Goal: Task Accomplishment & Management: Manage account settings

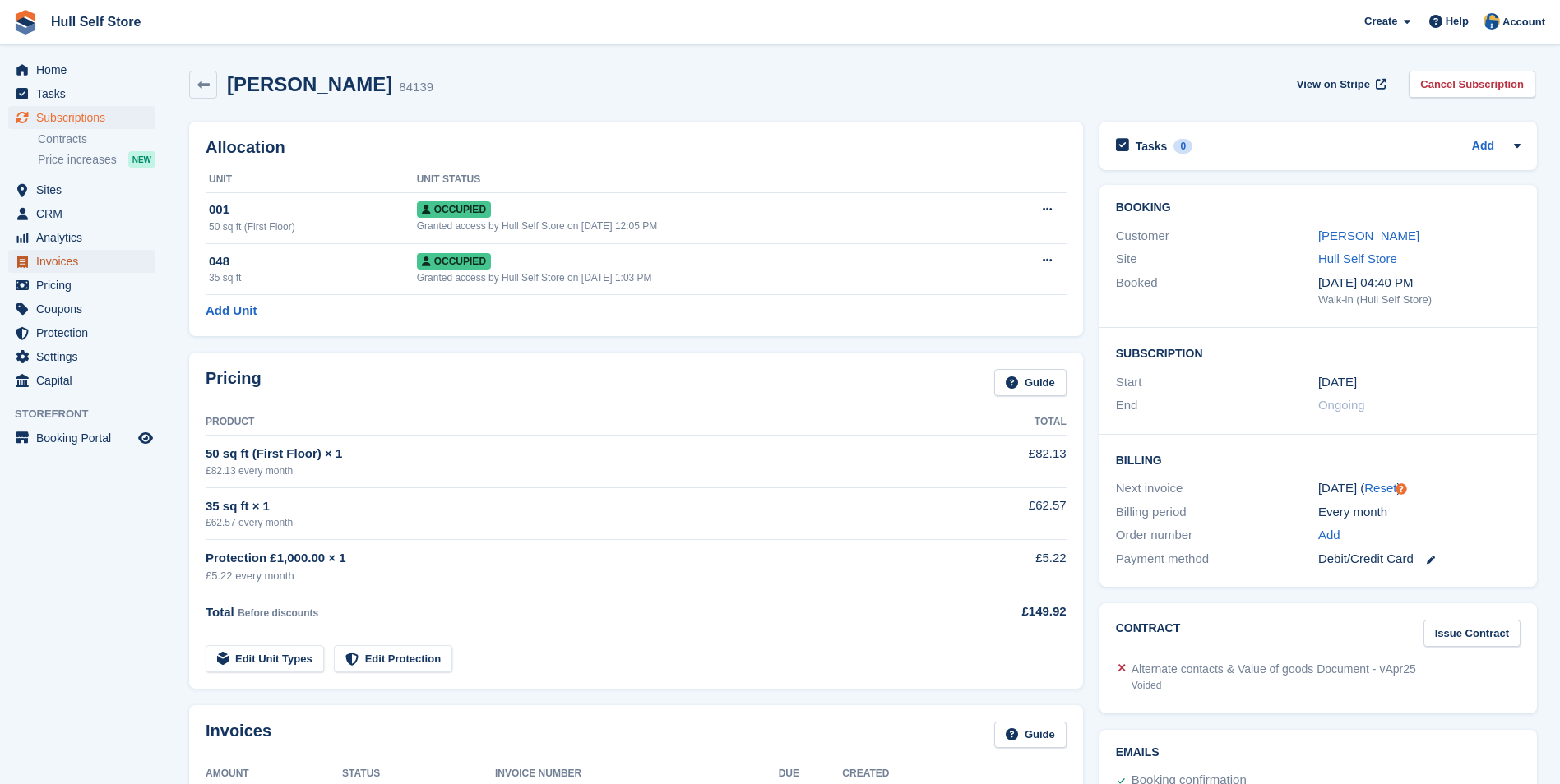
click at [98, 258] on span "Invoices" at bounding box center [85, 261] width 98 height 23
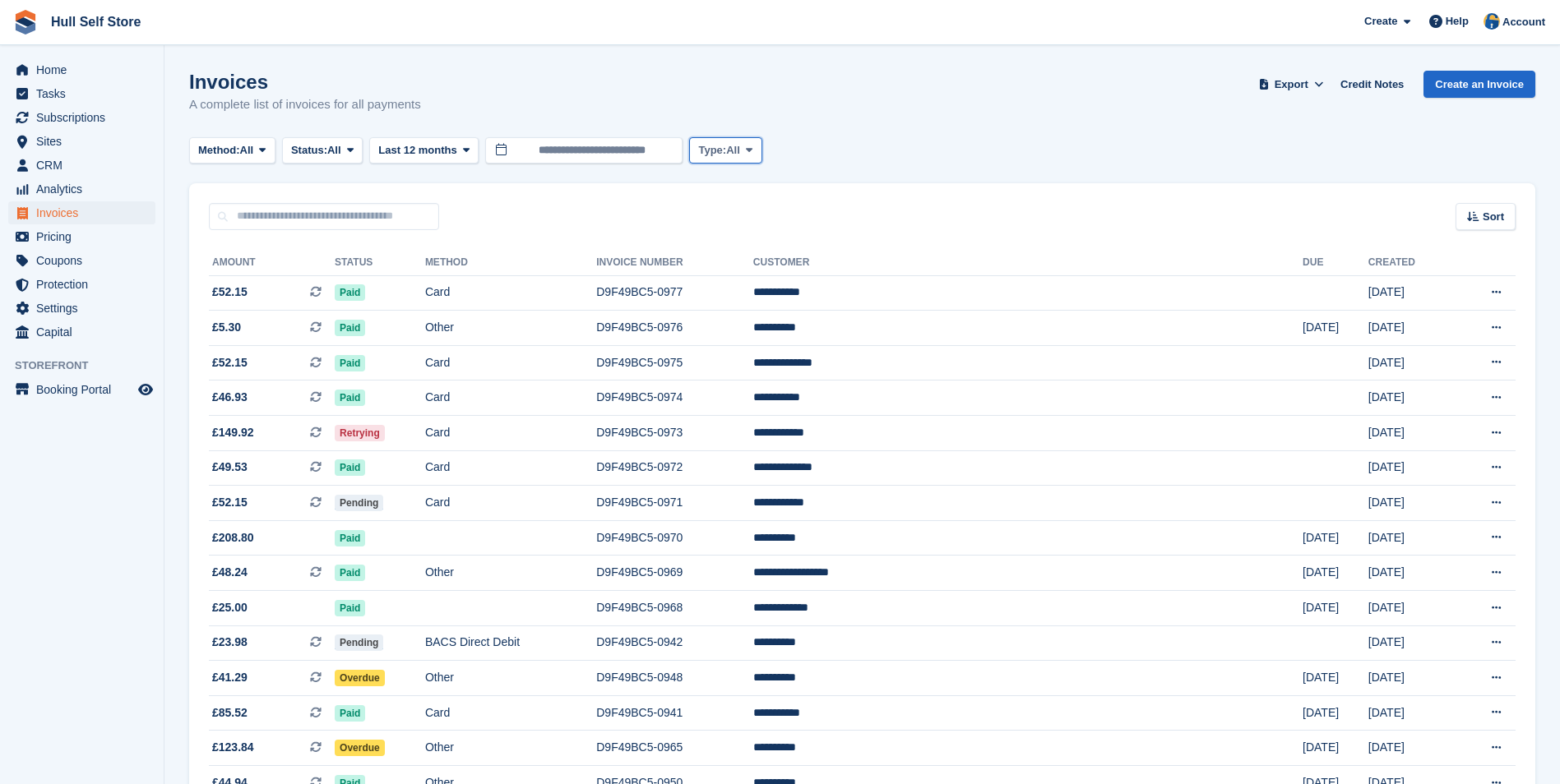
click at [722, 153] on span "Type:" at bounding box center [712, 151] width 28 height 17
click at [348, 146] on button "Status: All" at bounding box center [322, 151] width 80 height 27
click at [355, 330] on link "Uncollectible" at bounding box center [360, 337] width 143 height 30
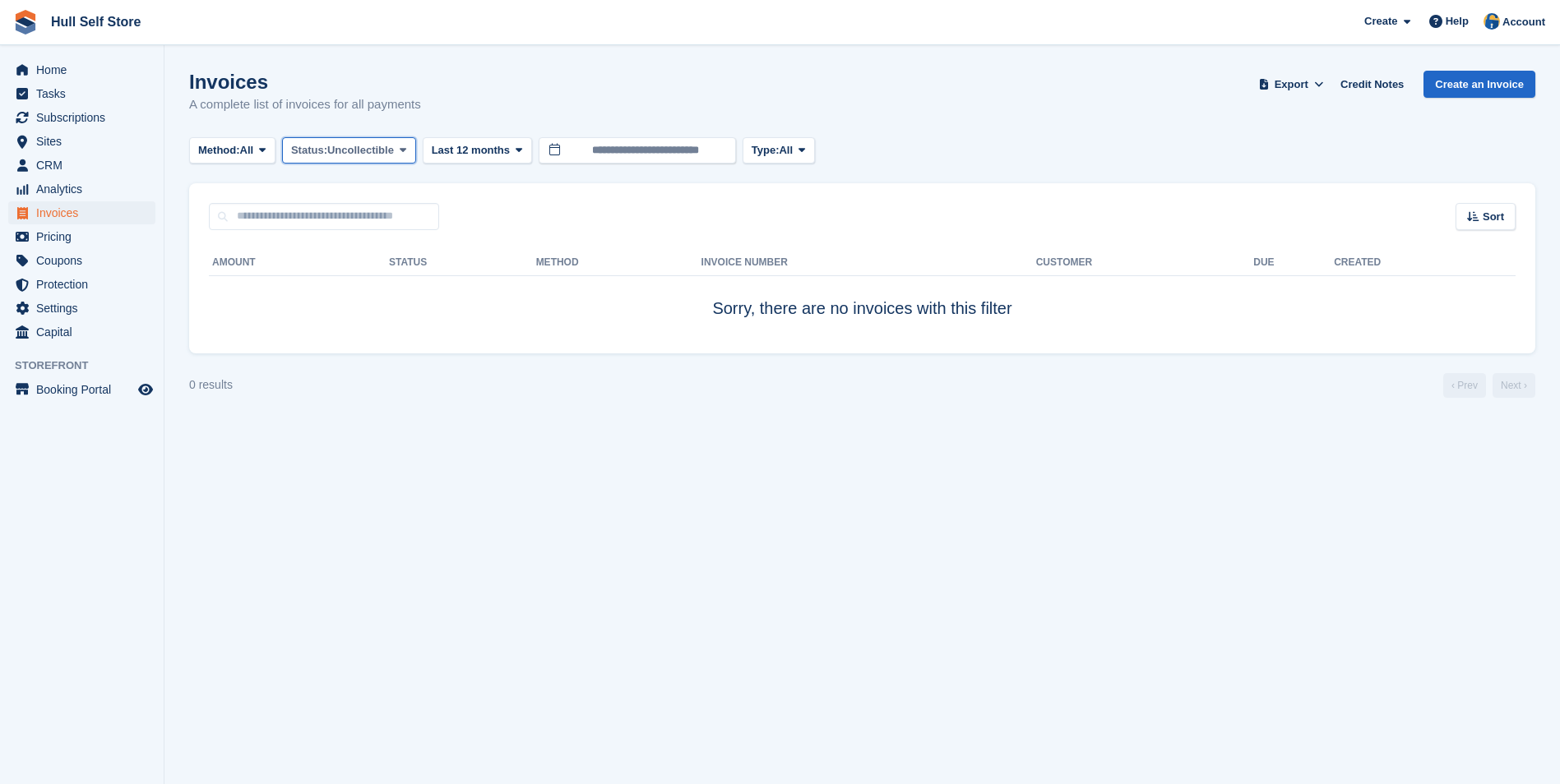
click at [340, 152] on span "Uncollectible" at bounding box center [360, 151] width 66 height 17
click at [365, 287] on link "Open" at bounding box center [360, 278] width 143 height 30
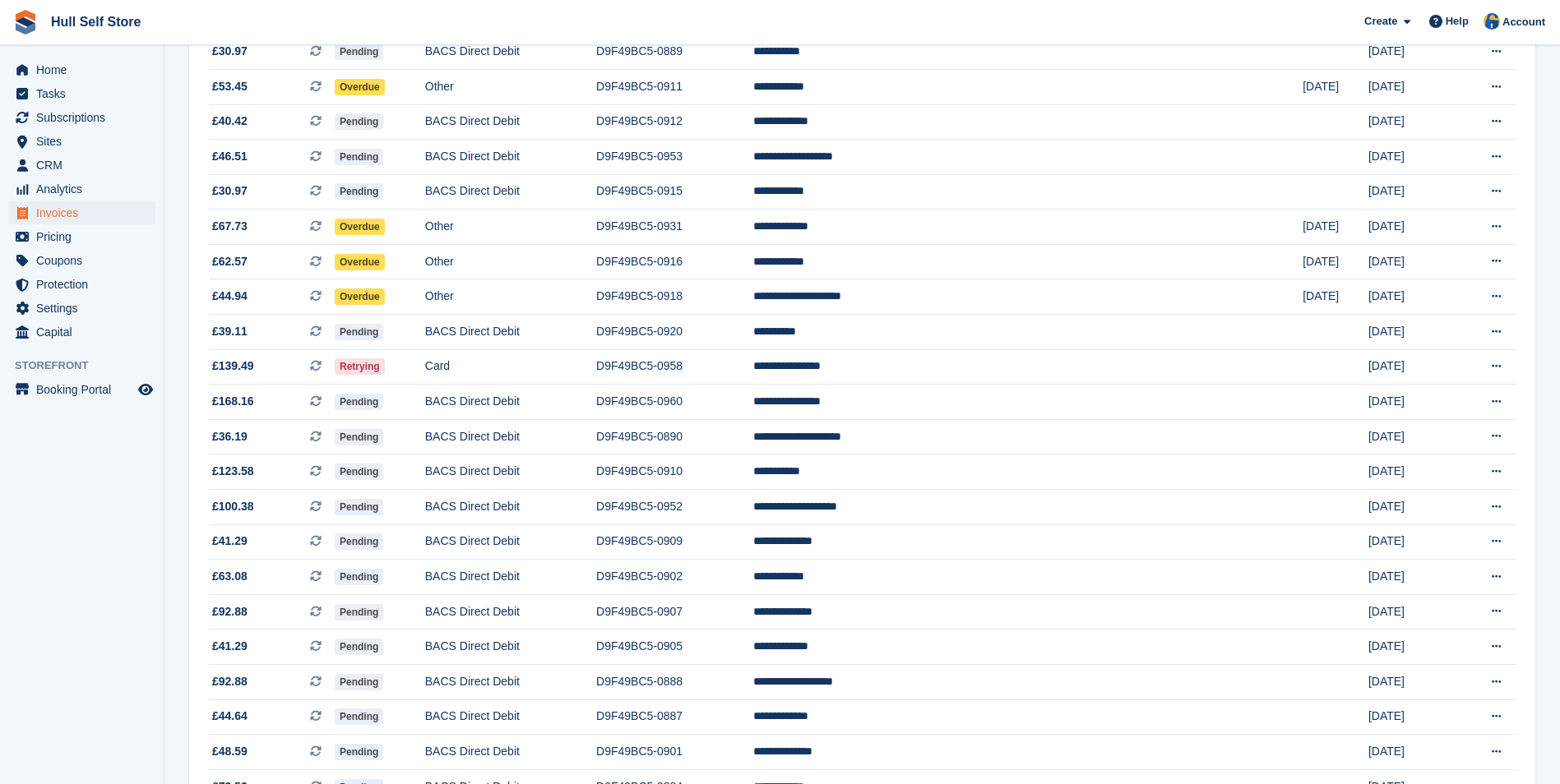
scroll to position [1324, 0]
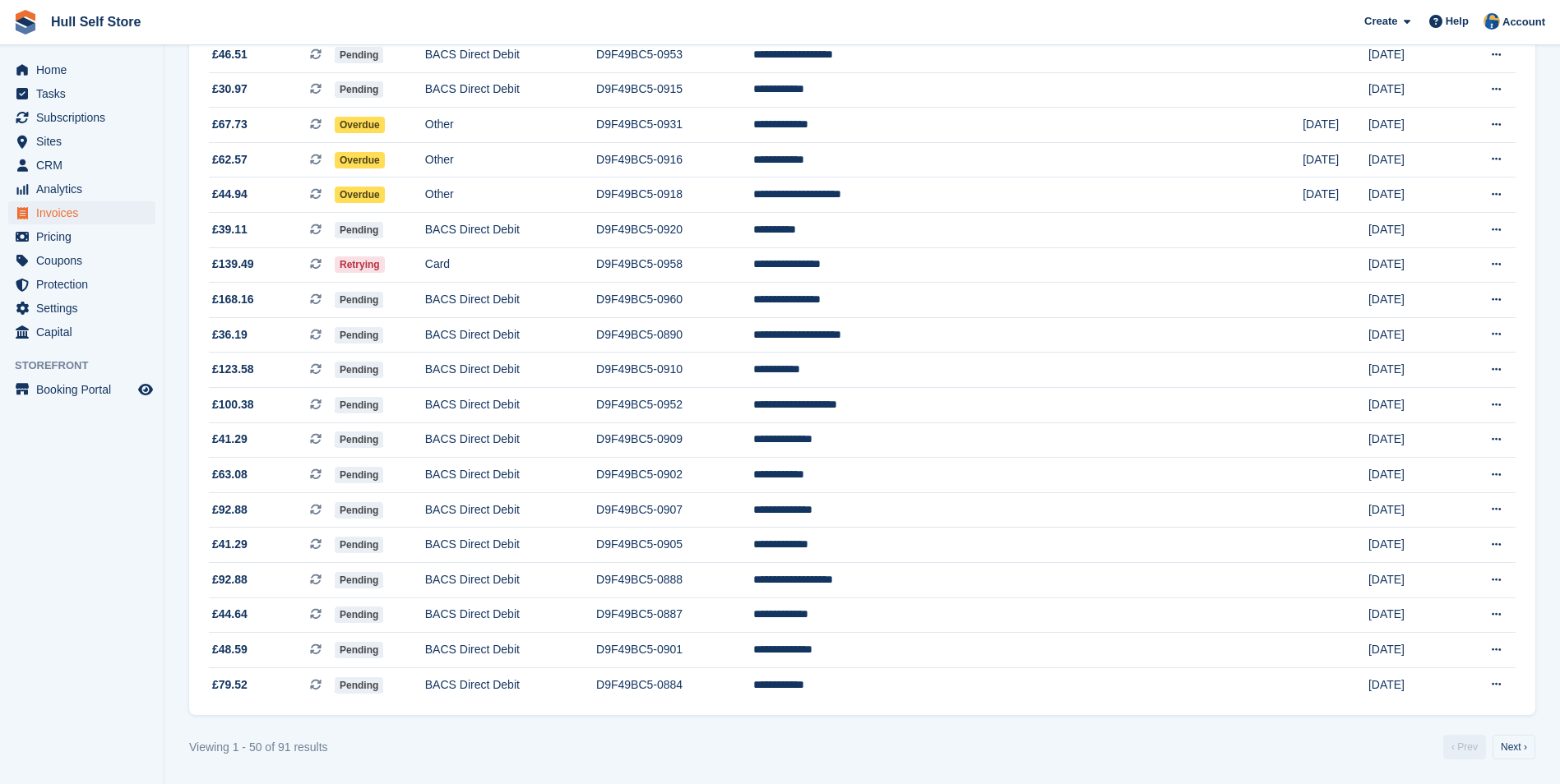
click at [1530, 743] on link "Next ›" at bounding box center [1514, 748] width 43 height 24
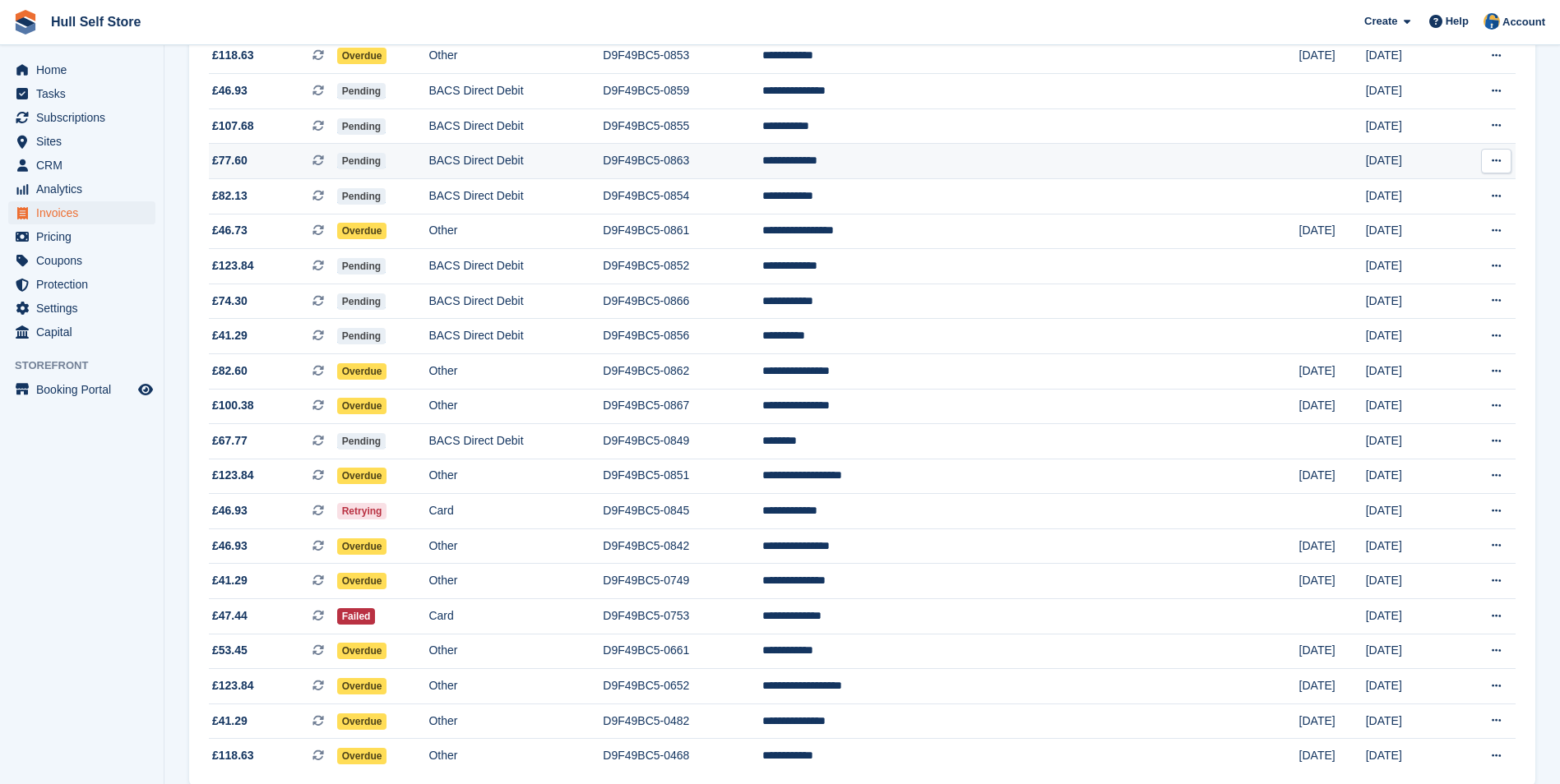
scroll to position [1009, 0]
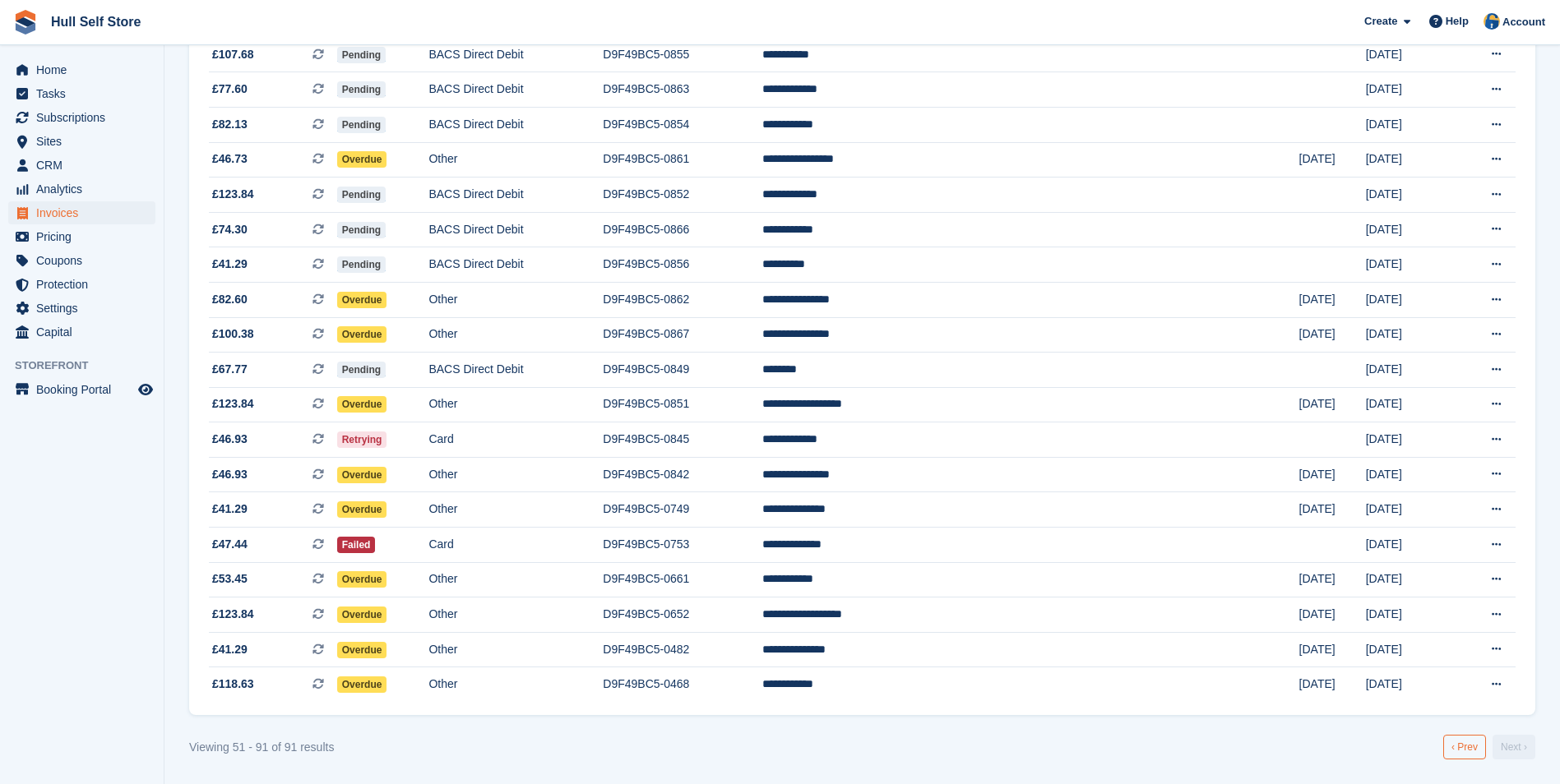
click at [1454, 747] on link "‹ Prev" at bounding box center [1465, 748] width 43 height 24
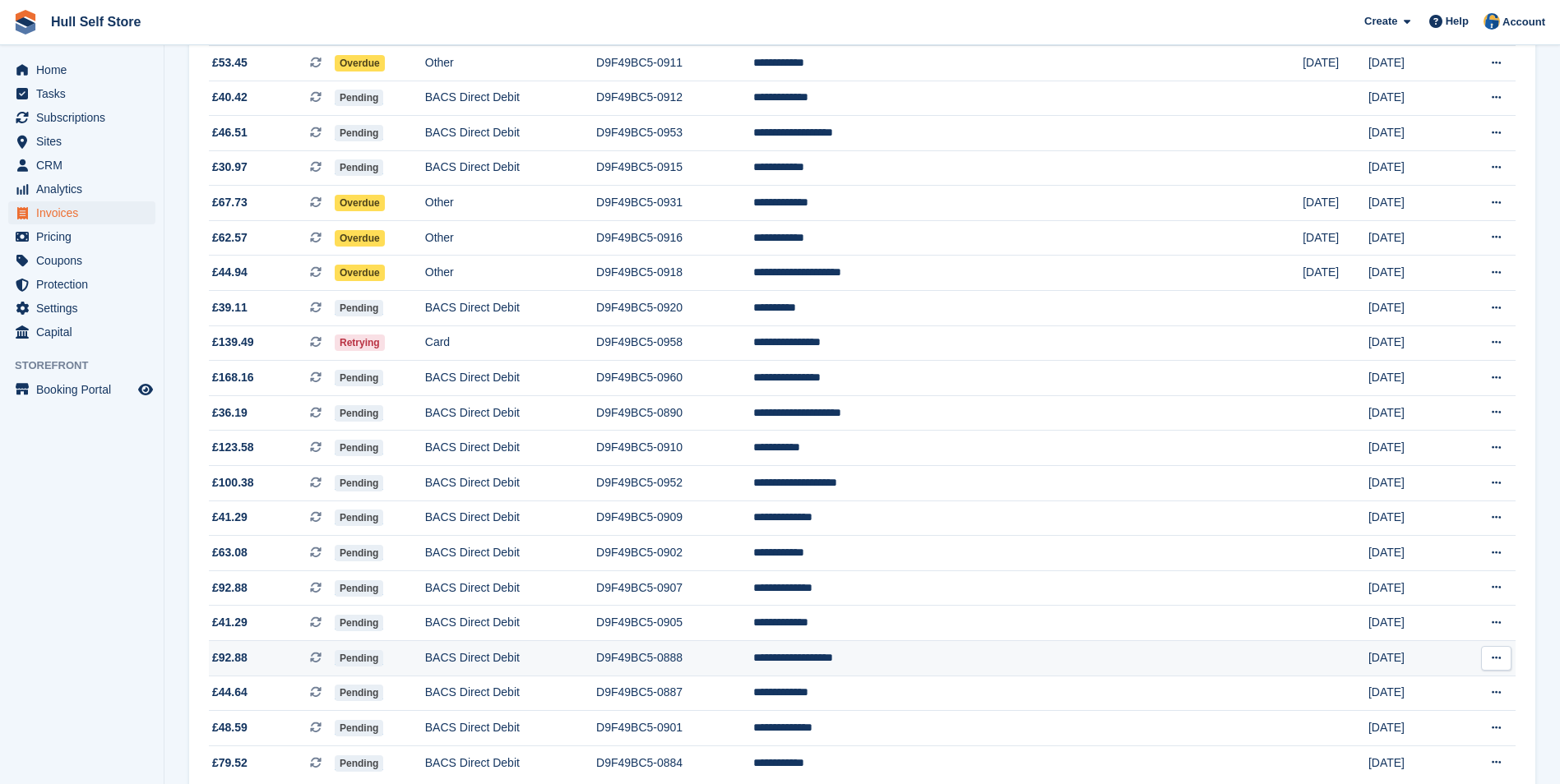
scroll to position [1324, 0]
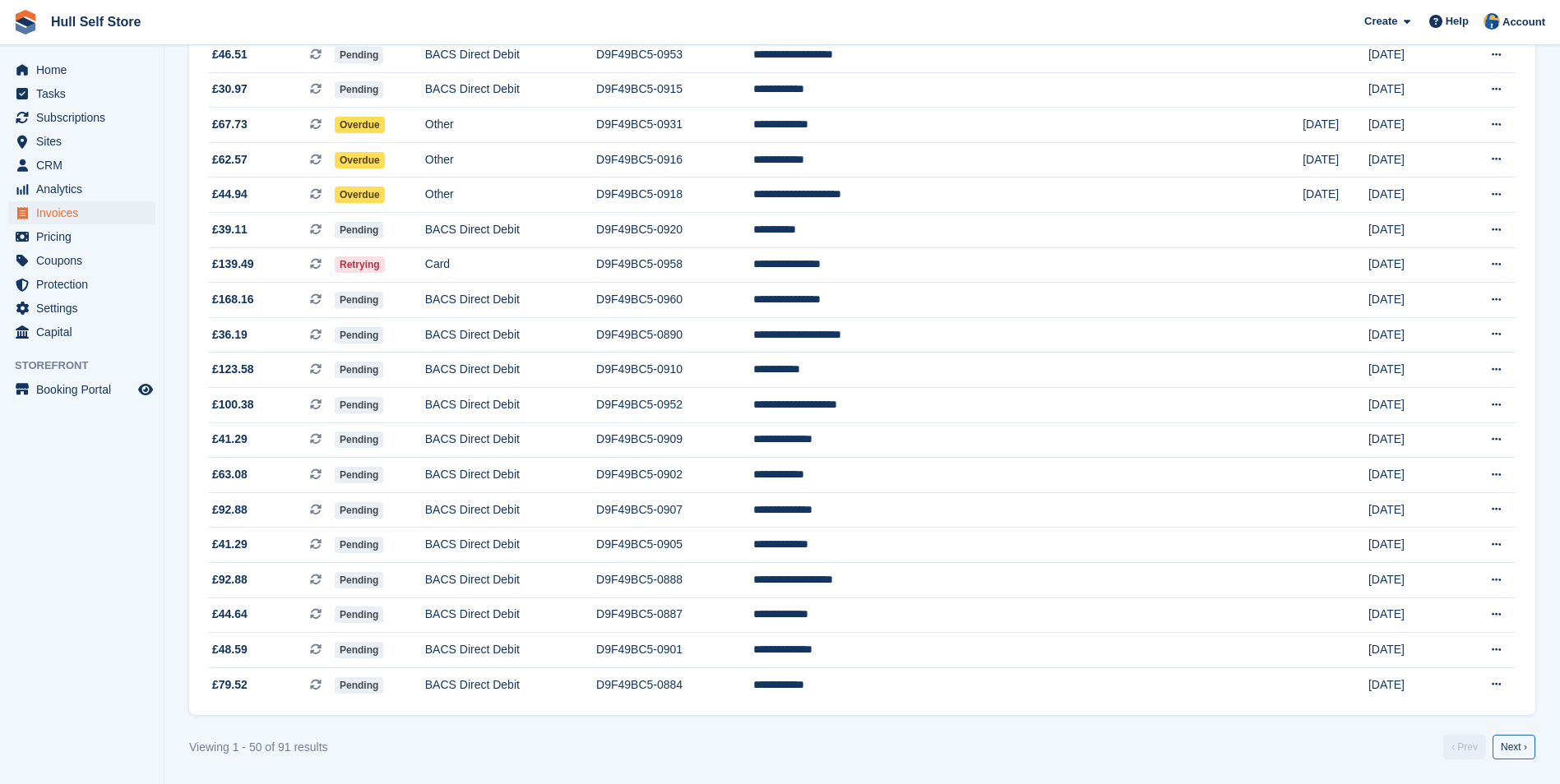
click at [1496, 750] on link "Next ›" at bounding box center [1514, 748] width 43 height 24
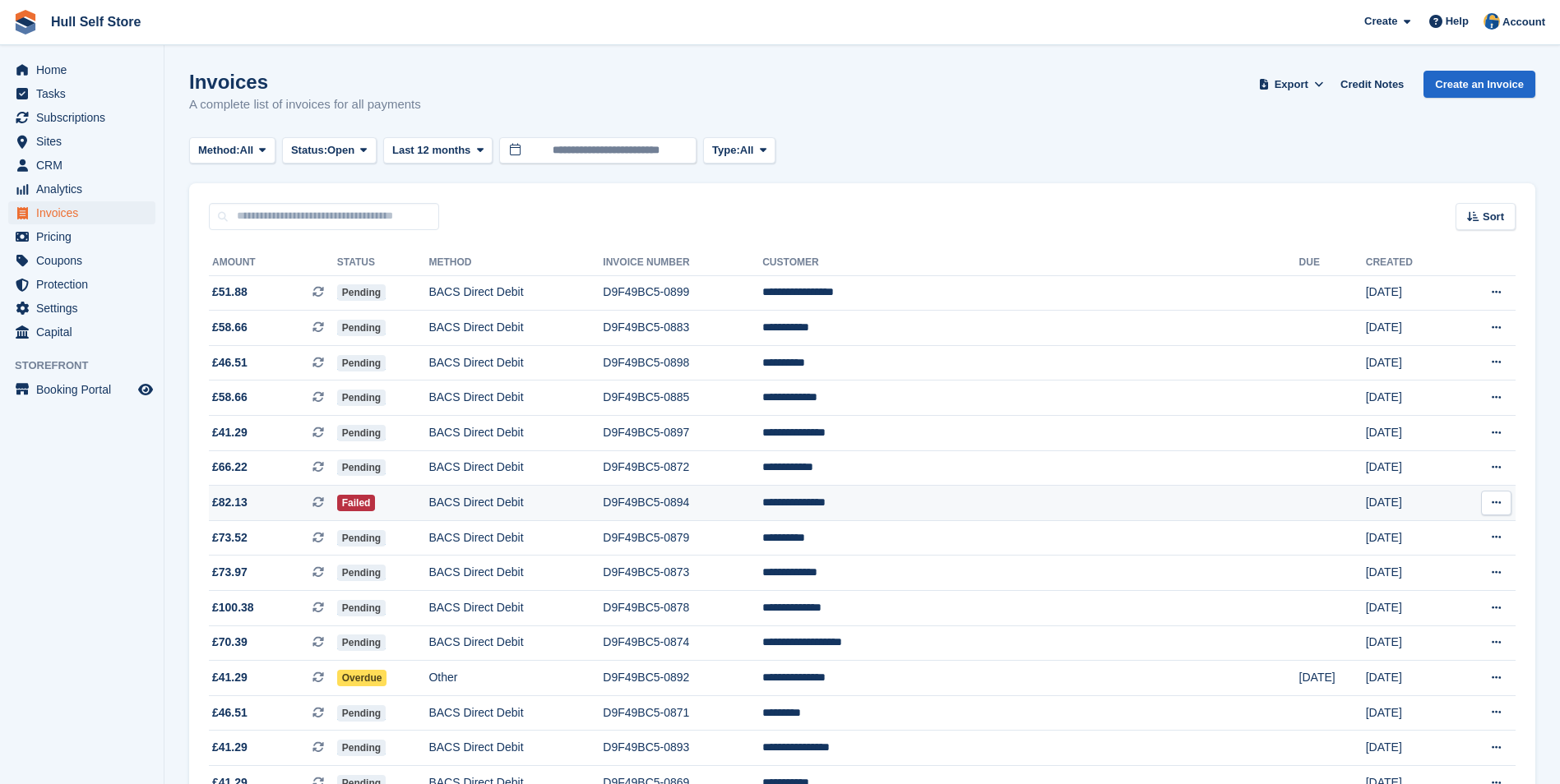
click at [763, 497] on td "D9F49BC5-0894" at bounding box center [682, 503] width 159 height 36
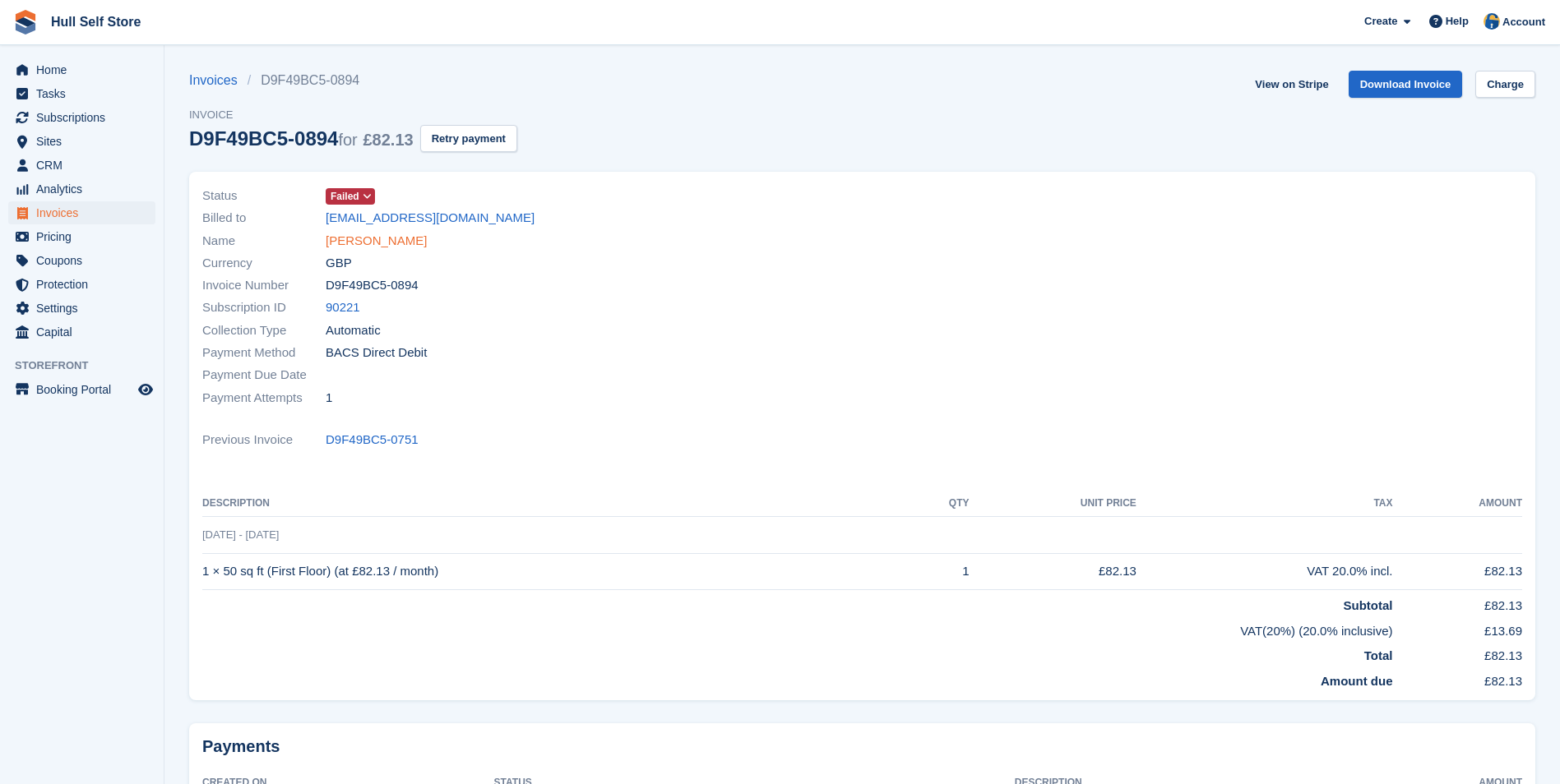
click at [410, 242] on link "Chelsea Coombes" at bounding box center [376, 241] width 101 height 19
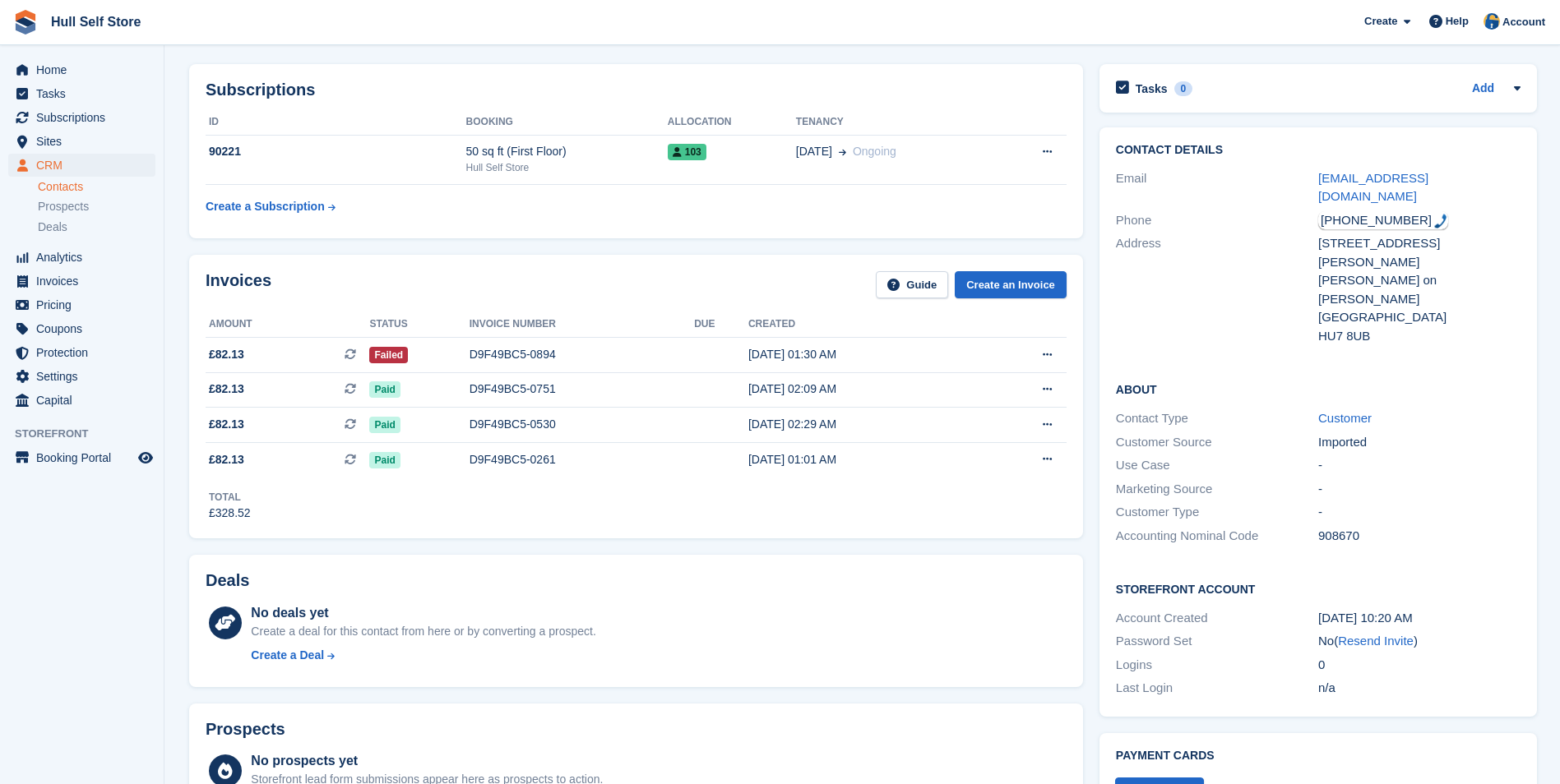
scroll to position [82, 0]
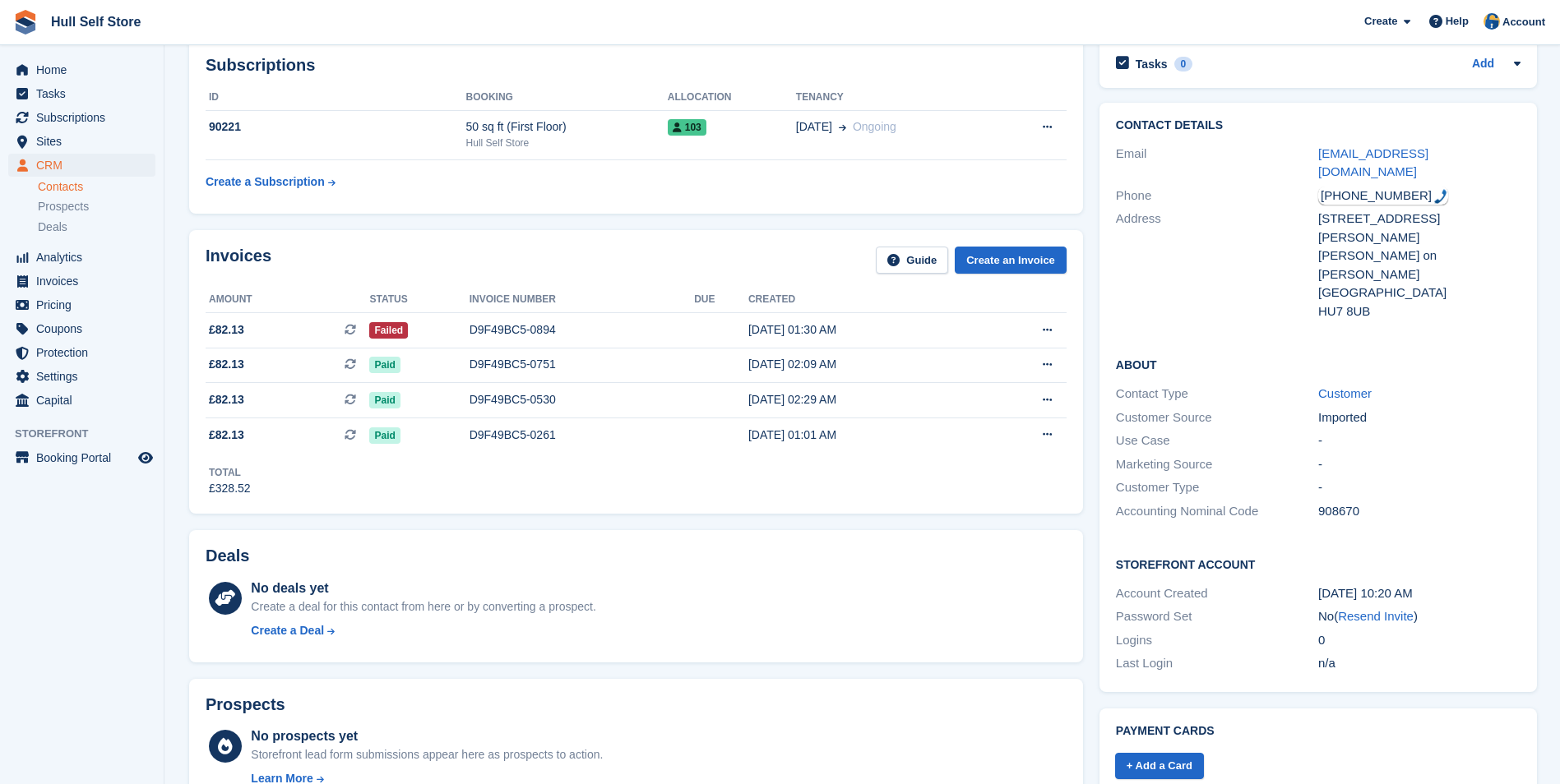
click at [1379, 186] on div "+447596332858" at bounding box center [1383, 196] width 130 height 19
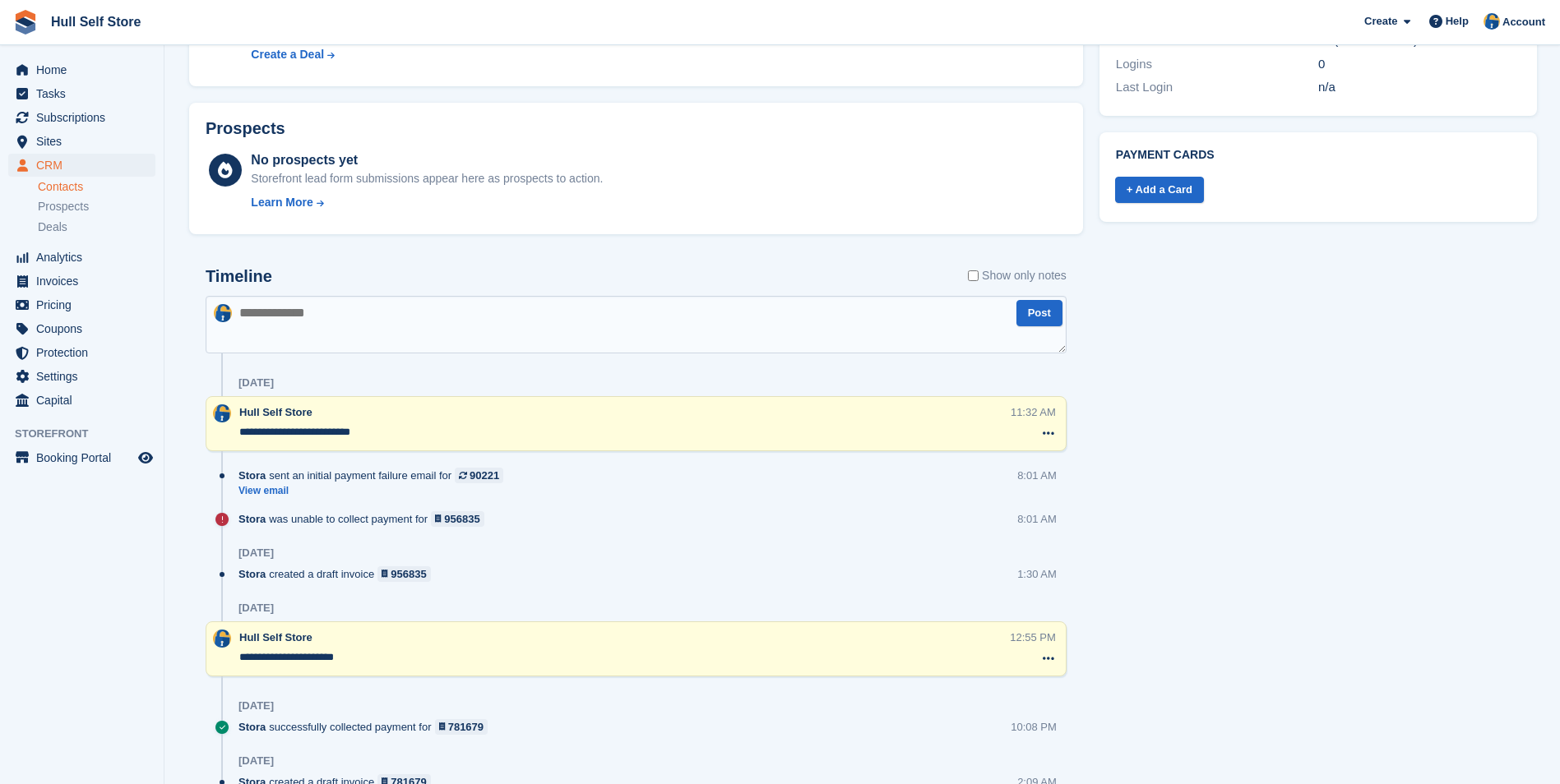
scroll to position [658, 0]
click at [803, 345] on textarea at bounding box center [636, 326] width 861 height 58
type textarea "**********"
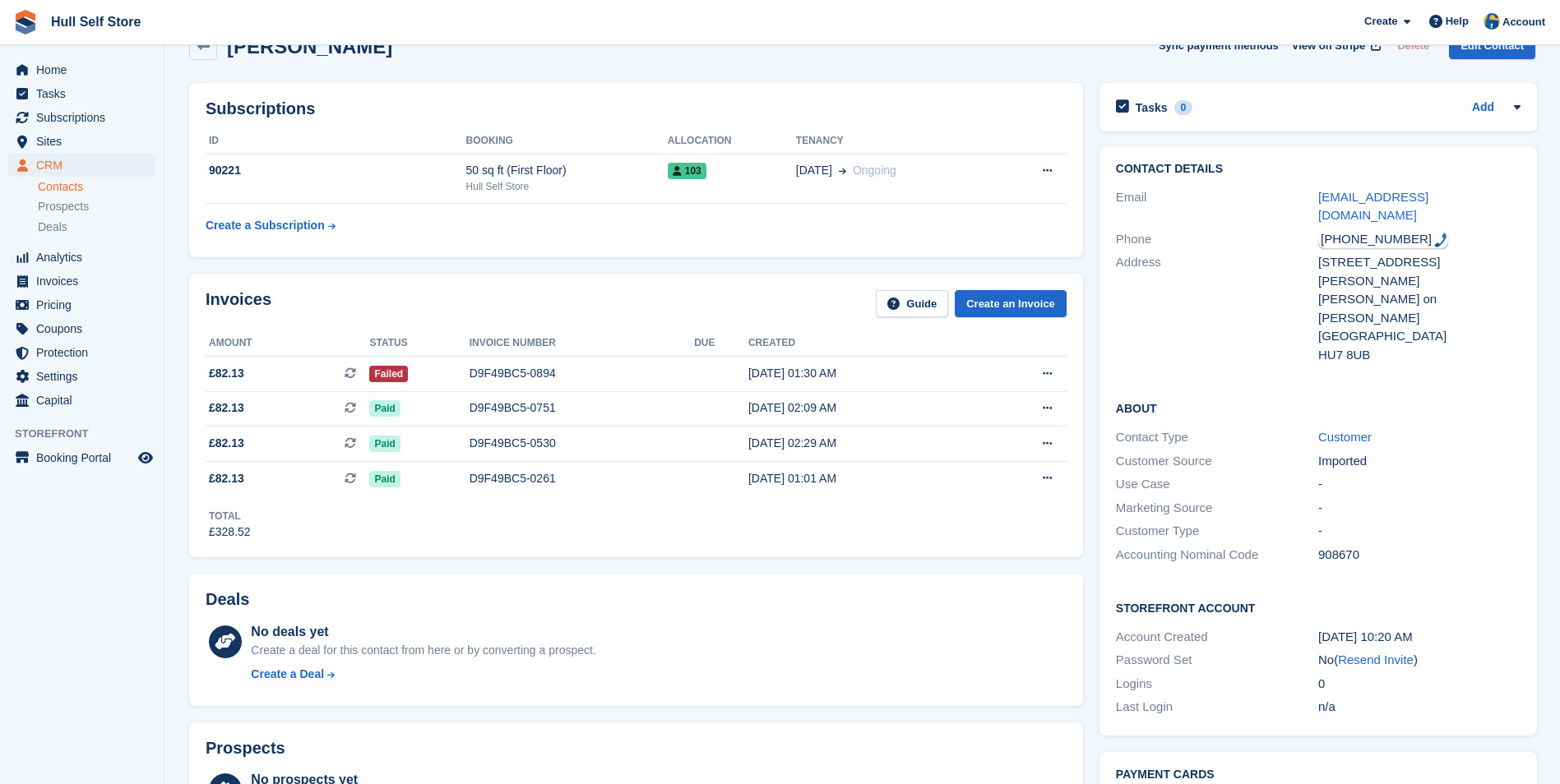
scroll to position [0, 0]
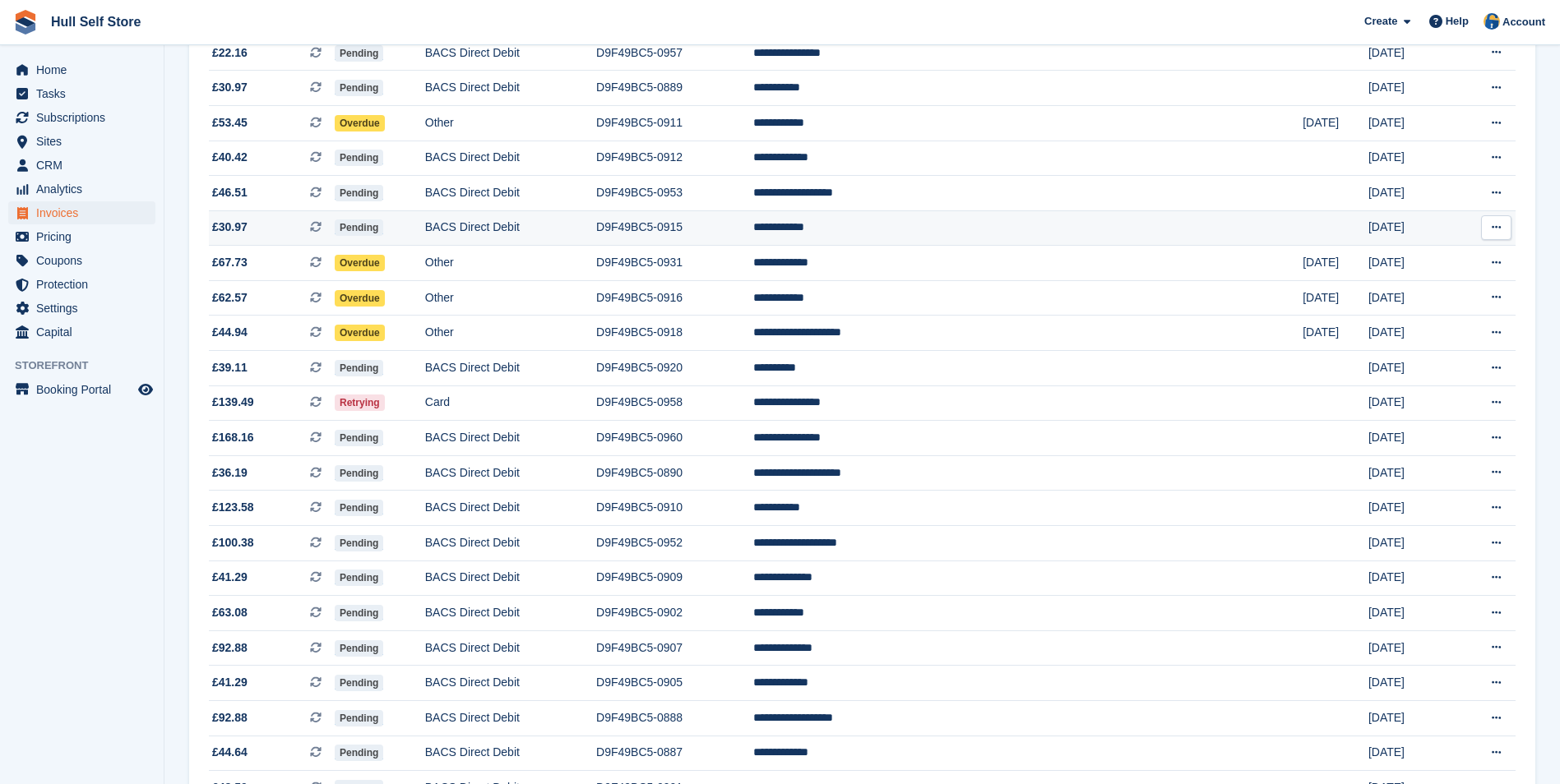
scroll to position [1324, 0]
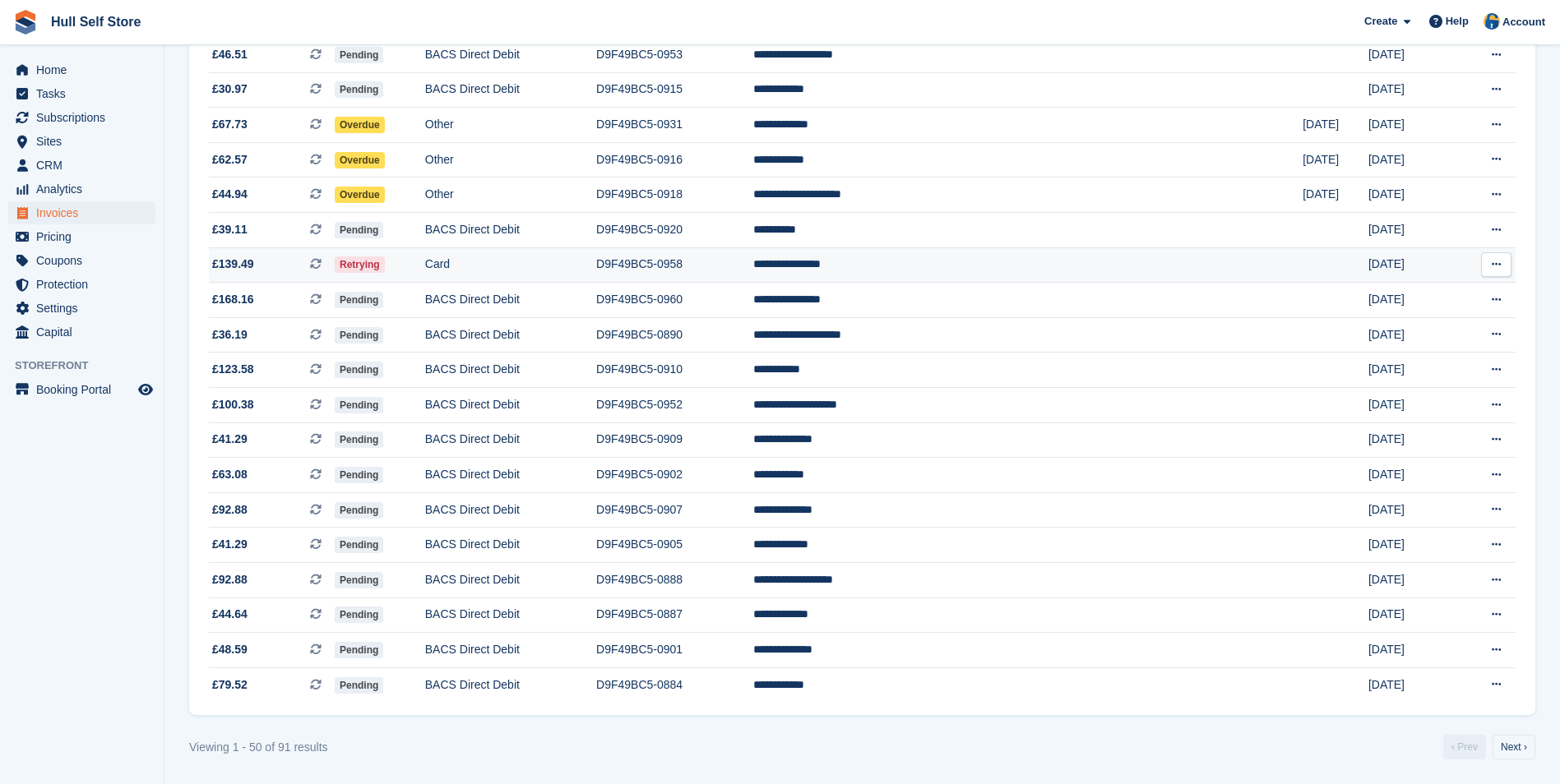
click at [596, 265] on td "Card" at bounding box center [510, 266] width 171 height 36
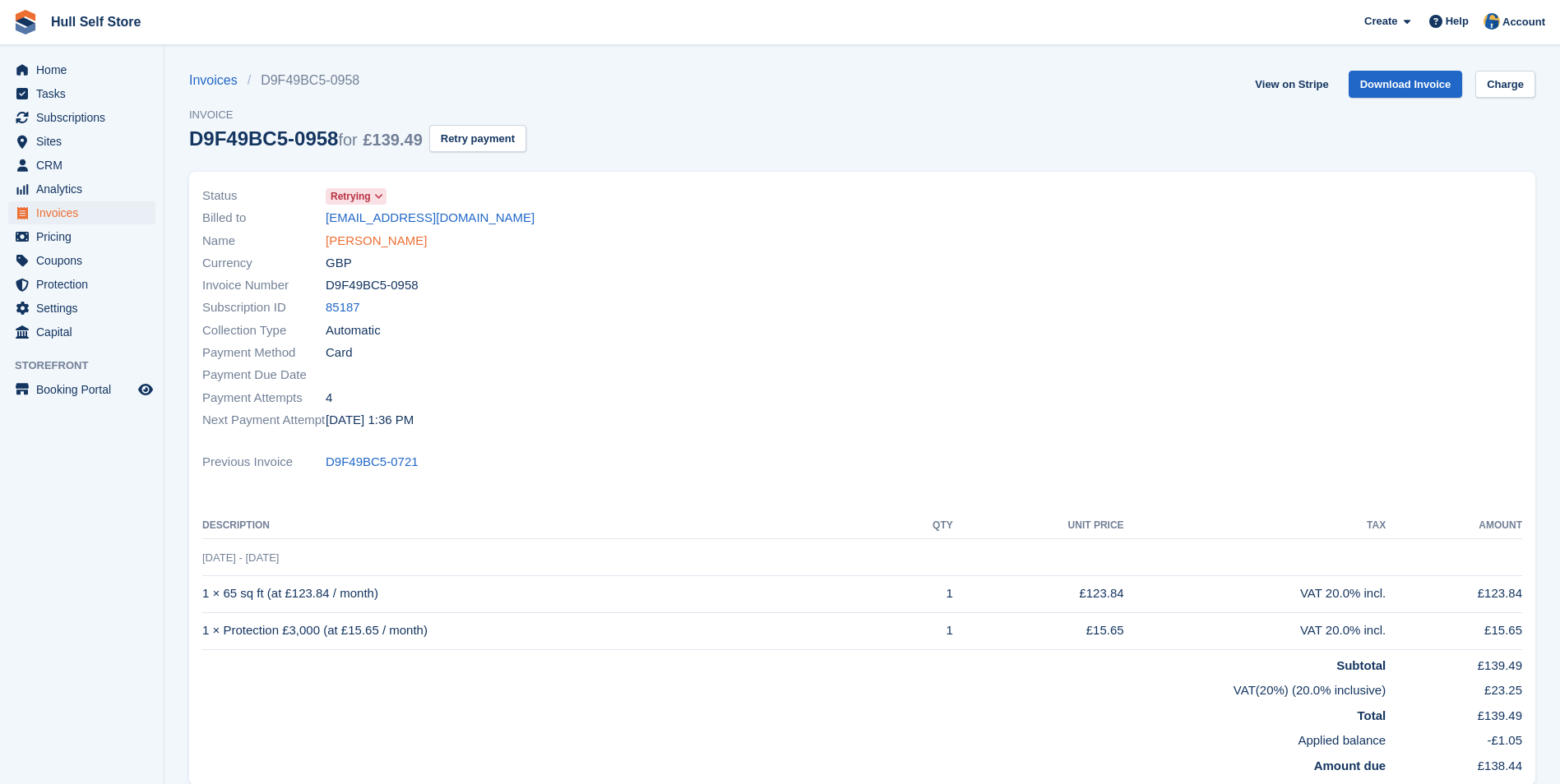
click at [381, 237] on link "Christina Taylor" at bounding box center [376, 241] width 101 height 19
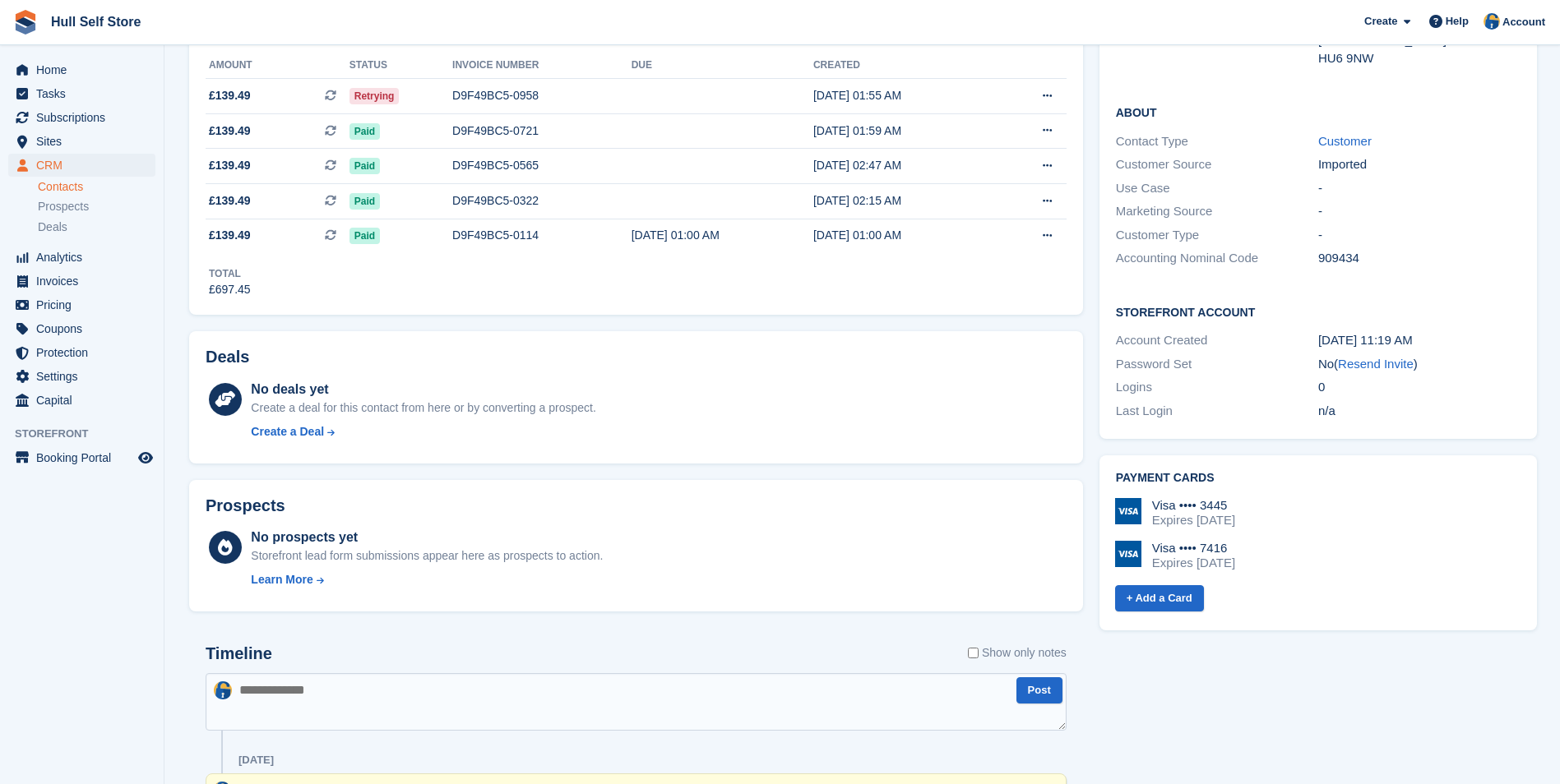
scroll to position [411, 0]
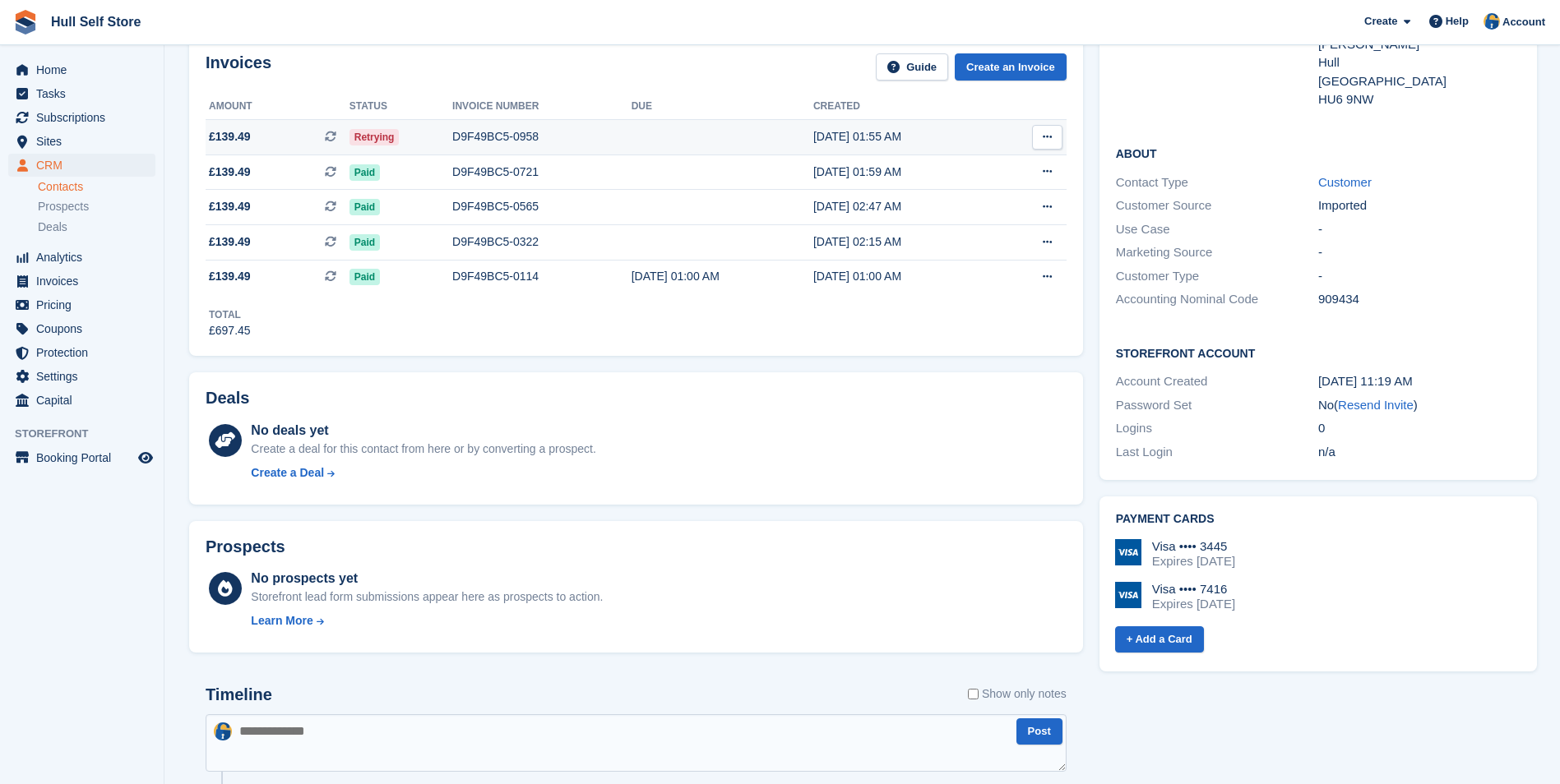
click at [437, 143] on div "Retrying" at bounding box center [401, 137] width 103 height 17
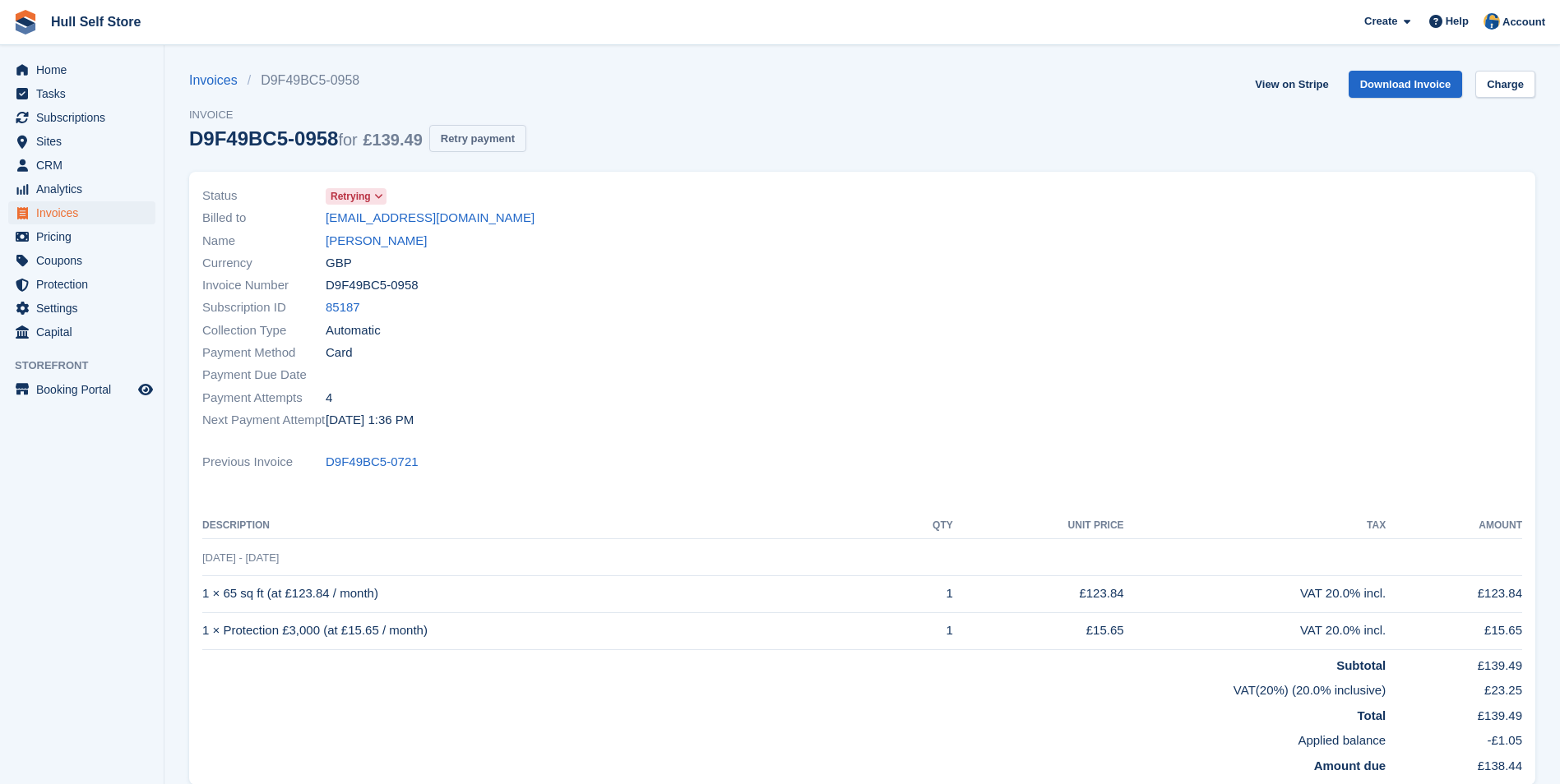
click at [459, 140] on button "Retry payment" at bounding box center [478, 138] width 97 height 27
click at [1507, 88] on link "Charge" at bounding box center [1506, 84] width 60 height 27
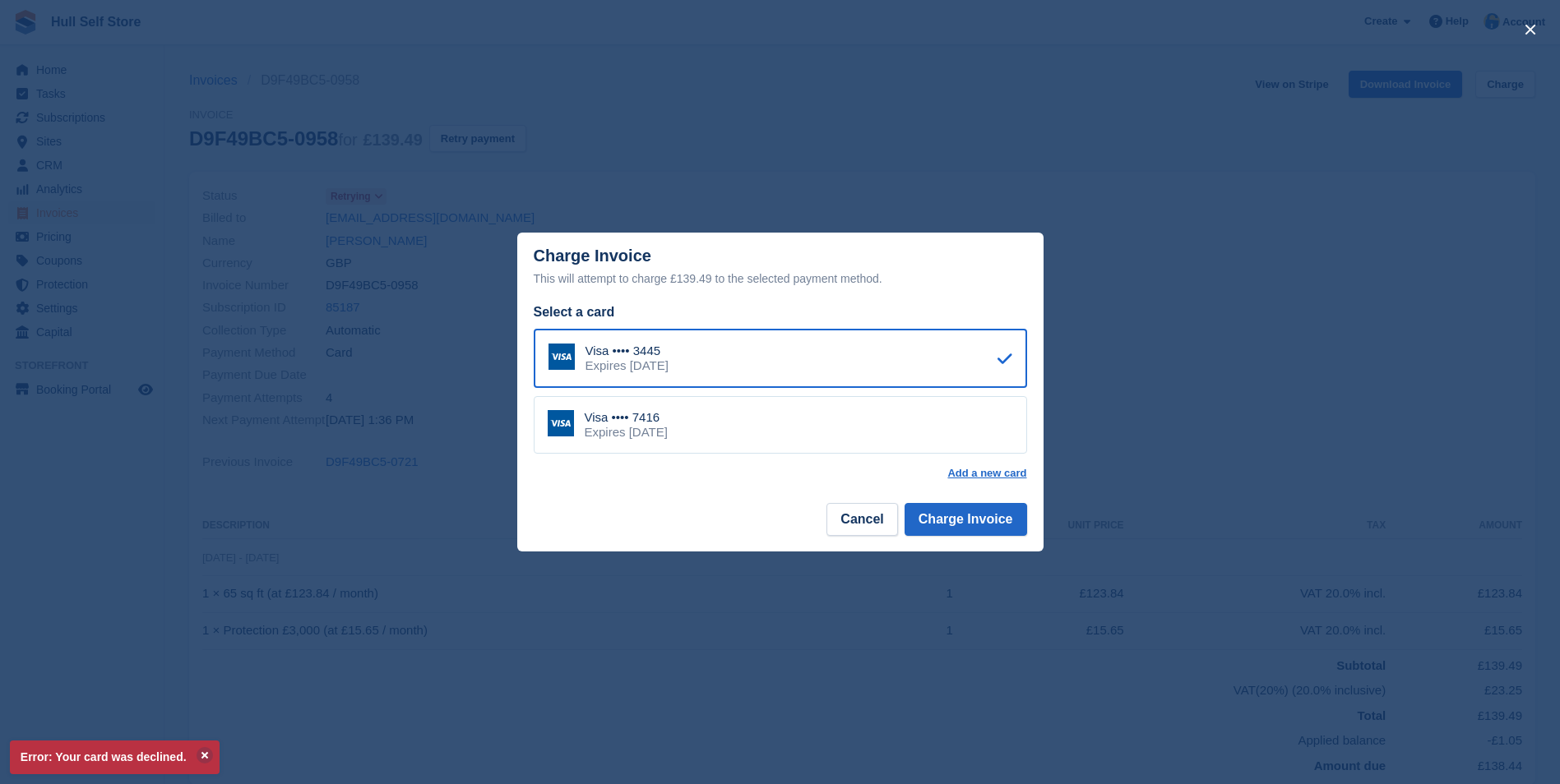
click at [818, 430] on div "Visa •••• 7416 Expires February 2028" at bounding box center [780, 426] width 493 height 58
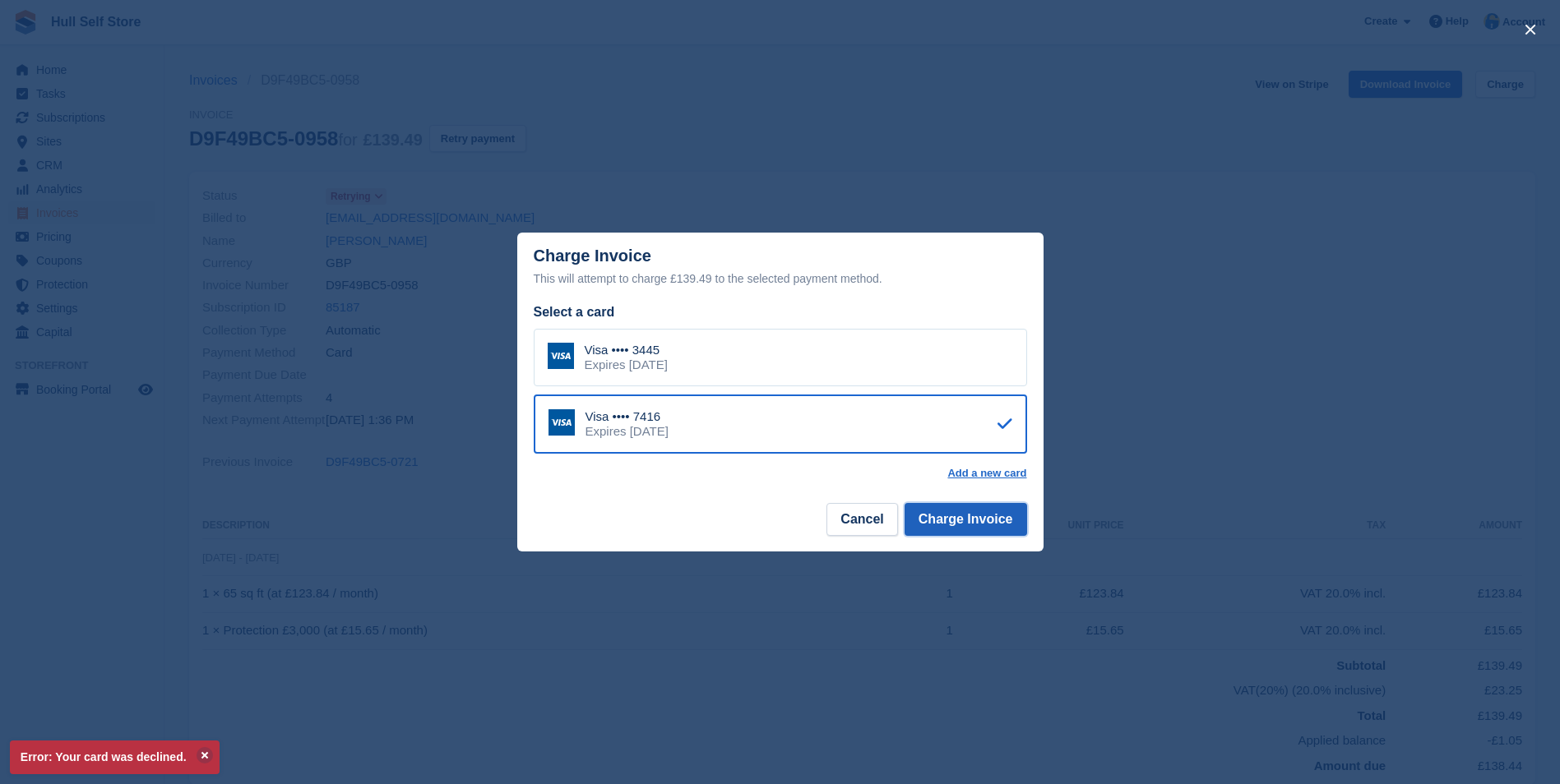
click at [930, 519] on button "Charge Invoice" at bounding box center [966, 519] width 123 height 33
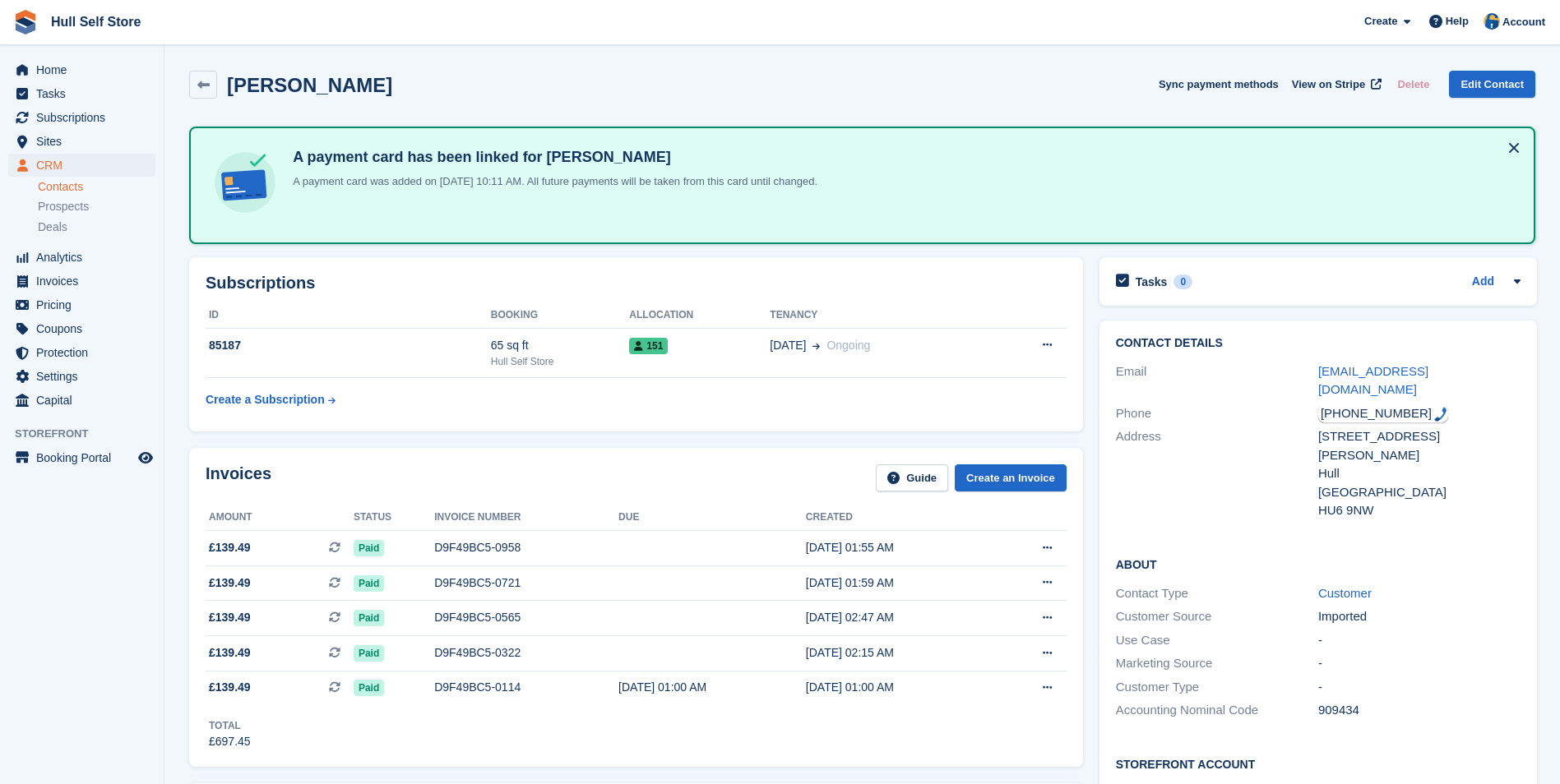
scroll to position [411, 0]
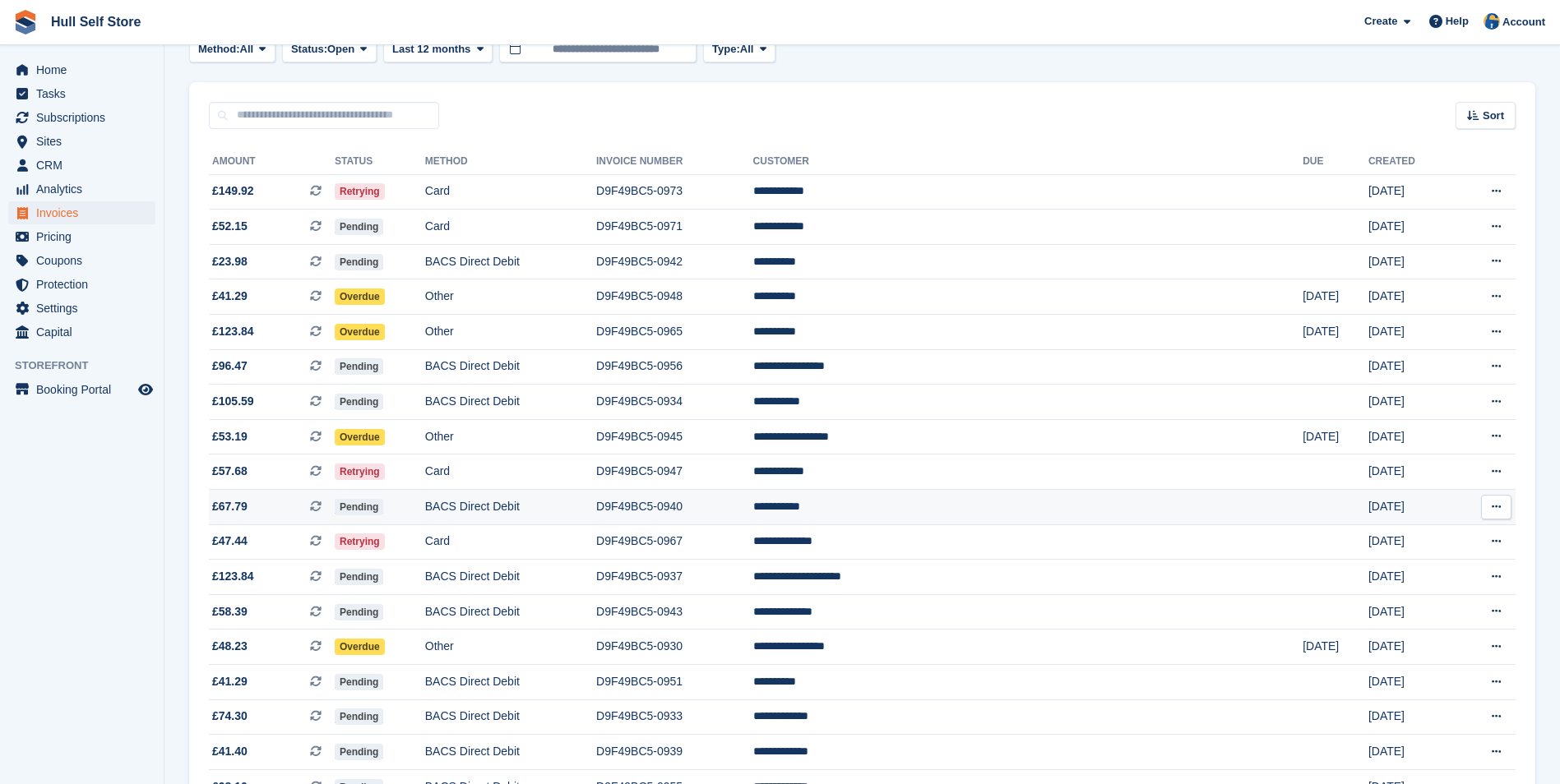
scroll to position [91, 0]
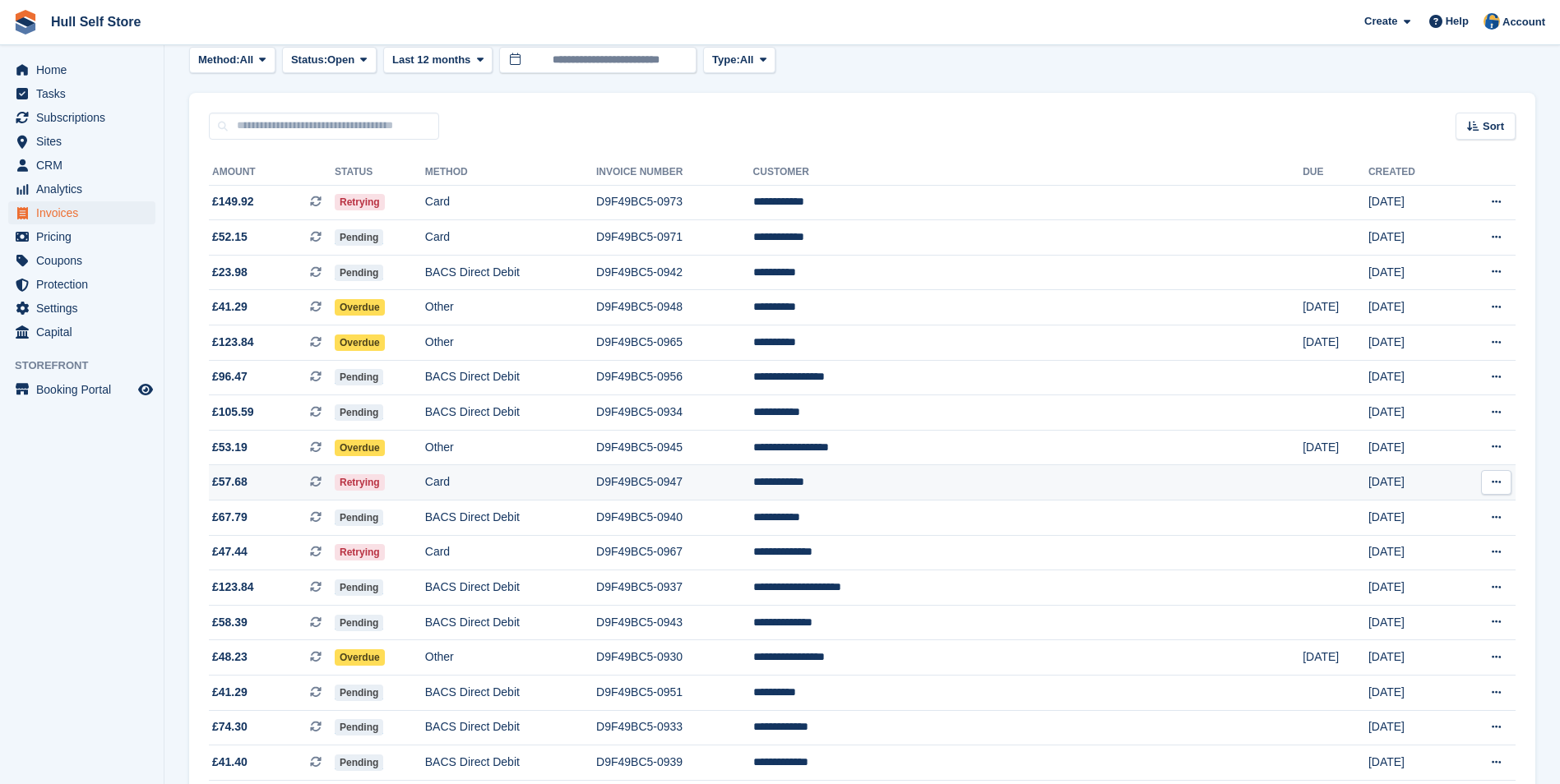
click at [956, 484] on td "**********" at bounding box center [1028, 483] width 550 height 36
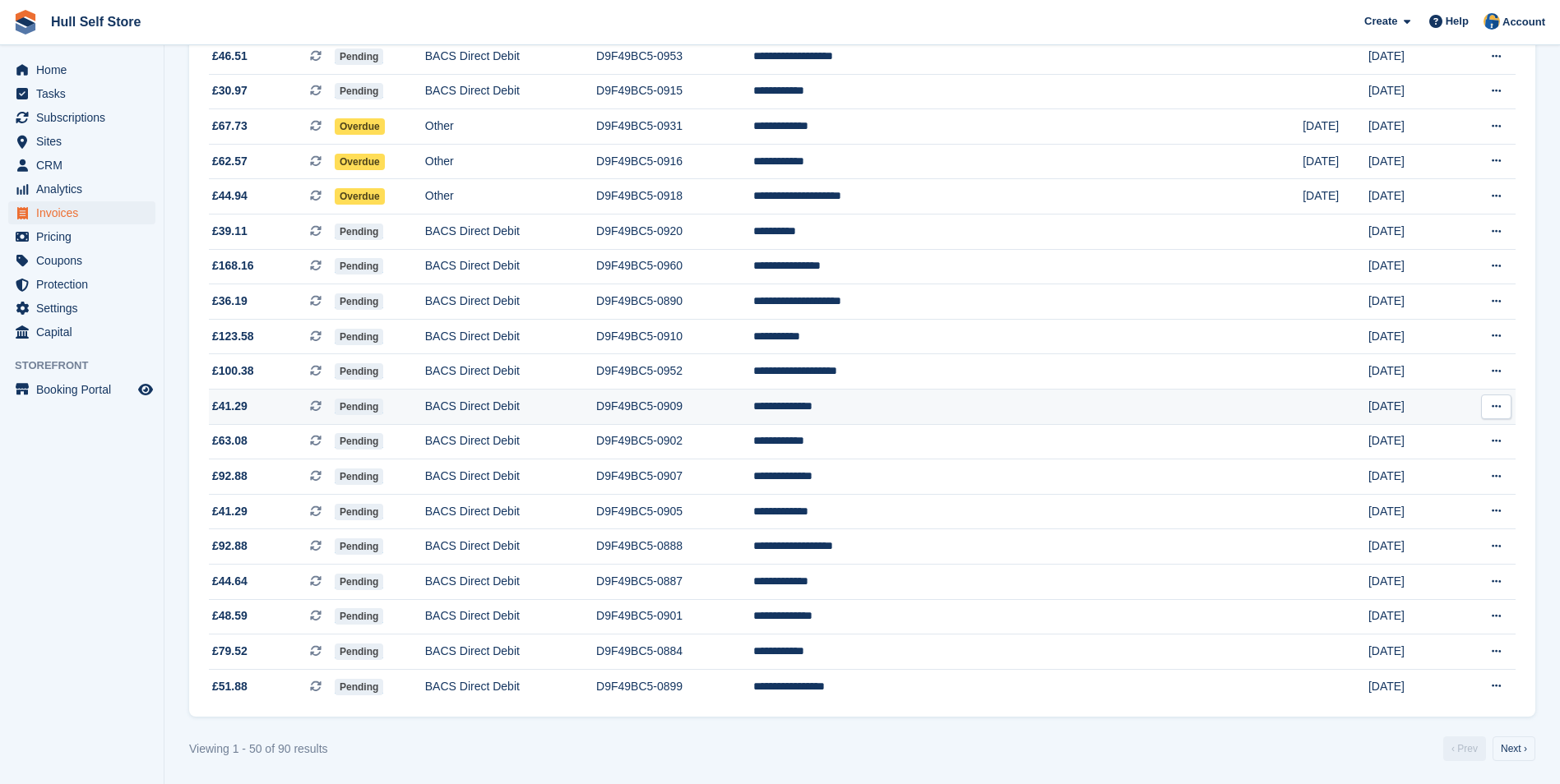
scroll to position [1324, 0]
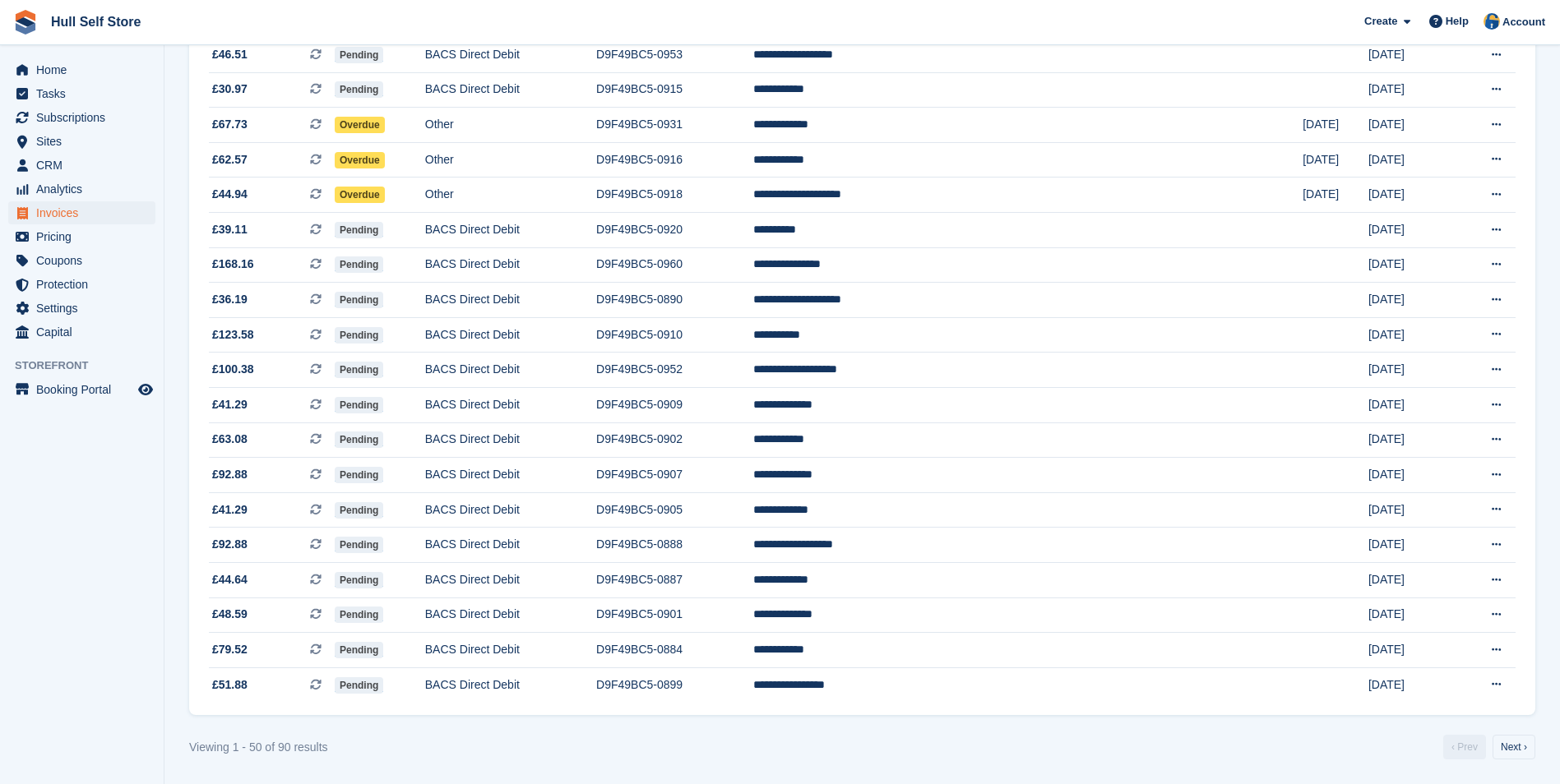
click at [1515, 755] on link "Next ›" at bounding box center [1514, 748] width 43 height 24
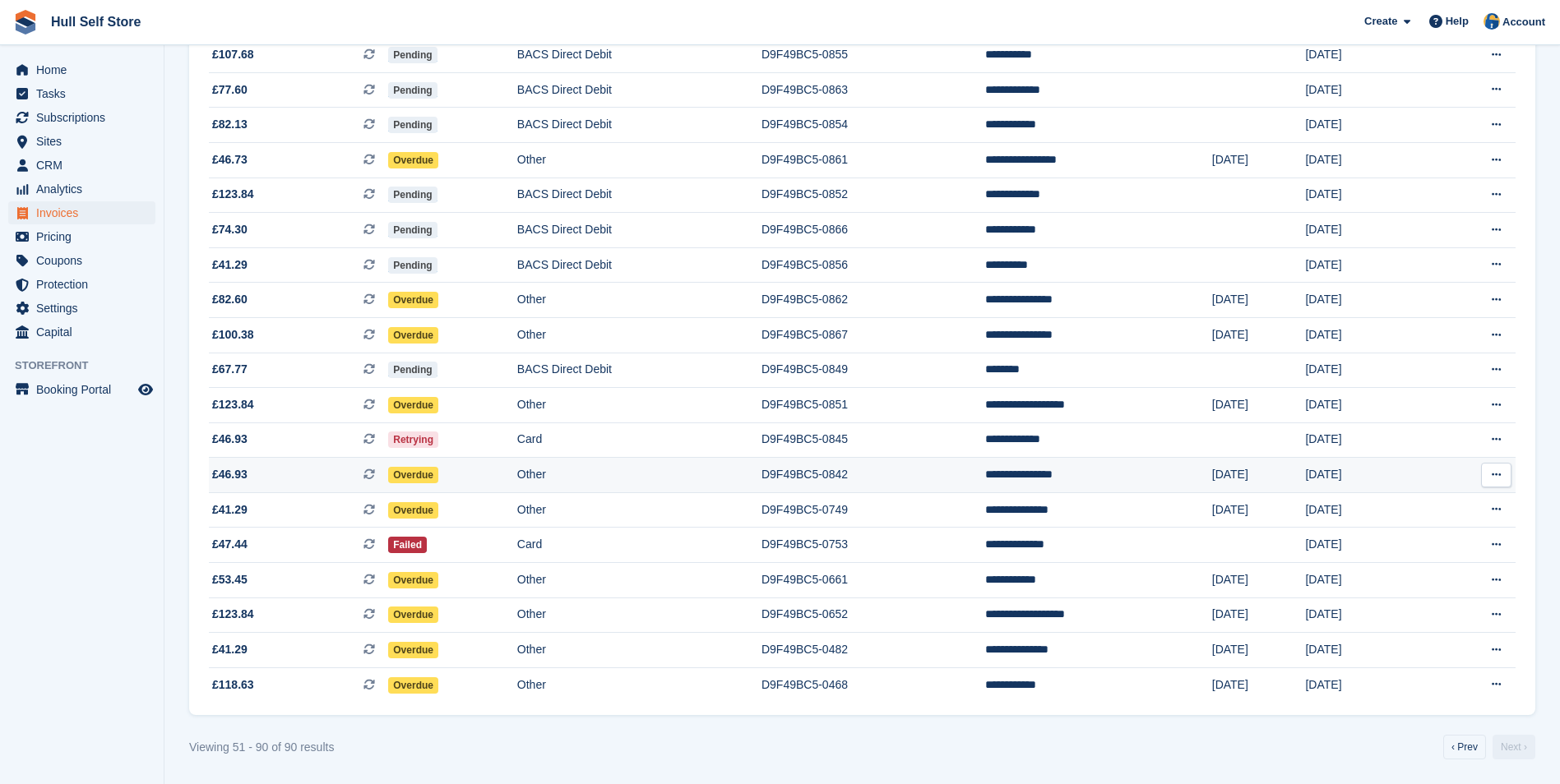
scroll to position [973, 0]
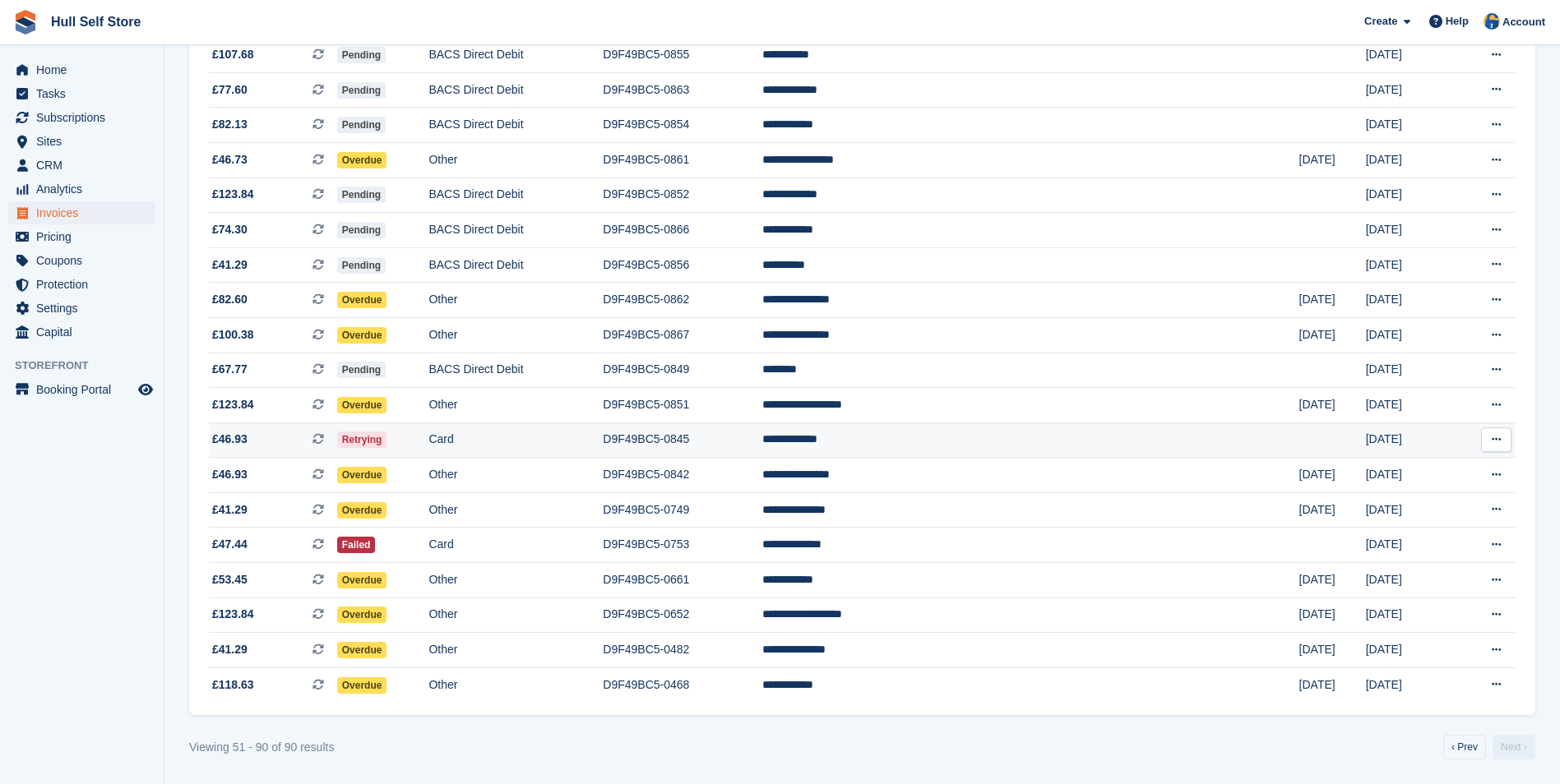
click at [763, 443] on td "D9F49BC5-0845" at bounding box center [682, 441] width 159 height 36
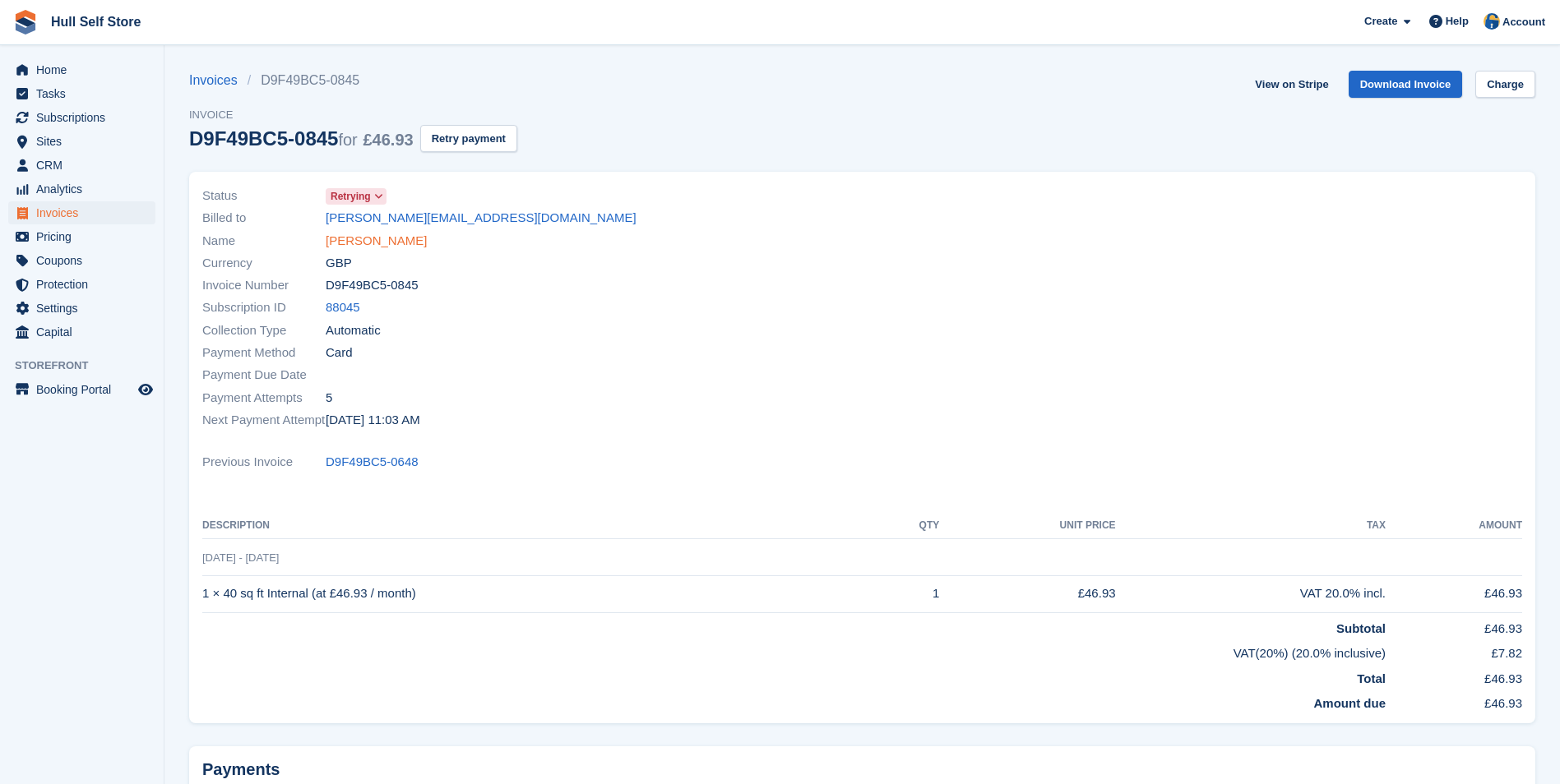
click at [359, 234] on link "[PERSON_NAME]" at bounding box center [376, 241] width 101 height 19
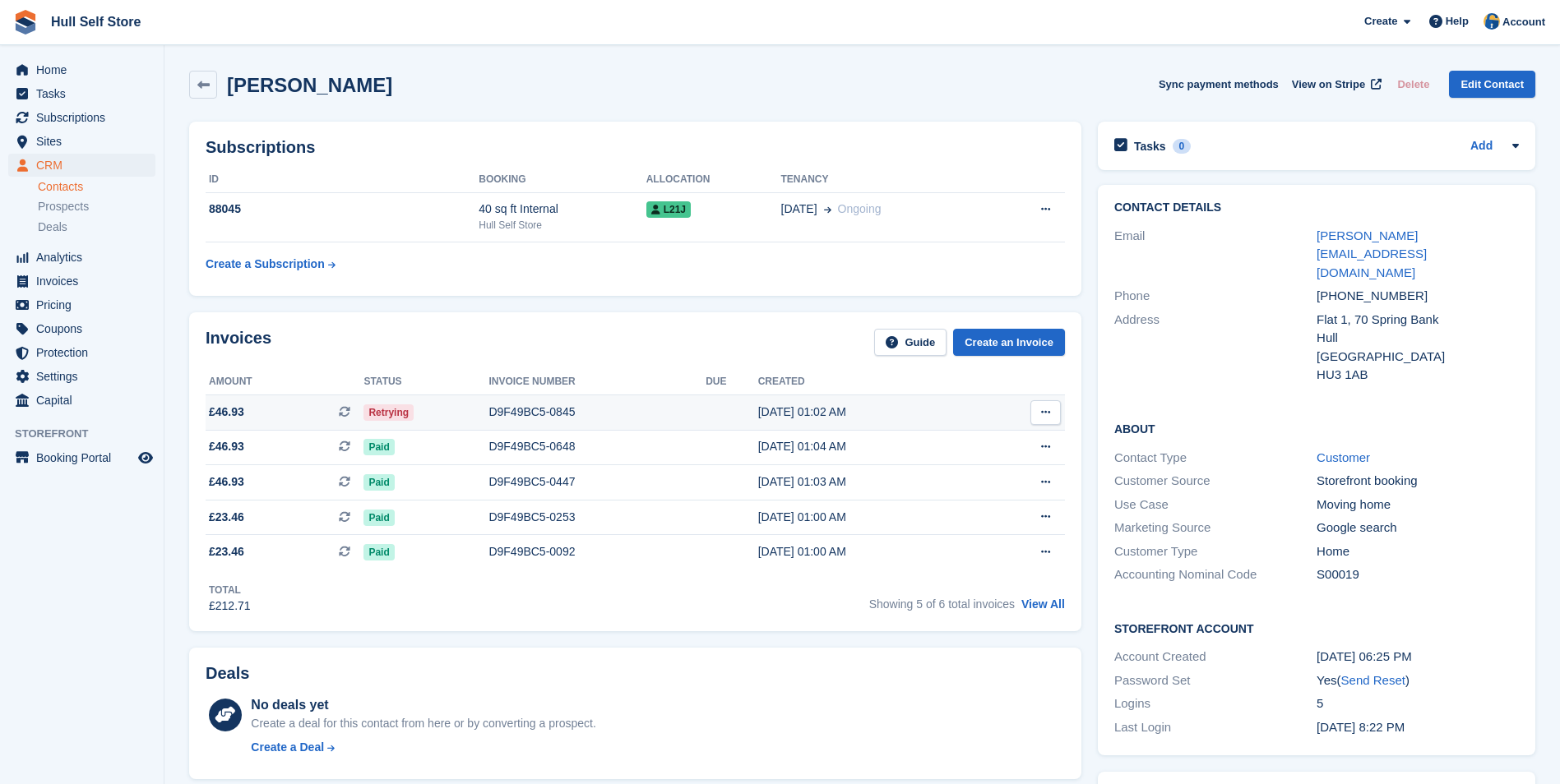
click at [665, 428] on td "D9F49BC5-0845" at bounding box center [597, 413] width 217 height 36
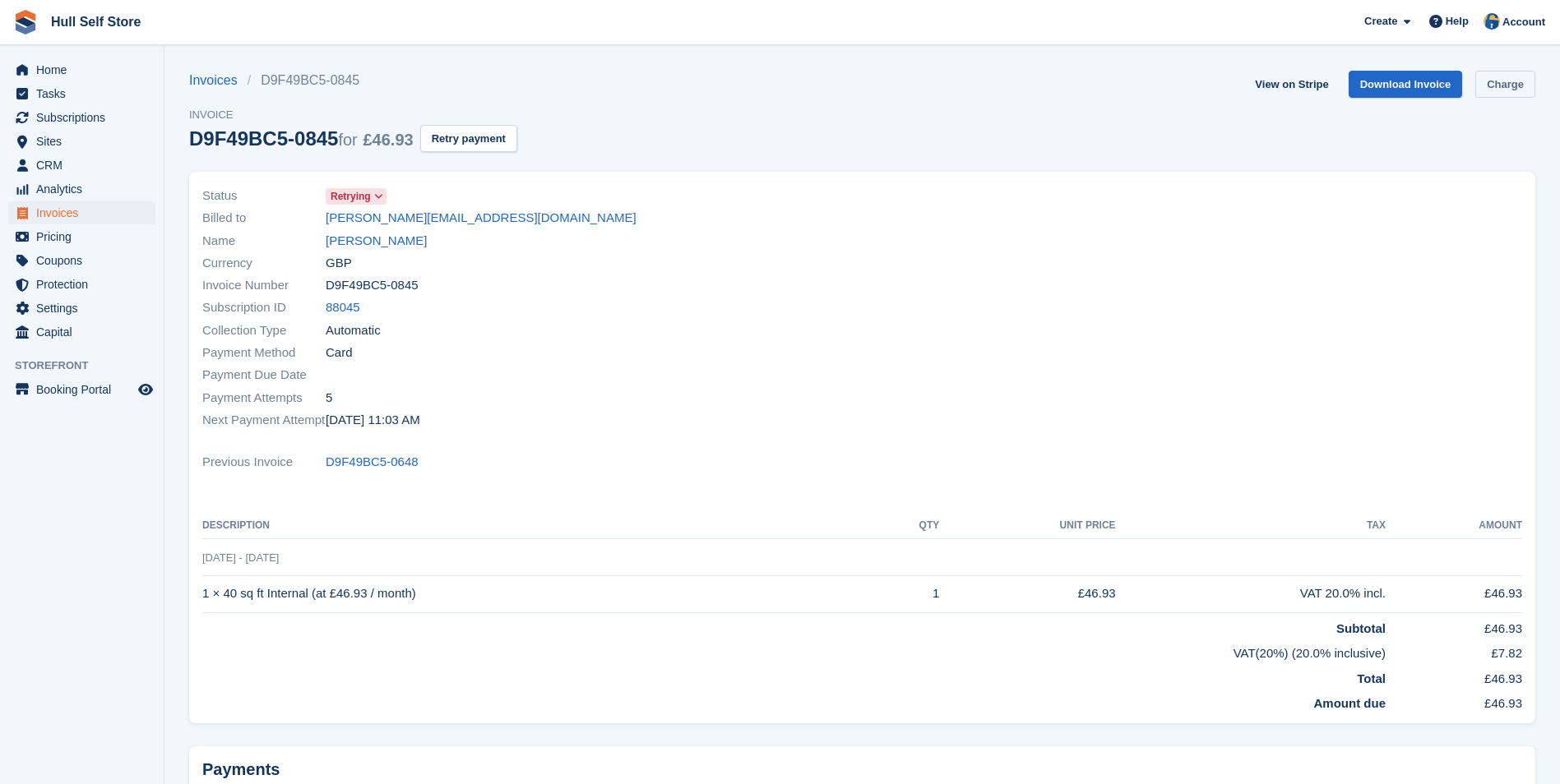
click at [1489, 76] on link "Charge" at bounding box center [1506, 84] width 60 height 27
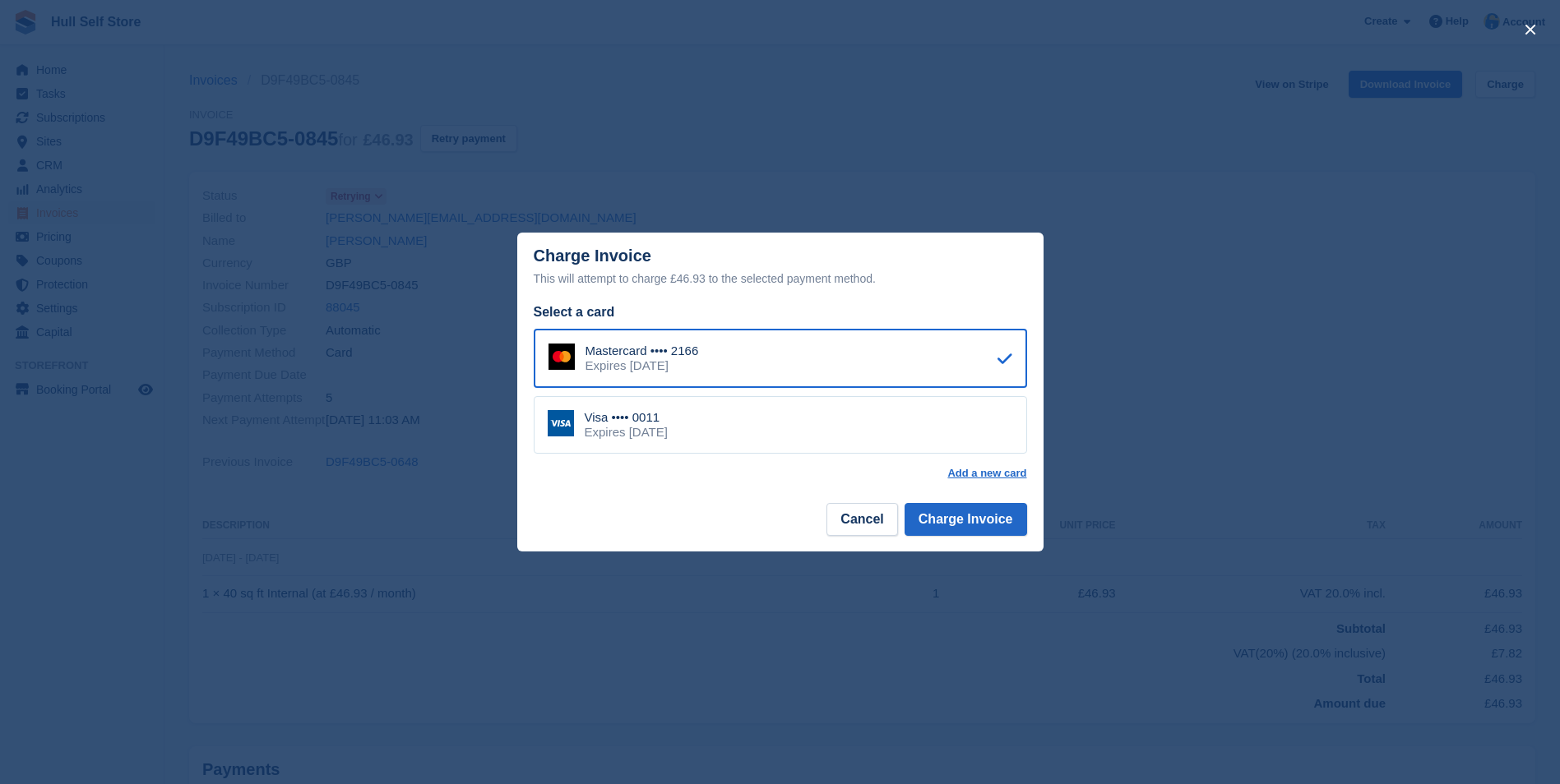
click at [949, 429] on div "Visa •••• 0011 Expires [DATE]" at bounding box center [780, 426] width 493 height 58
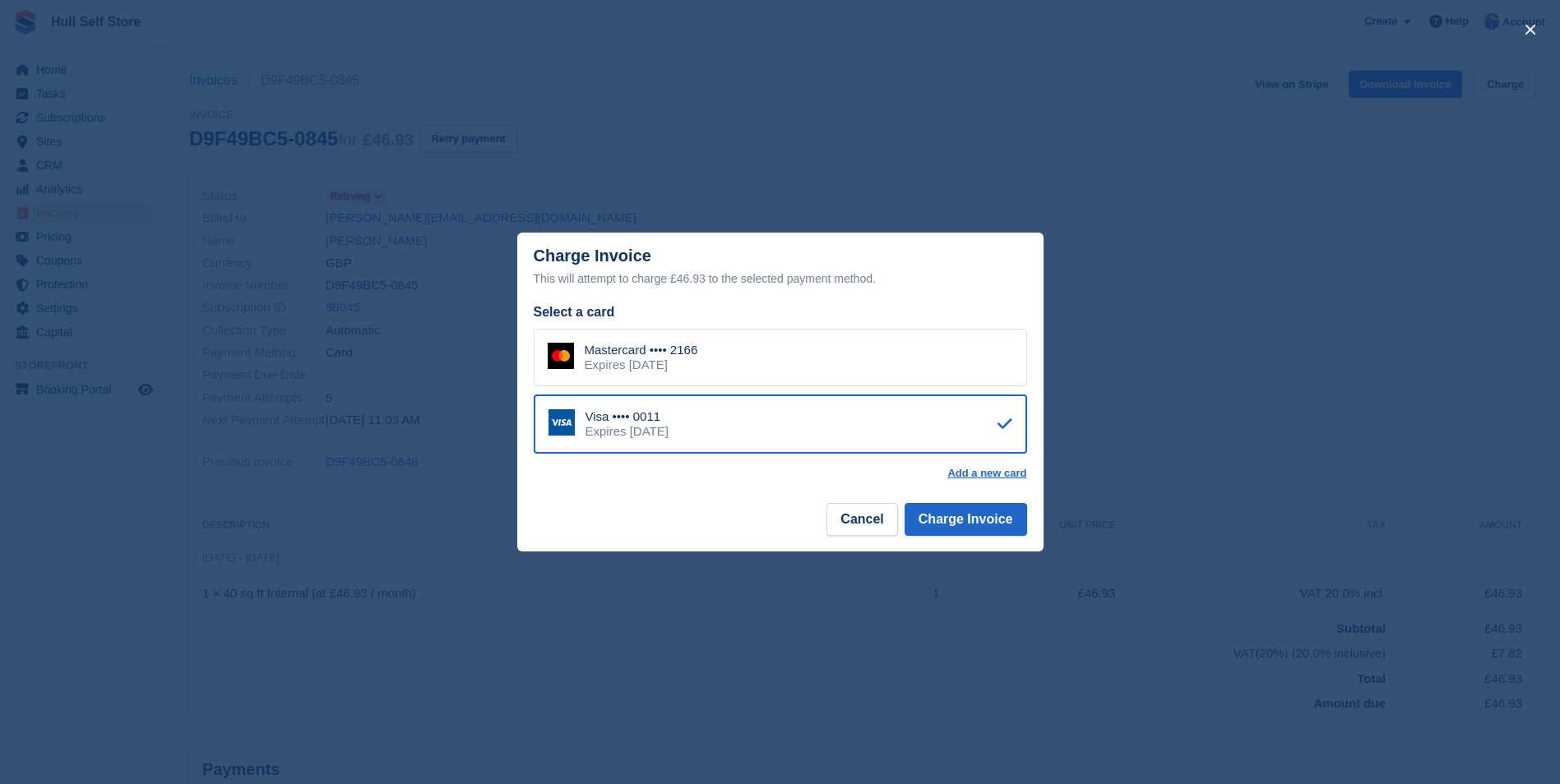
click at [953, 442] on div "Visa •••• 0011 Expires [DATE]" at bounding box center [780, 424] width 493 height 59
click at [973, 519] on button "Charge Invoice" at bounding box center [966, 519] width 123 height 33
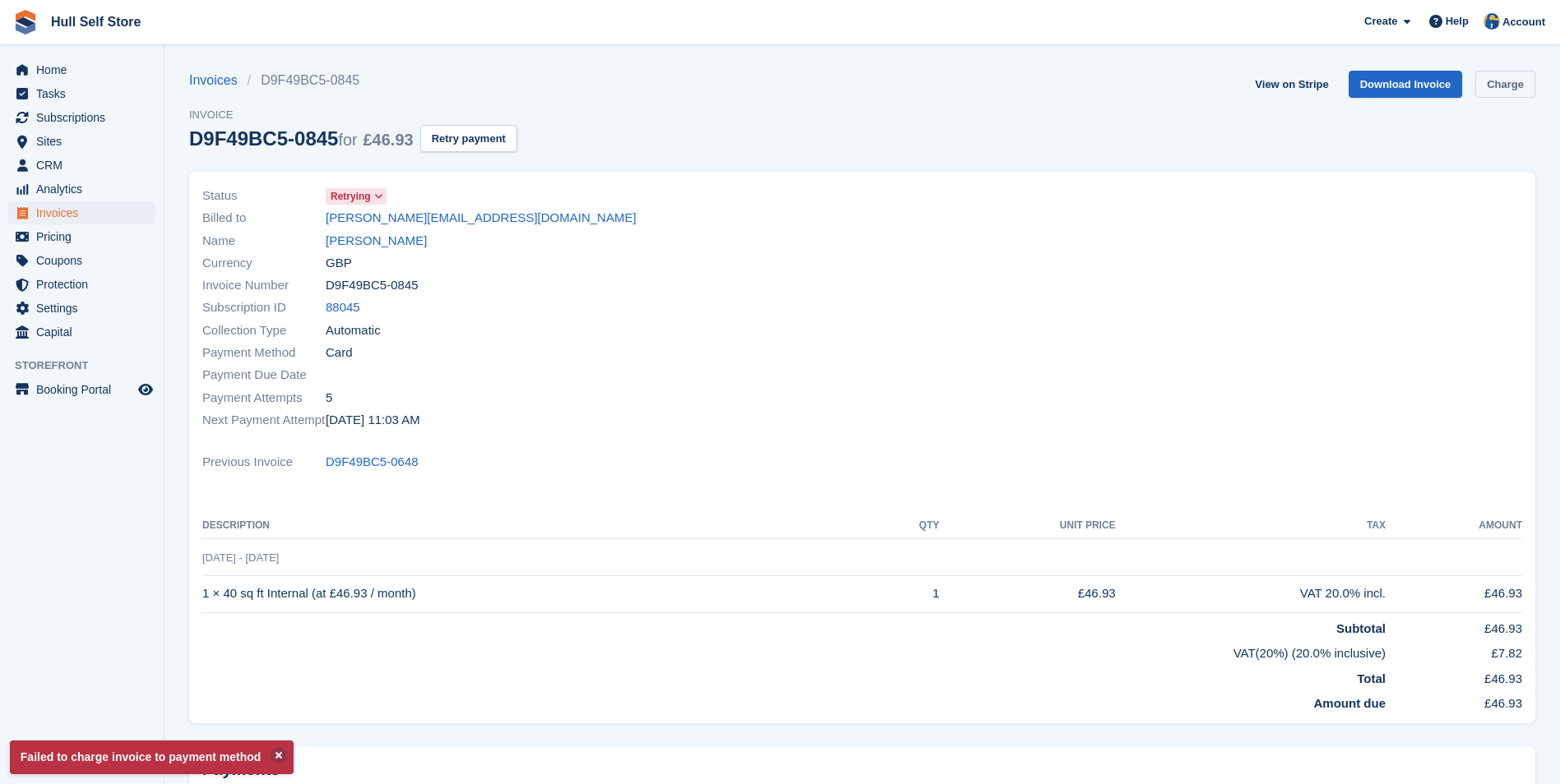
click at [1491, 85] on link "Charge" at bounding box center [1506, 84] width 60 height 27
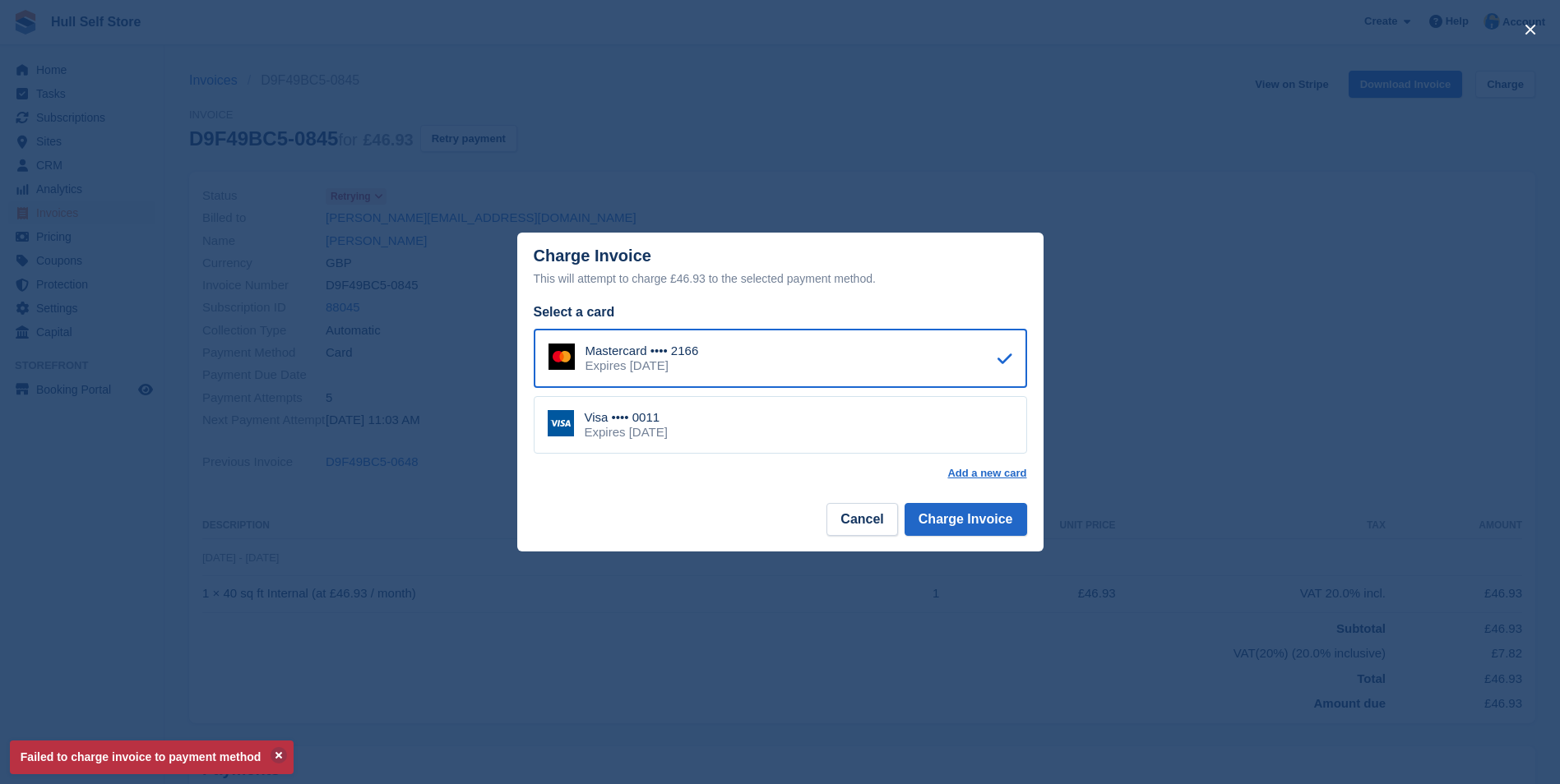
click at [900, 386] on div "Mastercard •••• 2166 Expires June 2027" at bounding box center [780, 358] width 493 height 59
click at [904, 450] on div "Visa •••• 0011 Expires March 2029" at bounding box center [780, 426] width 493 height 58
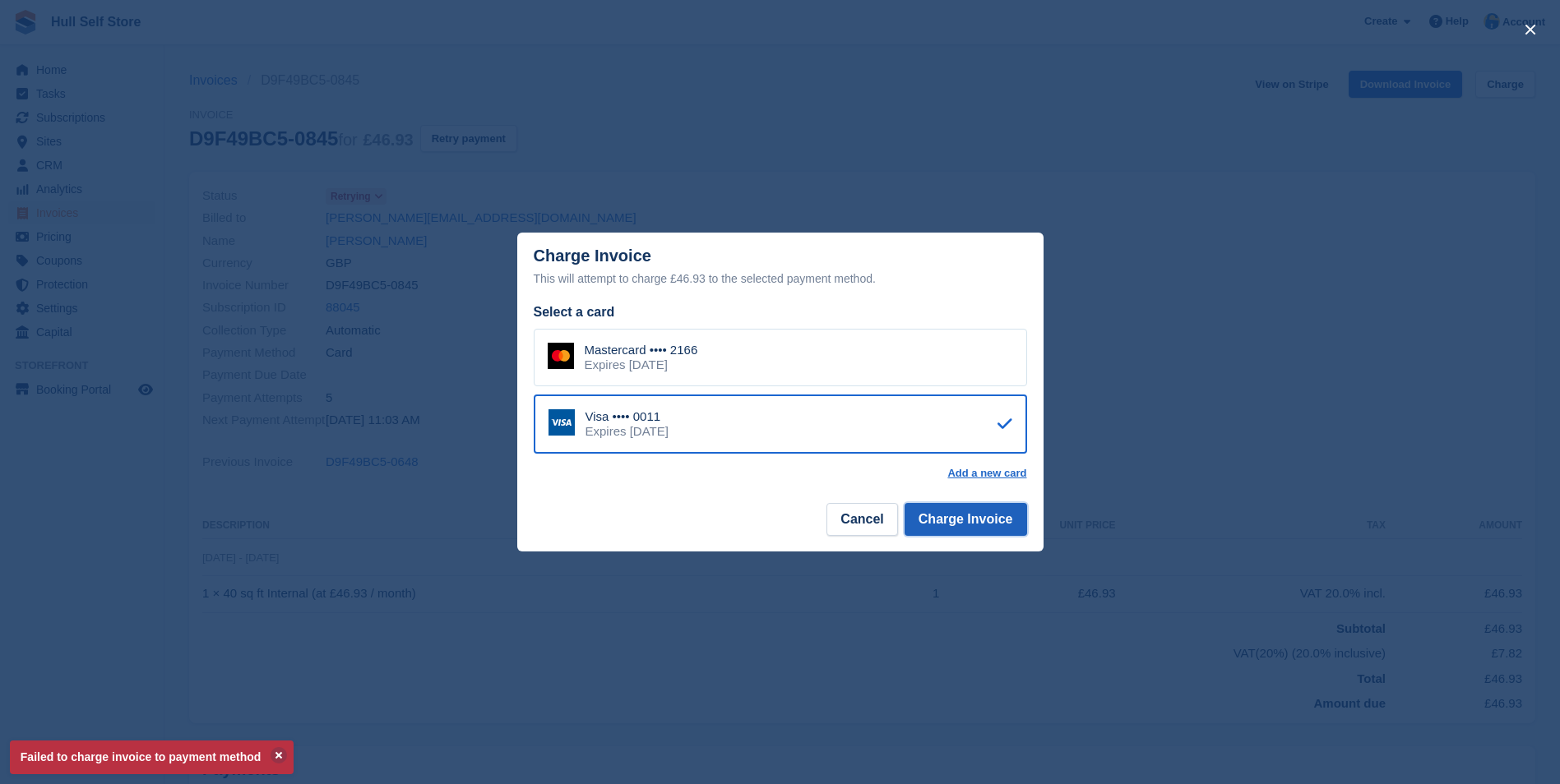
click at [953, 515] on button "Charge Invoice" at bounding box center [966, 519] width 123 height 33
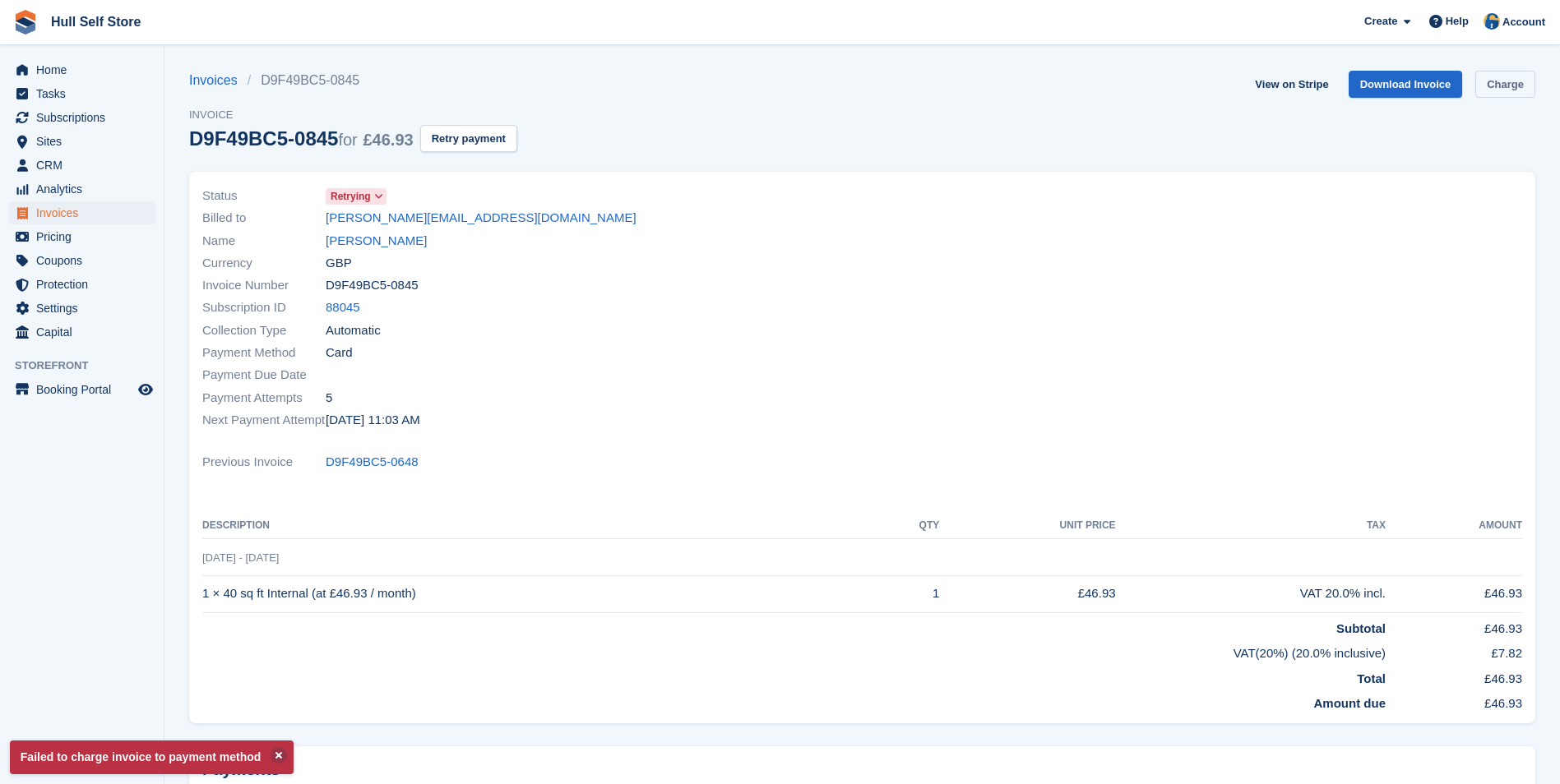
click at [1495, 80] on link "Charge" at bounding box center [1506, 84] width 60 height 27
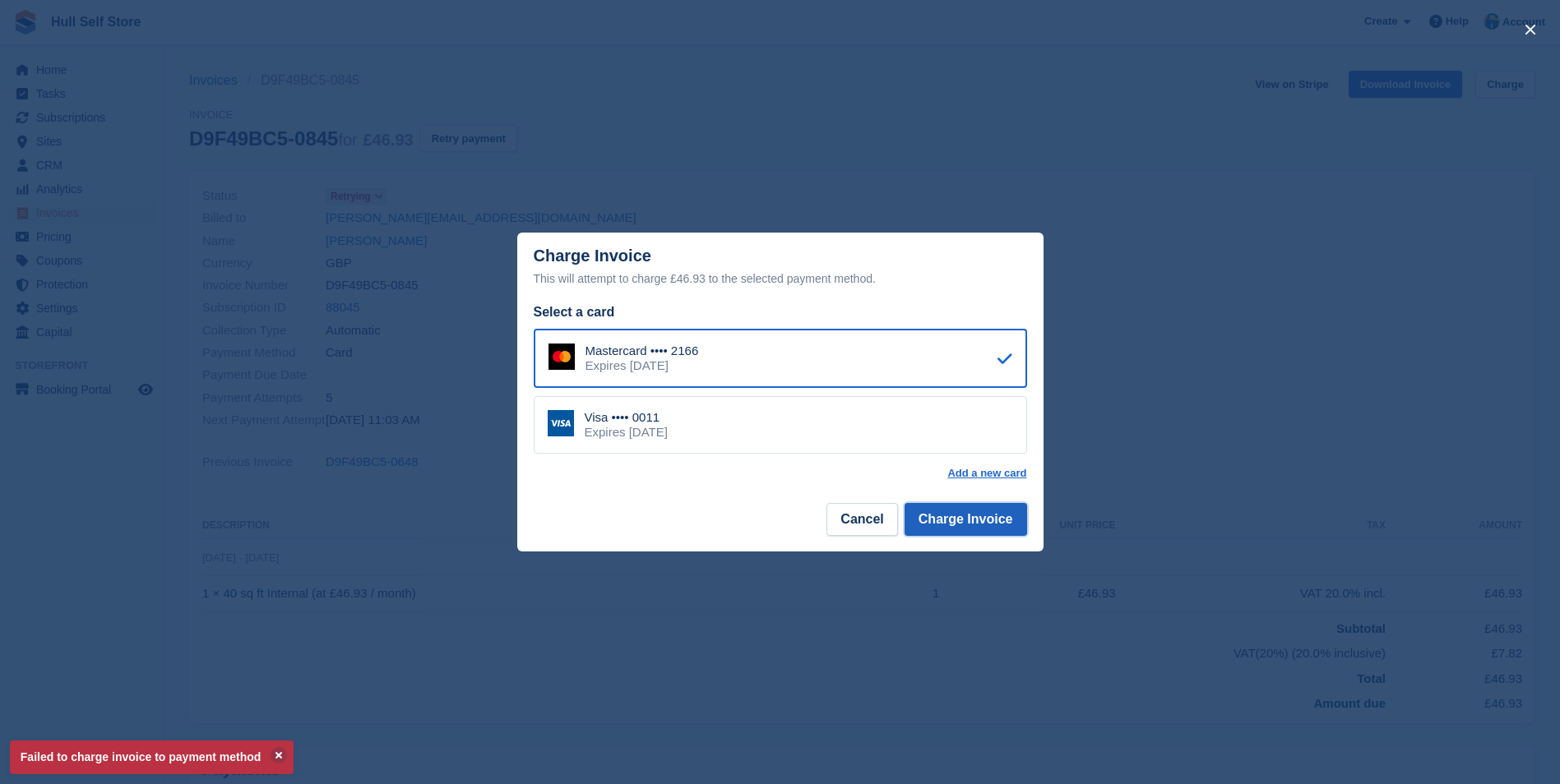
click at [984, 518] on button "Charge Invoice" at bounding box center [966, 519] width 123 height 33
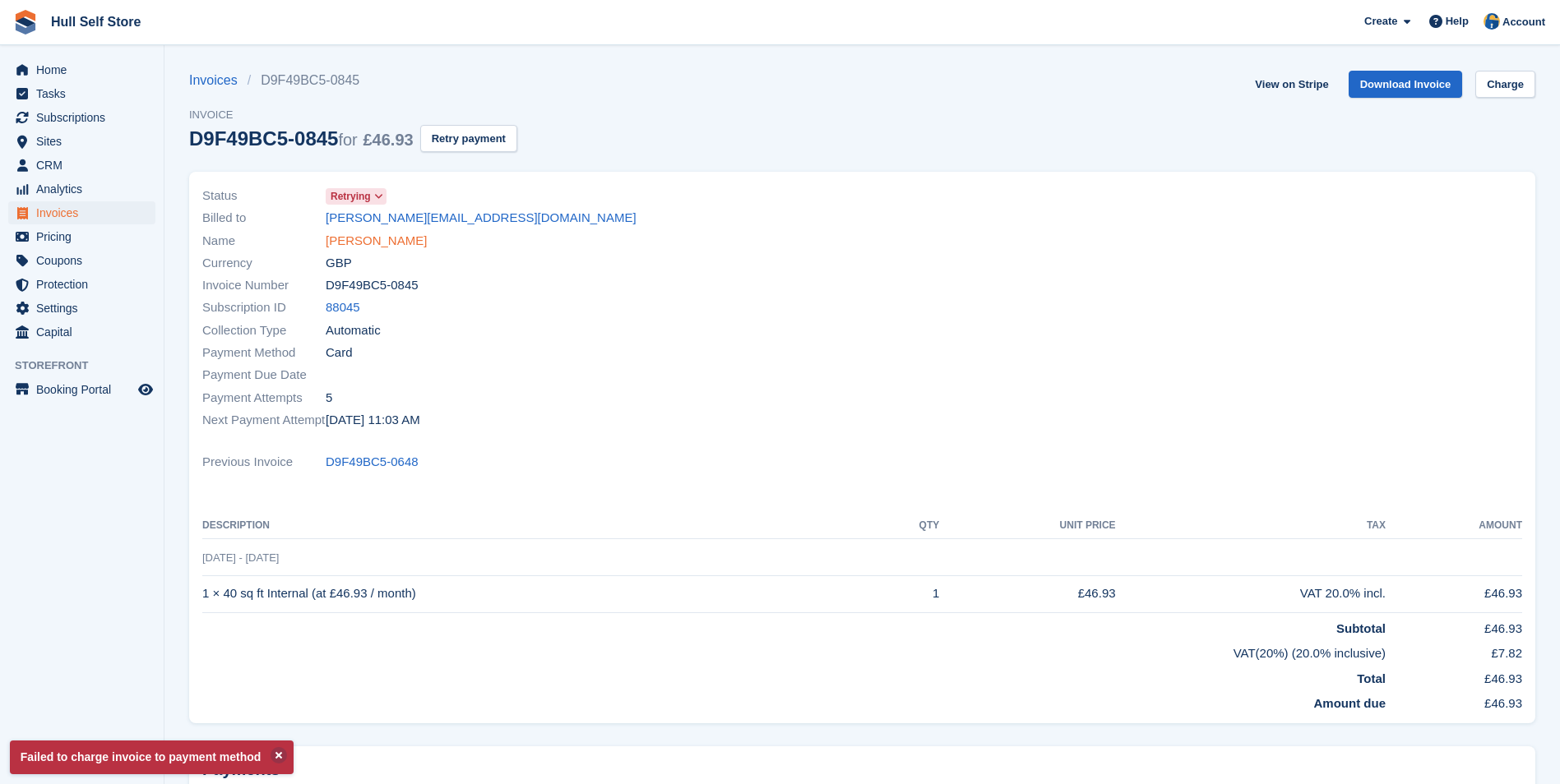
click at [384, 244] on link "Andrew Tatton" at bounding box center [376, 241] width 101 height 19
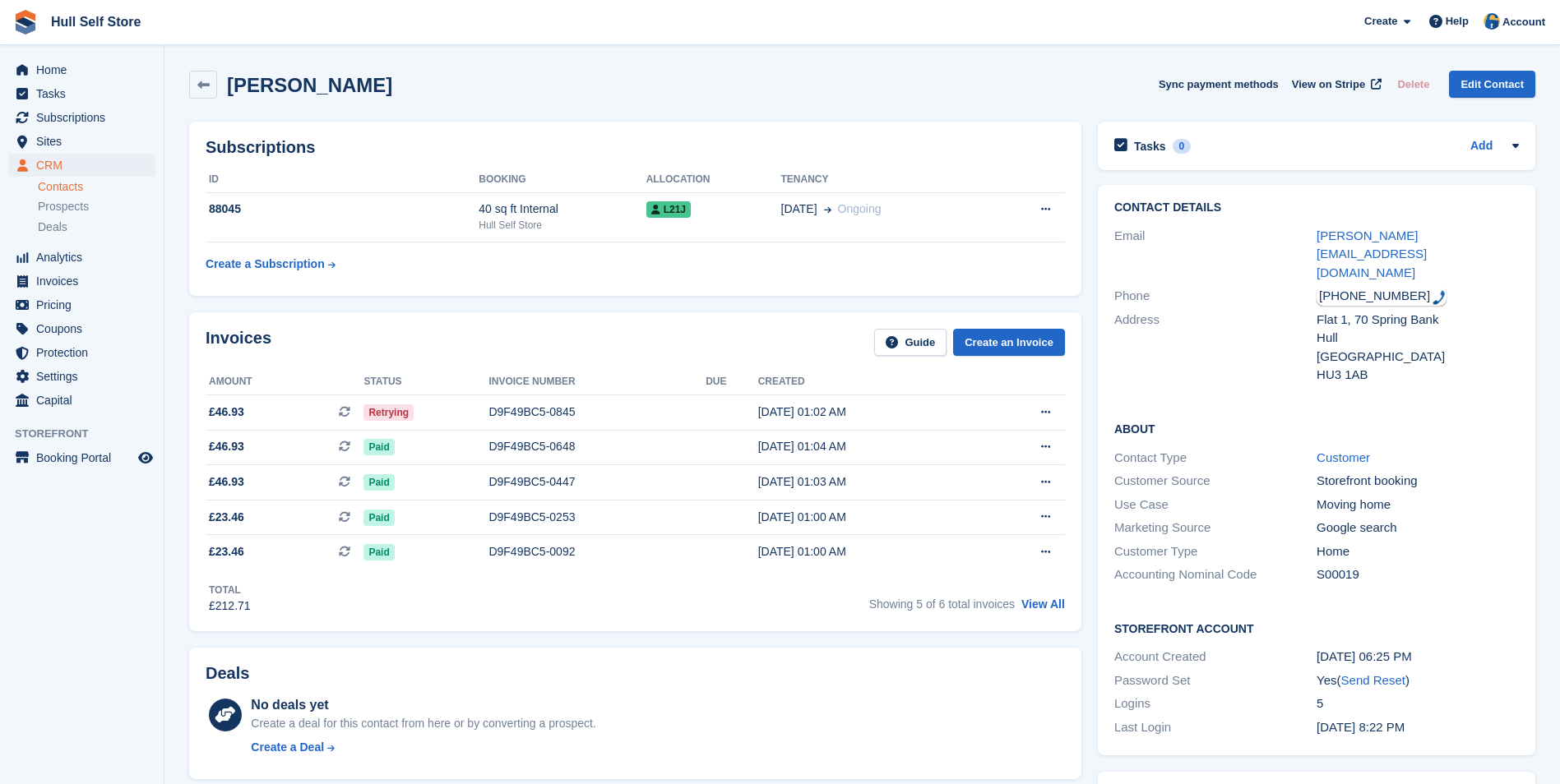
click at [1388, 287] on div "+447591835788" at bounding box center [1381, 297] width 130 height 19
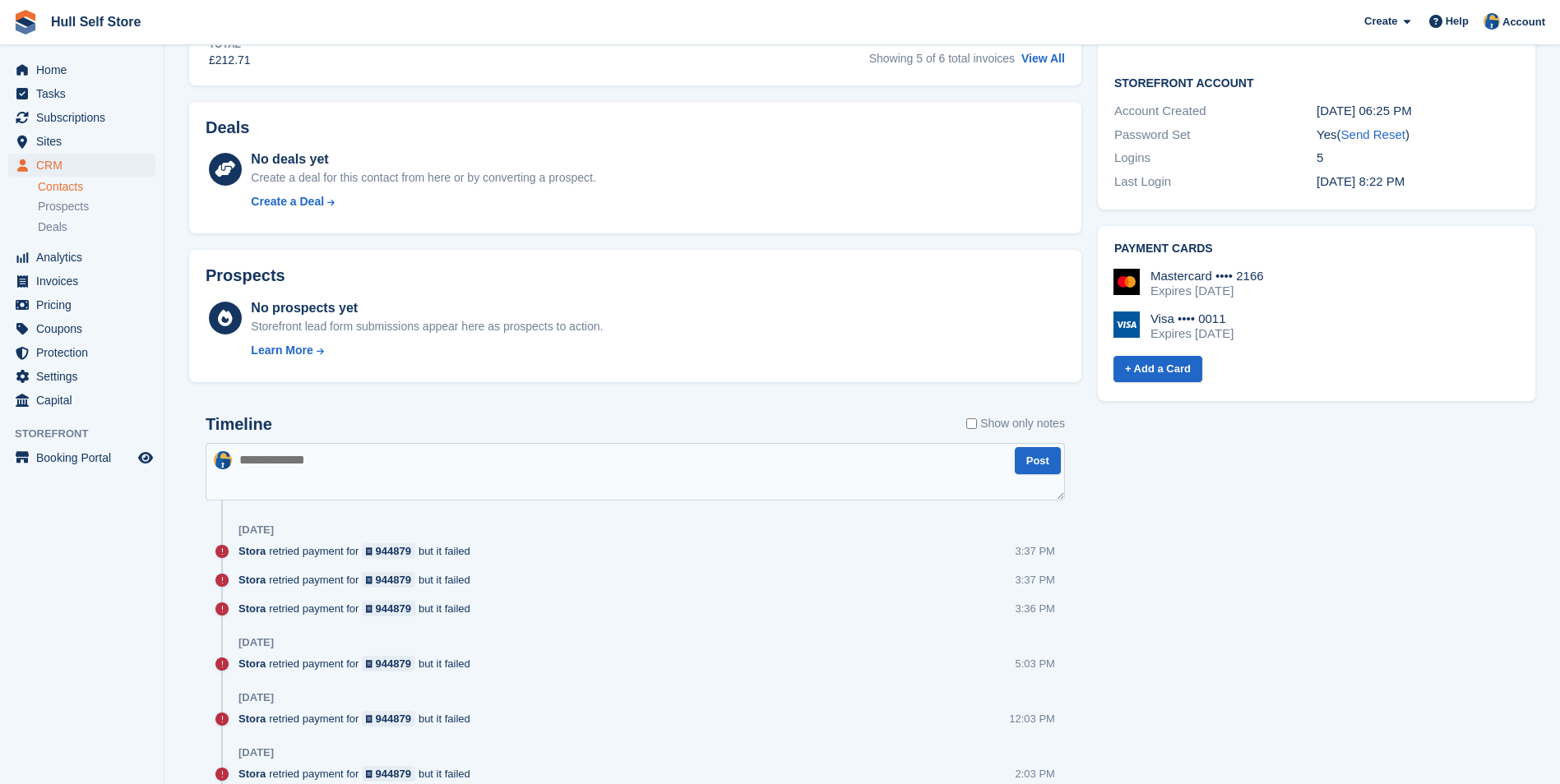
scroll to position [575, 0]
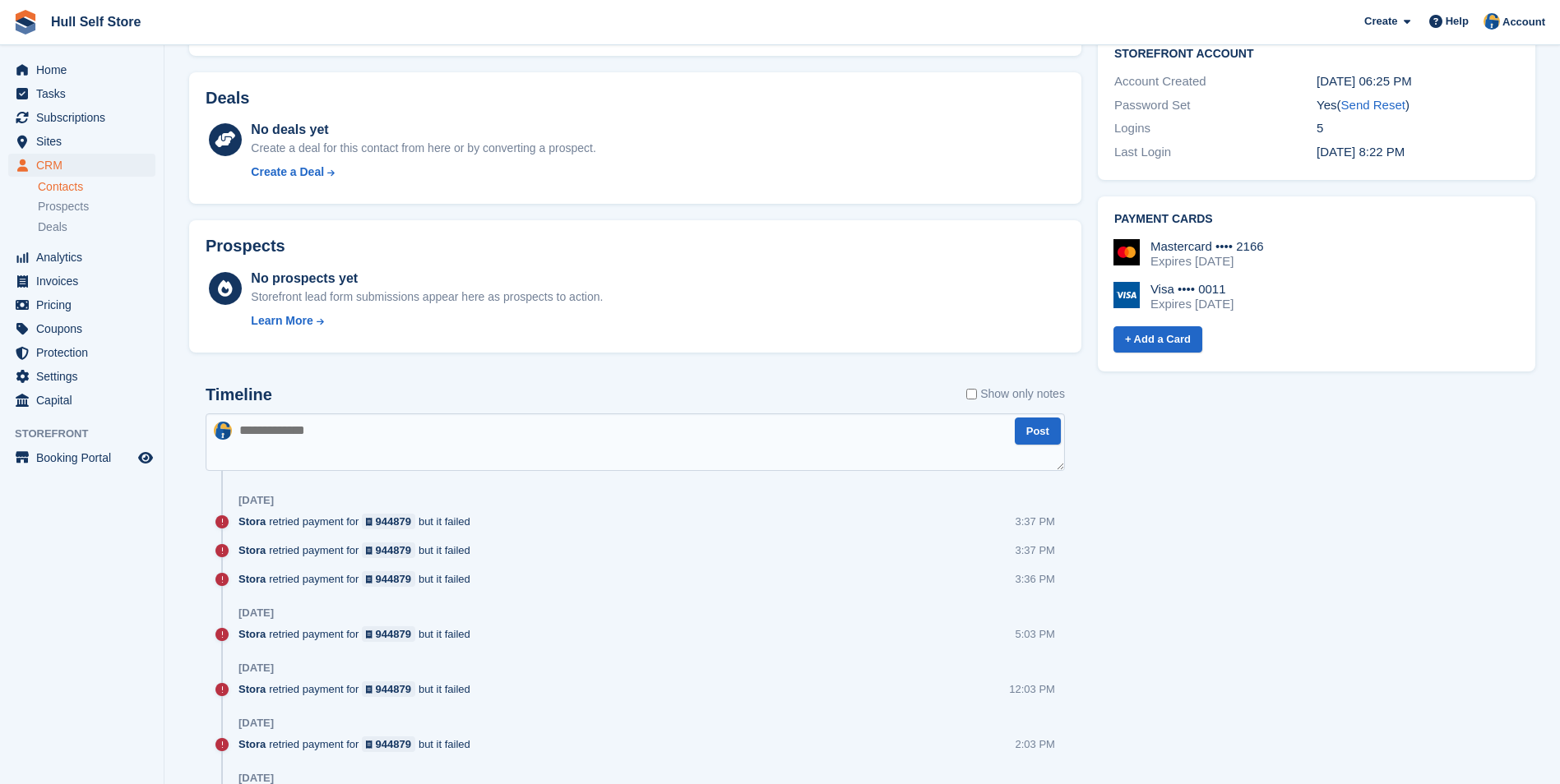
click at [769, 417] on textarea at bounding box center [635, 443] width 859 height 58
type textarea "**********"
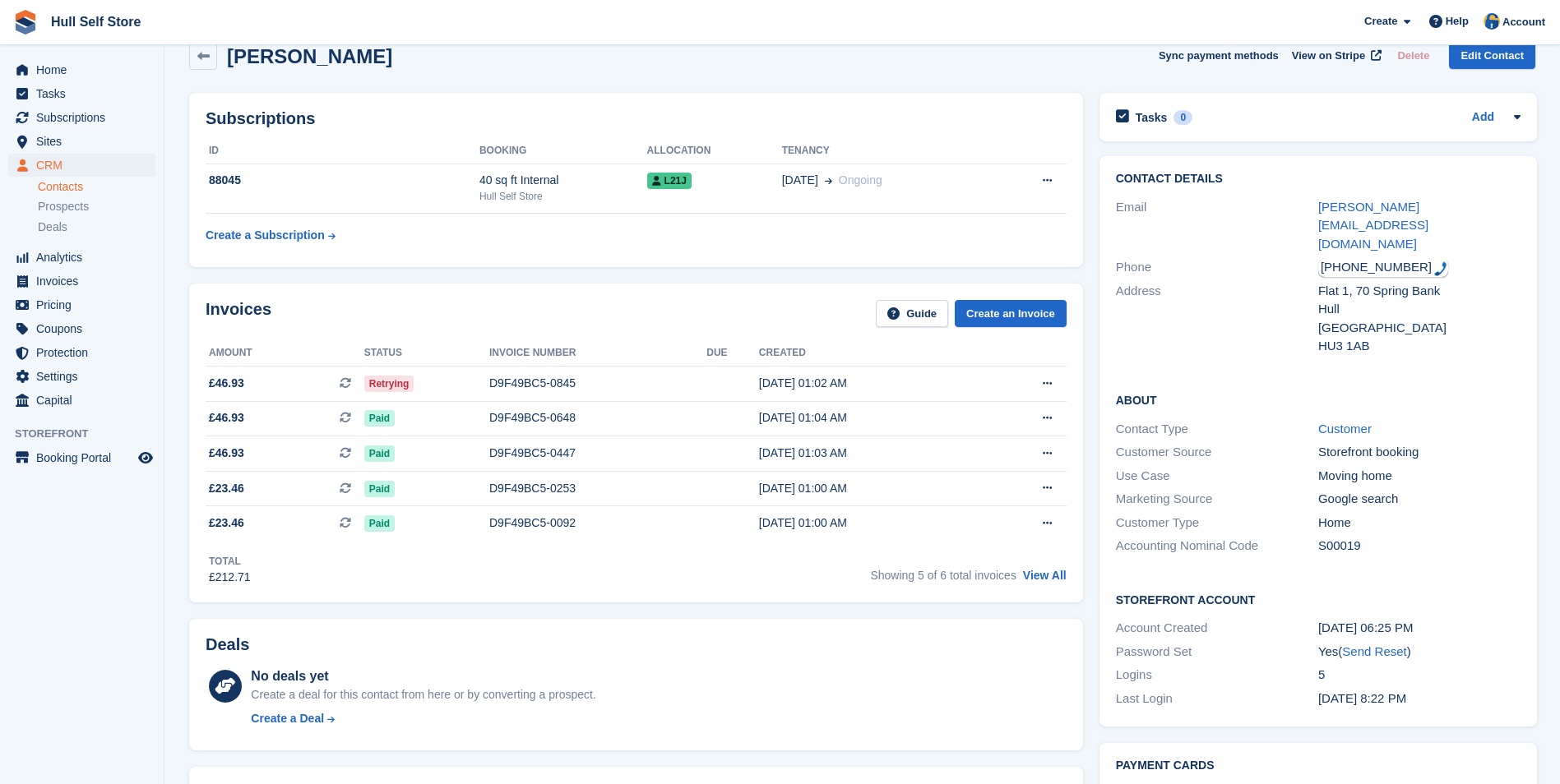
scroll to position [0, 0]
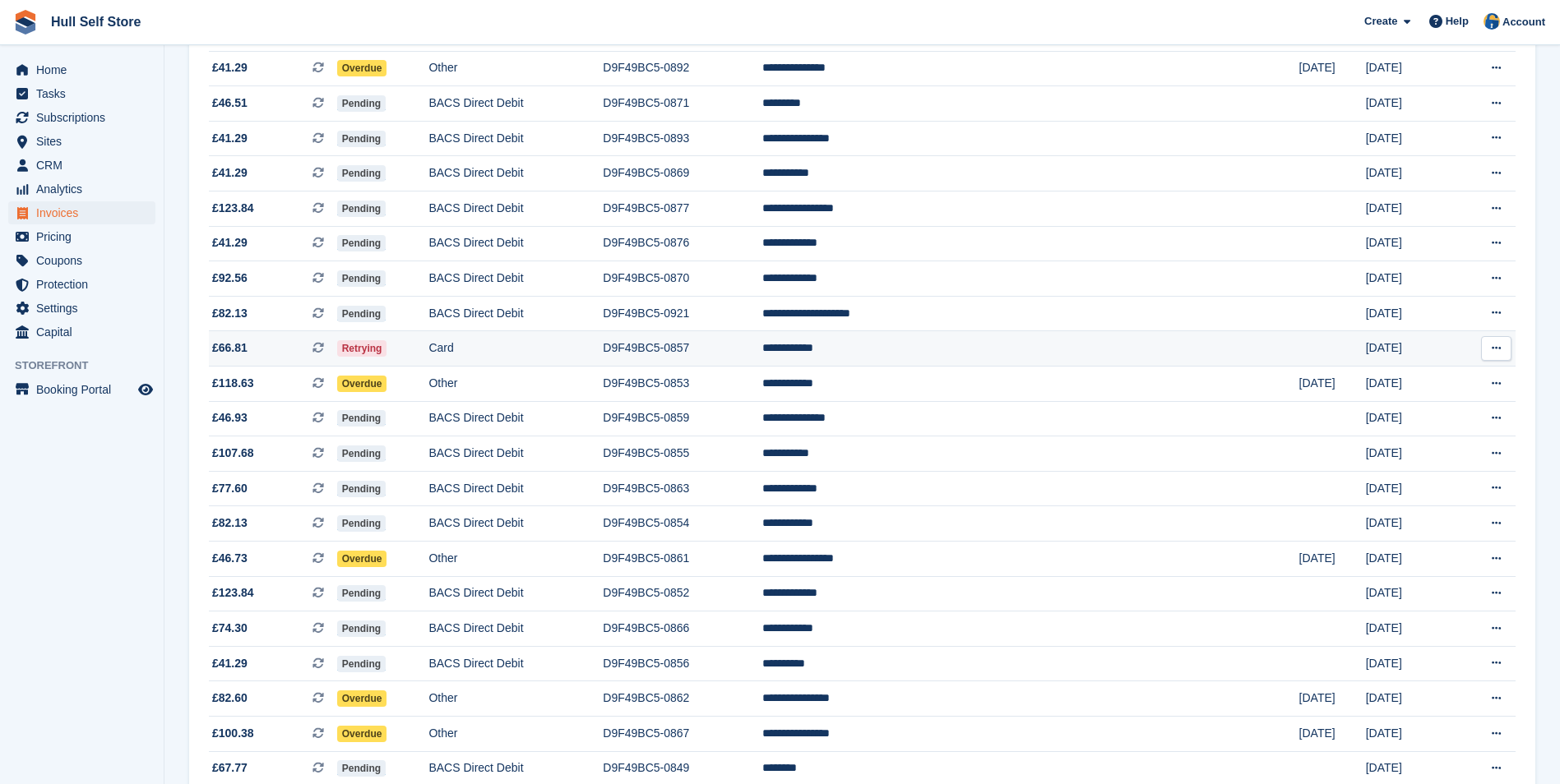
scroll to position [575, 0]
click at [763, 339] on td "D9F49BC5-0857" at bounding box center [682, 348] width 159 height 36
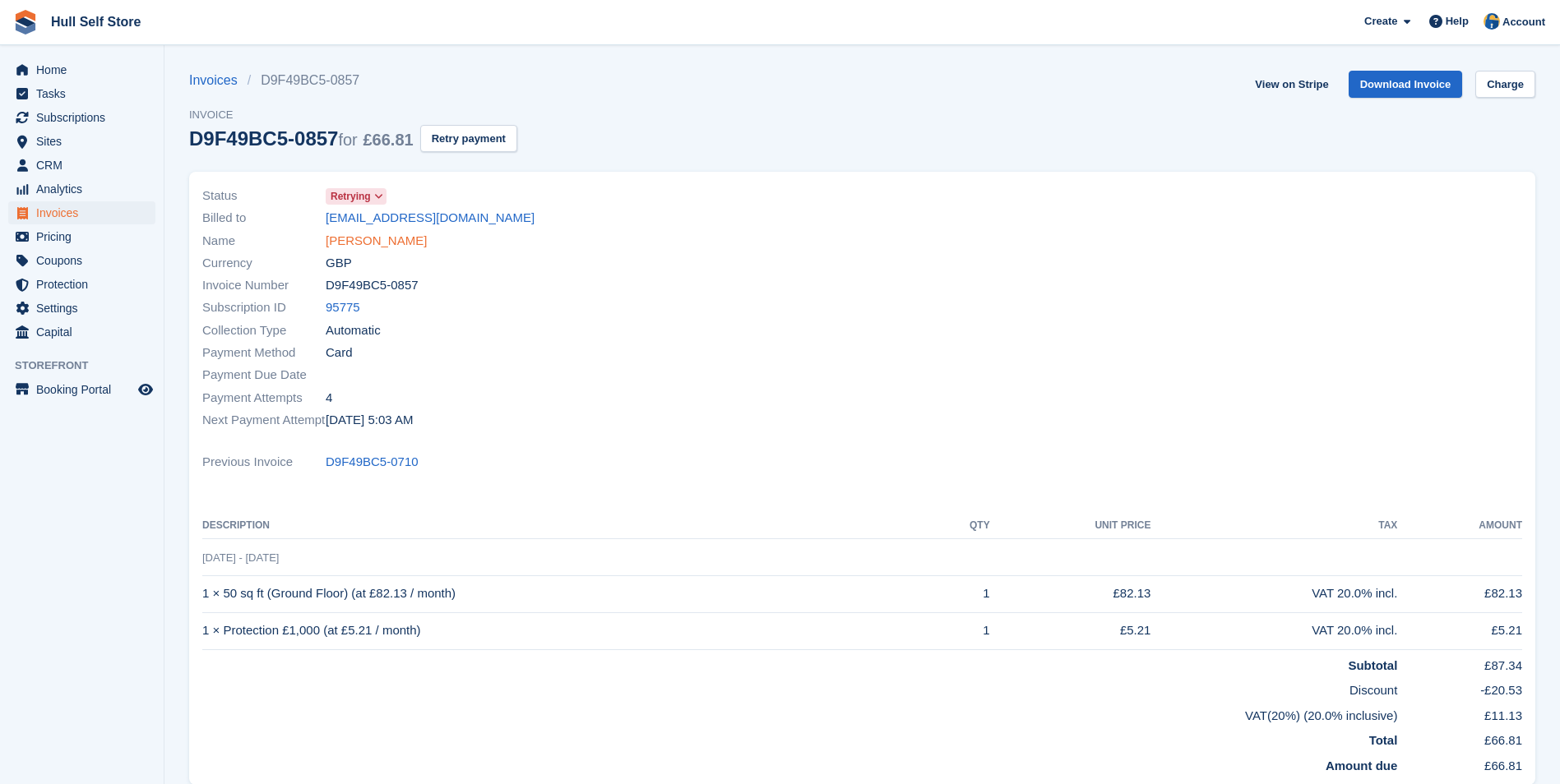
click at [356, 236] on link "Jenny Lennon" at bounding box center [376, 241] width 101 height 19
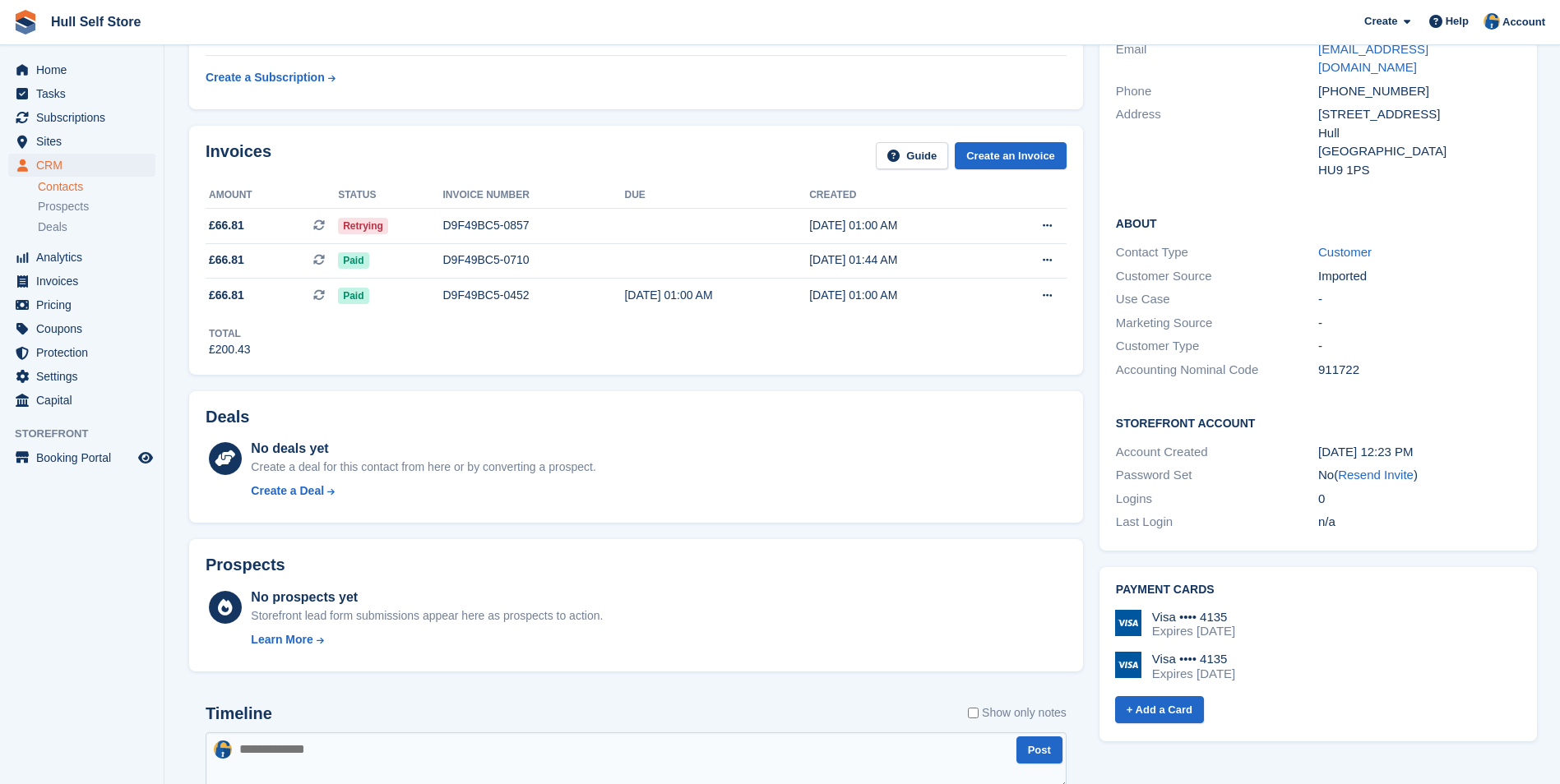
scroll to position [329, 0]
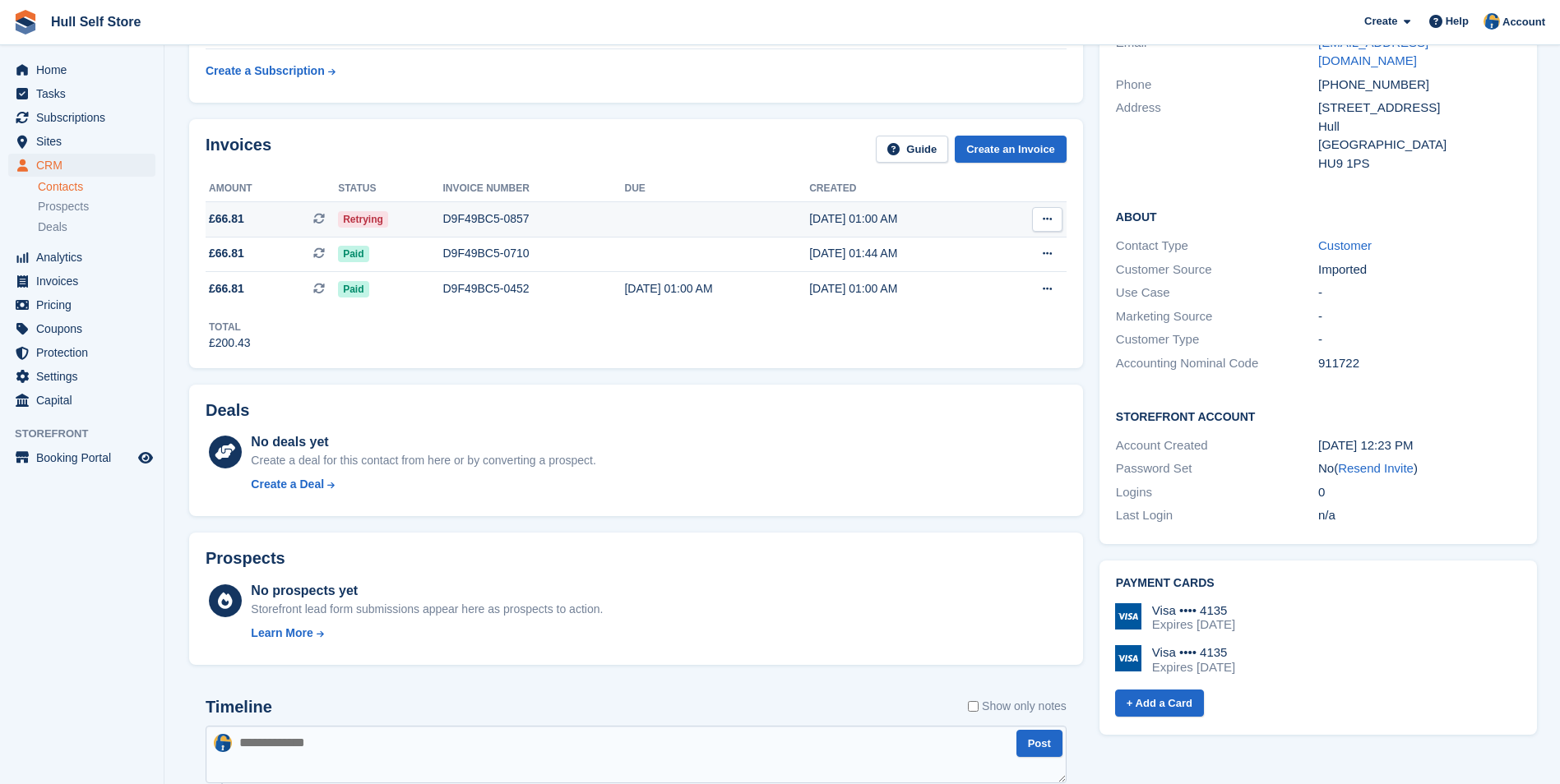
click at [597, 208] on td "D9F49BC5-0857" at bounding box center [533, 220] width 182 height 36
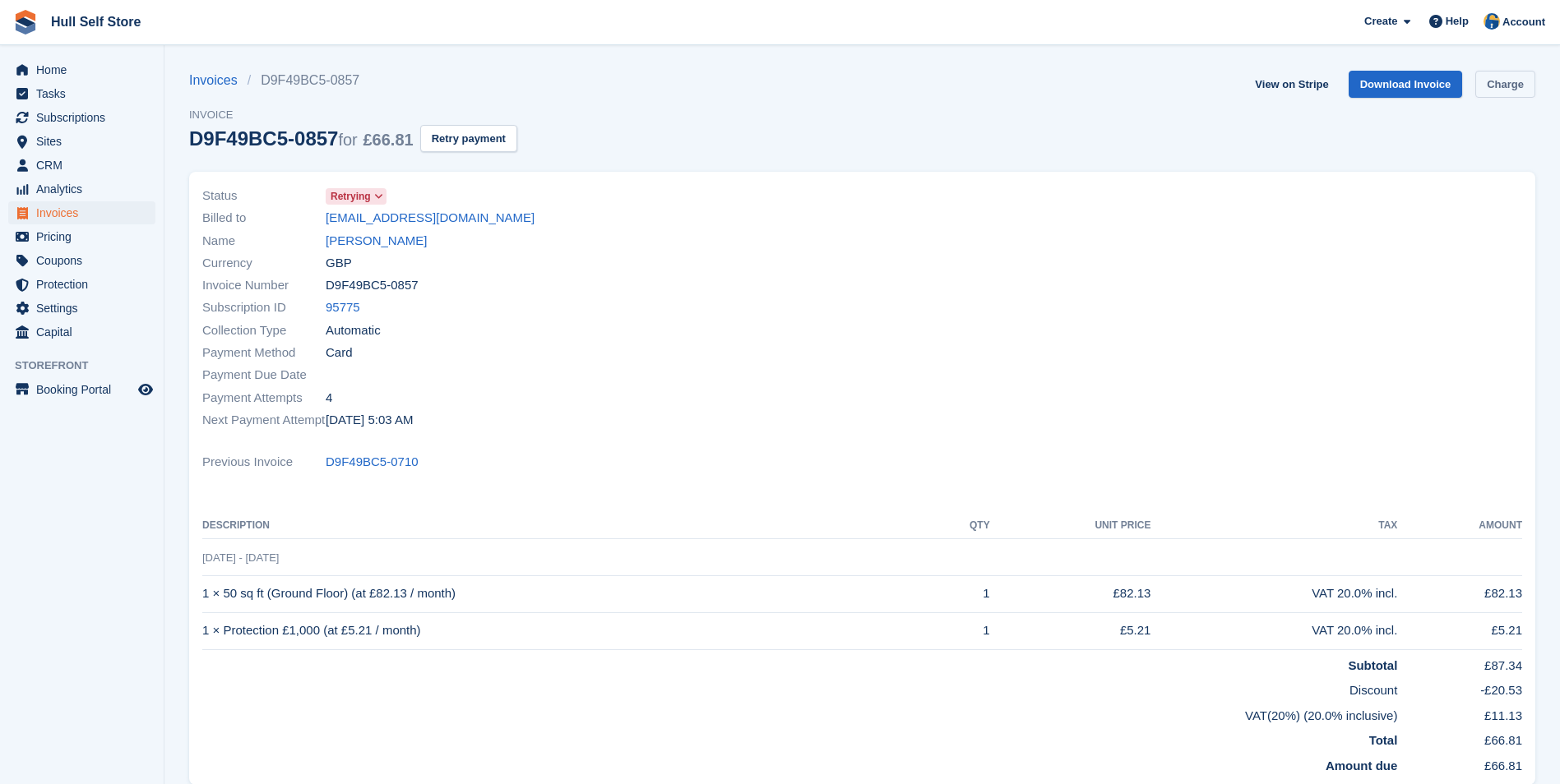
click at [1509, 82] on link "Charge" at bounding box center [1506, 84] width 60 height 27
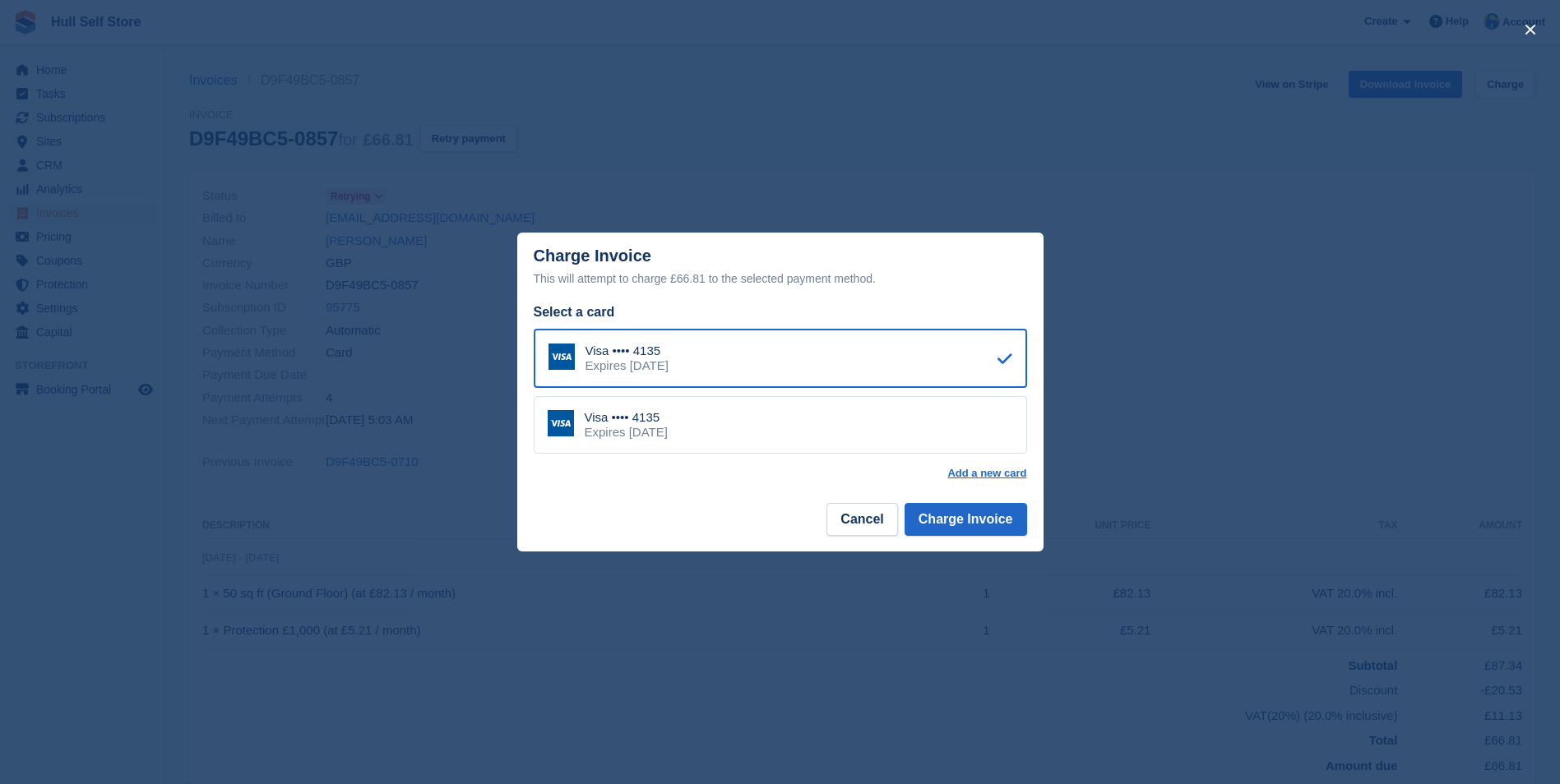
click at [880, 411] on div "Visa •••• 4135 Expires [DATE]" at bounding box center [780, 426] width 493 height 58
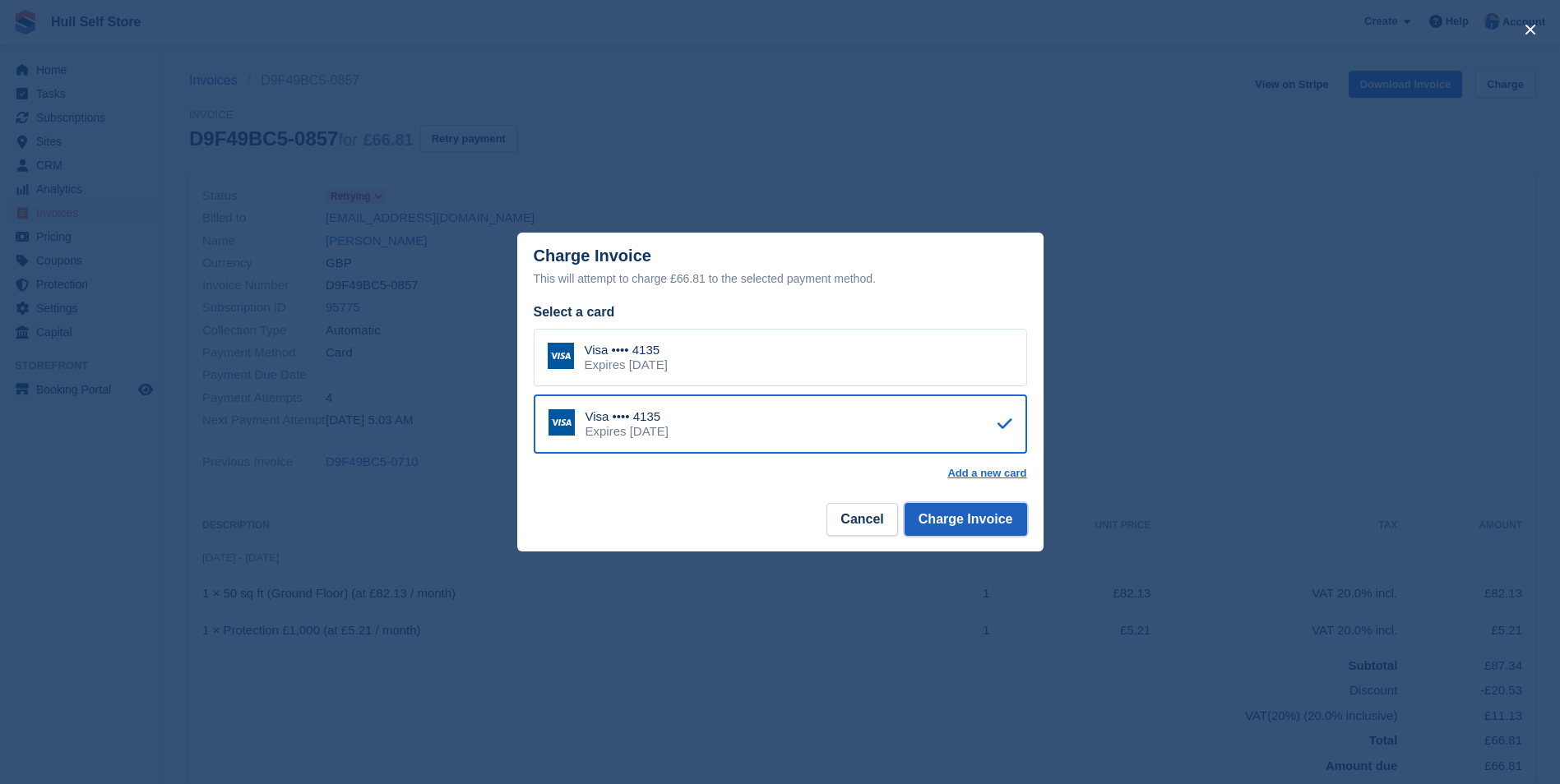
click at [969, 513] on button "Charge Invoice" at bounding box center [966, 519] width 123 height 33
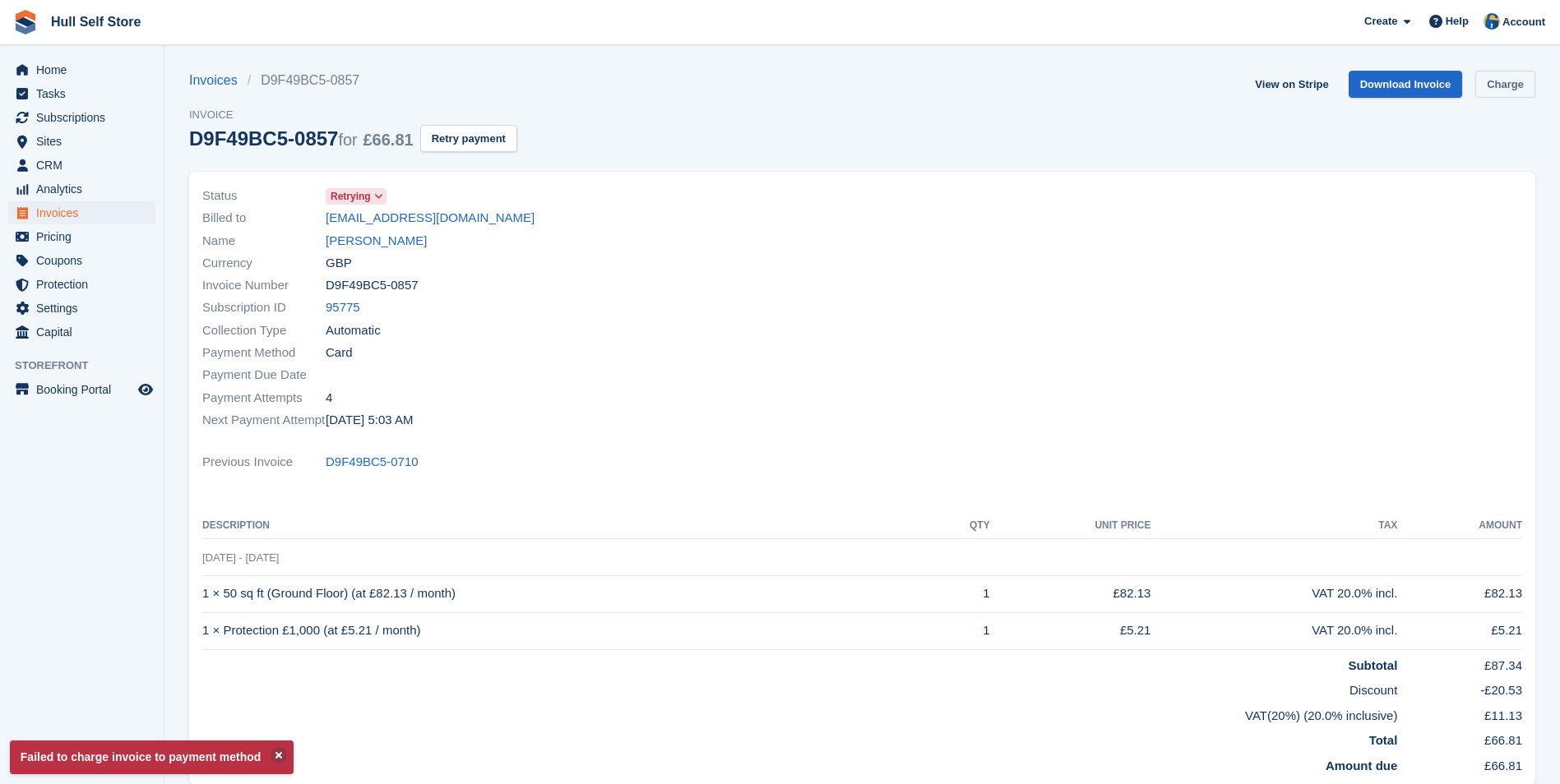
click at [1525, 83] on link "Charge" at bounding box center [1506, 84] width 60 height 27
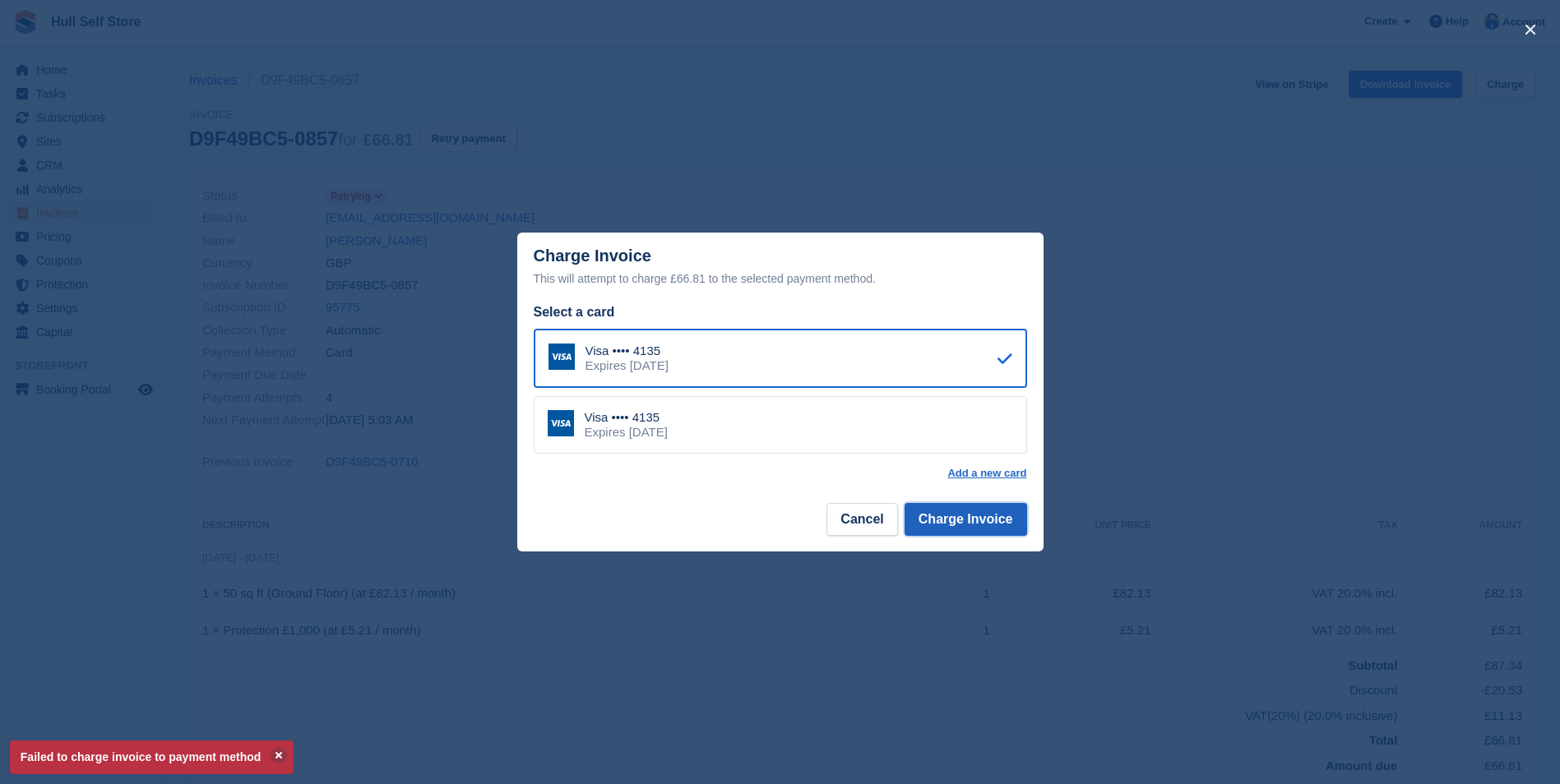
click at [1001, 525] on button "Charge Invoice" at bounding box center [966, 519] width 123 height 33
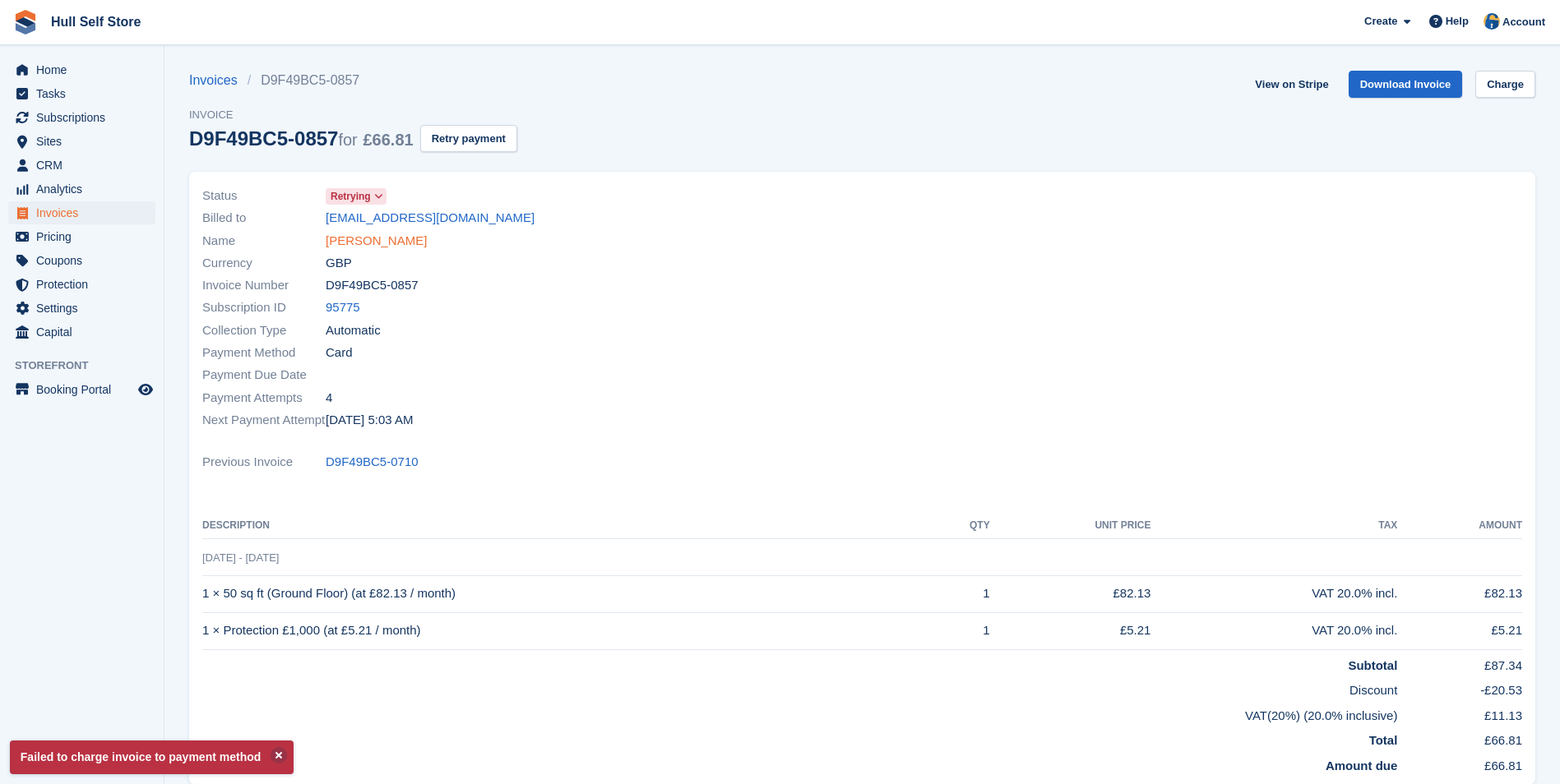
click at [381, 242] on link "[PERSON_NAME]" at bounding box center [376, 241] width 101 height 19
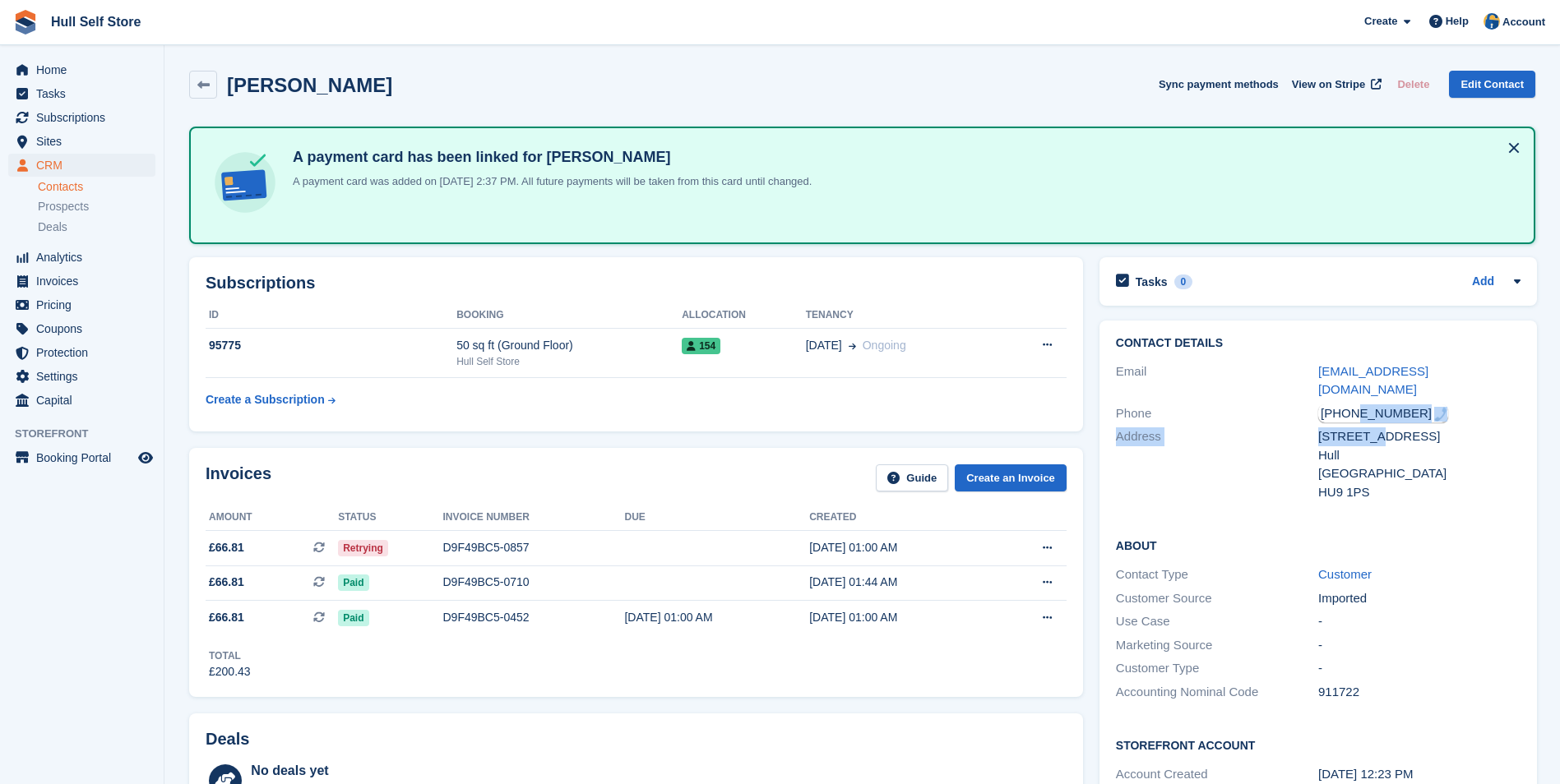
drag, startPoint x: 1355, startPoint y: 392, endPoint x: 1360, endPoint y: 414, distance: 22.6
click at [1360, 414] on div "Contact Details Email [EMAIL_ADDRESS][DOMAIN_NAME] Phone [PHONE_NUMBER] Address…" at bounding box center [1319, 421] width 438 height 200
drag, startPoint x: 1360, startPoint y: 414, endPoint x: 1421, endPoint y: 424, distance: 61.8
click at [1421, 428] on div "[STREET_ADDRESS]" at bounding box center [1420, 437] width 202 height 19
click at [1366, 404] on div "[PHONE_NUMBER]" at bounding box center [1383, 414] width 130 height 19
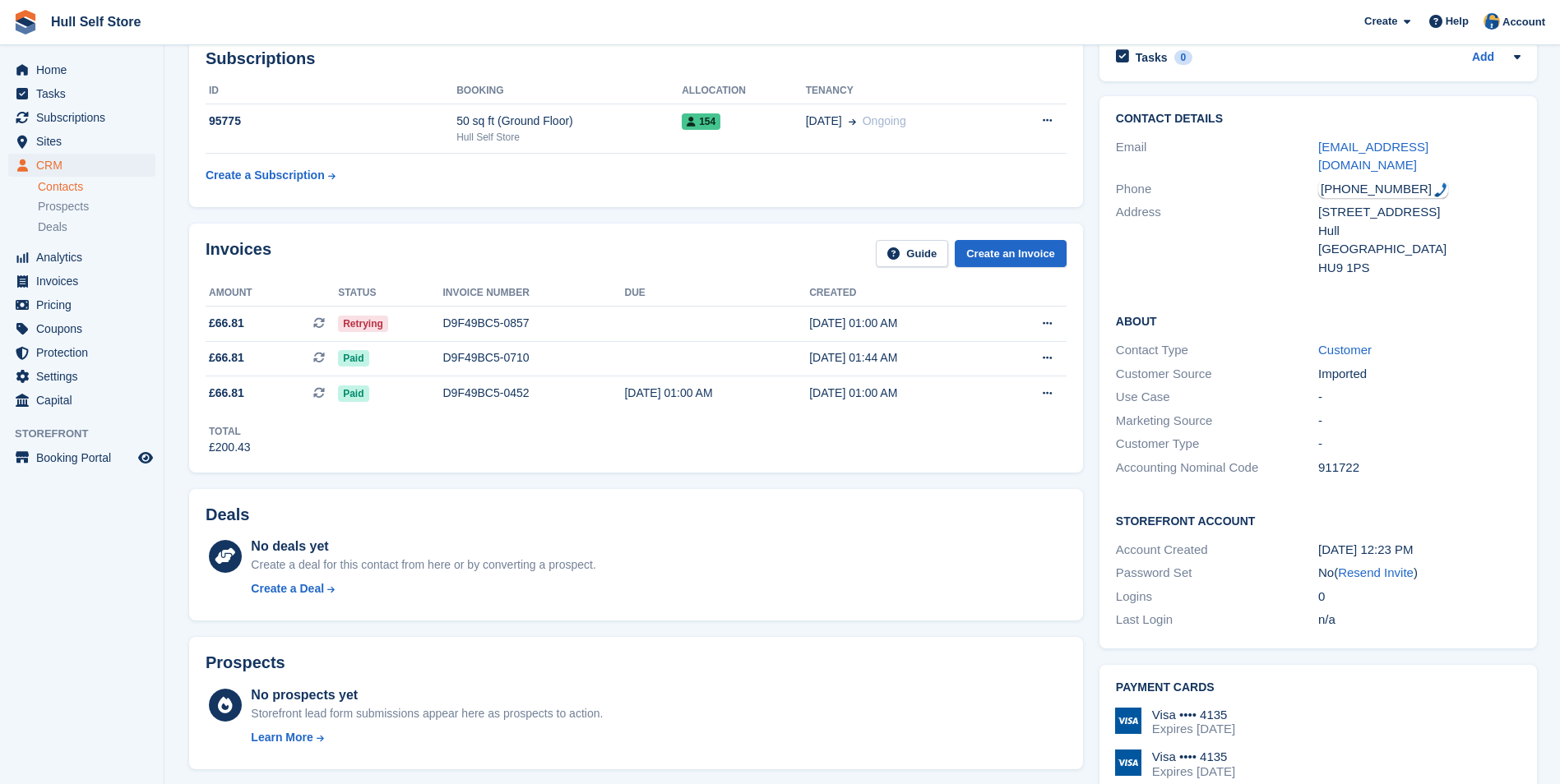
scroll to position [493, 0]
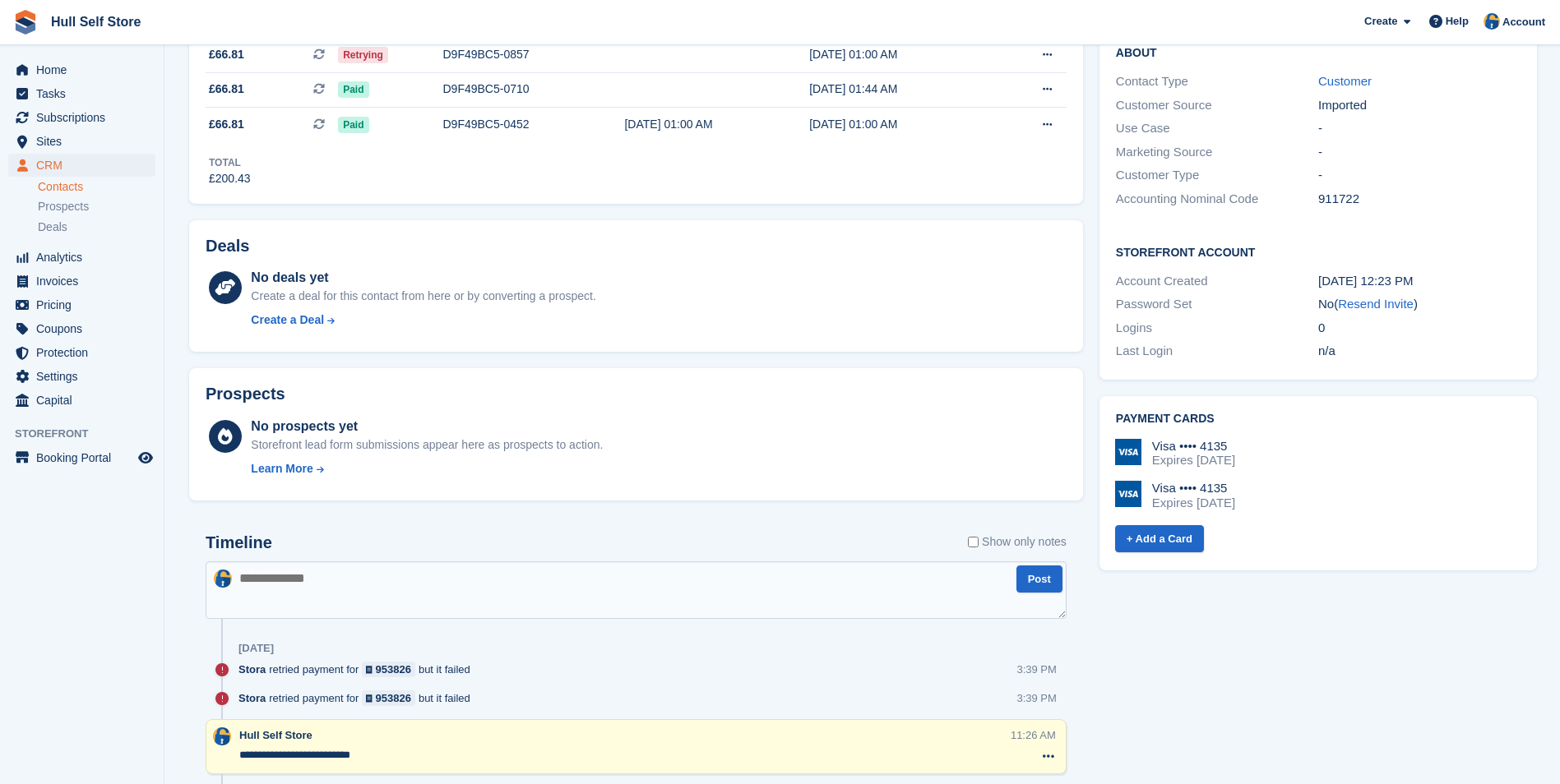
click at [562, 597] on textarea at bounding box center [636, 590] width 861 height 58
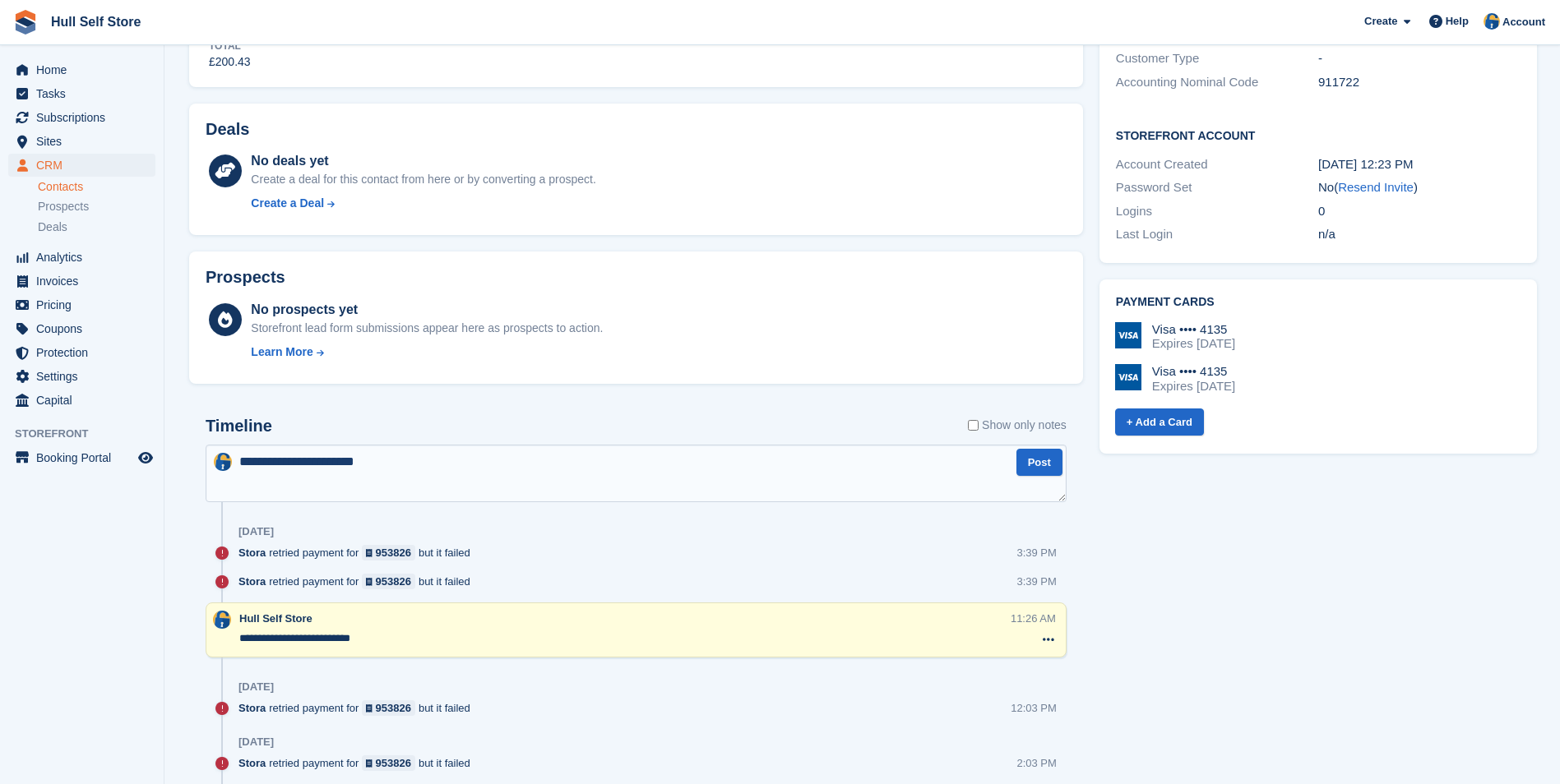
scroll to position [740, 0]
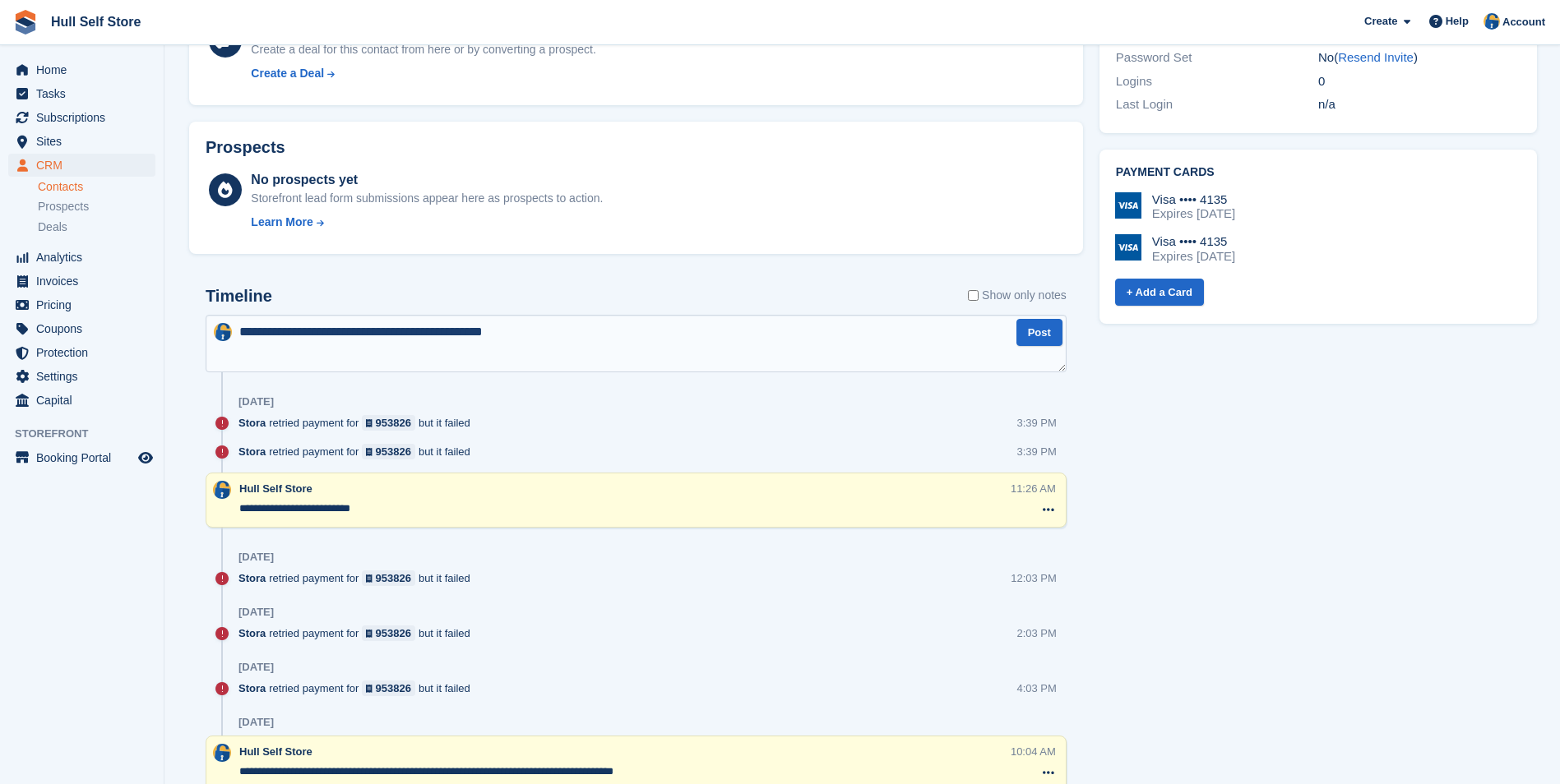
type textarea "**********"
